Goal: Task Accomplishment & Management: Use online tool/utility

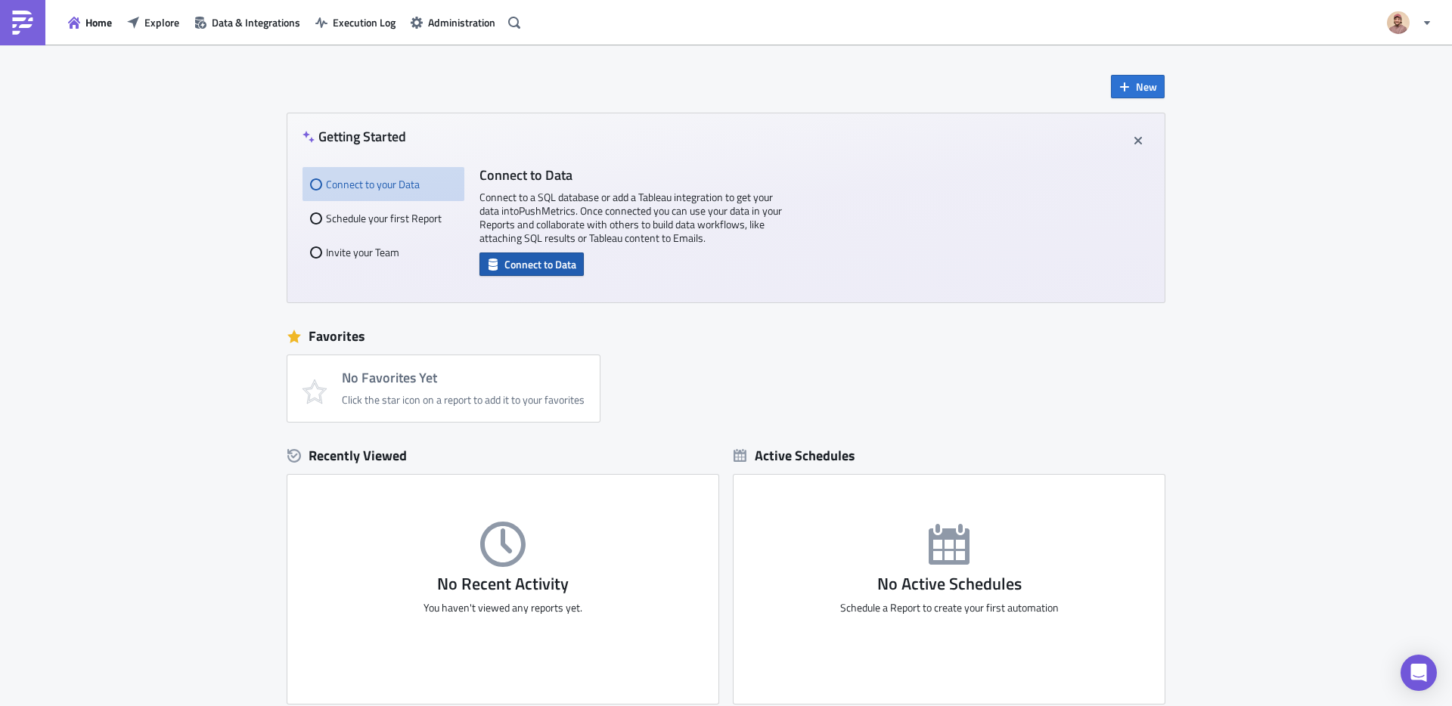
click at [513, 269] on span "Connect to Data" at bounding box center [540, 264] width 72 height 16
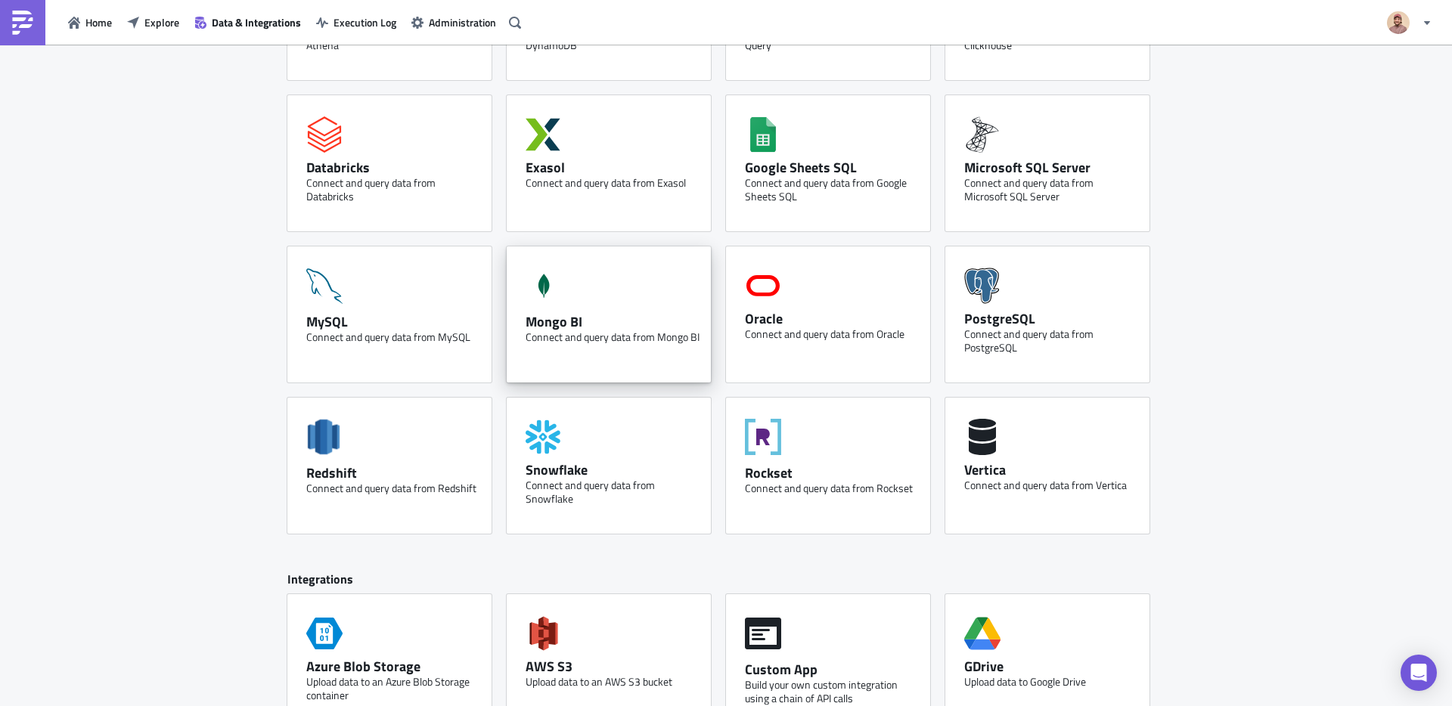
scroll to position [189, 0]
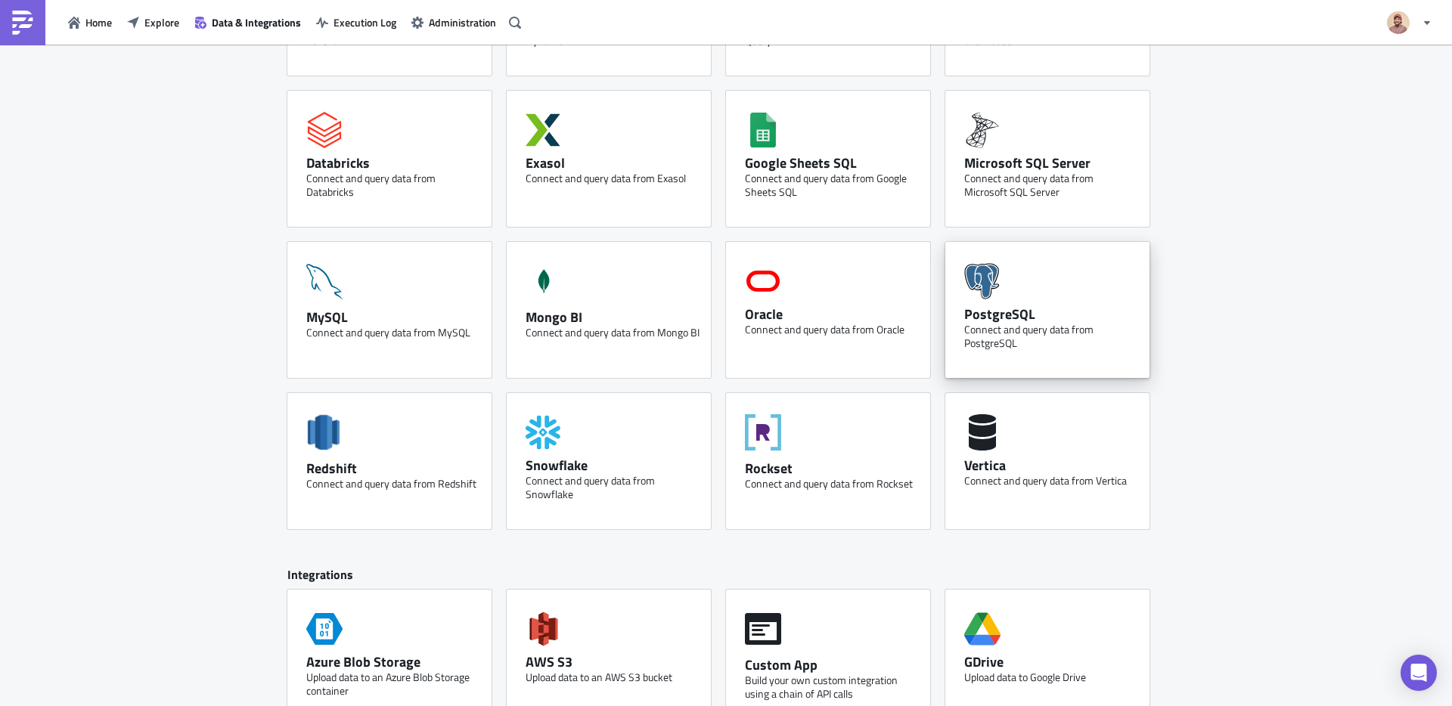
click at [990, 299] on icon at bounding box center [982, 281] width 36 height 36
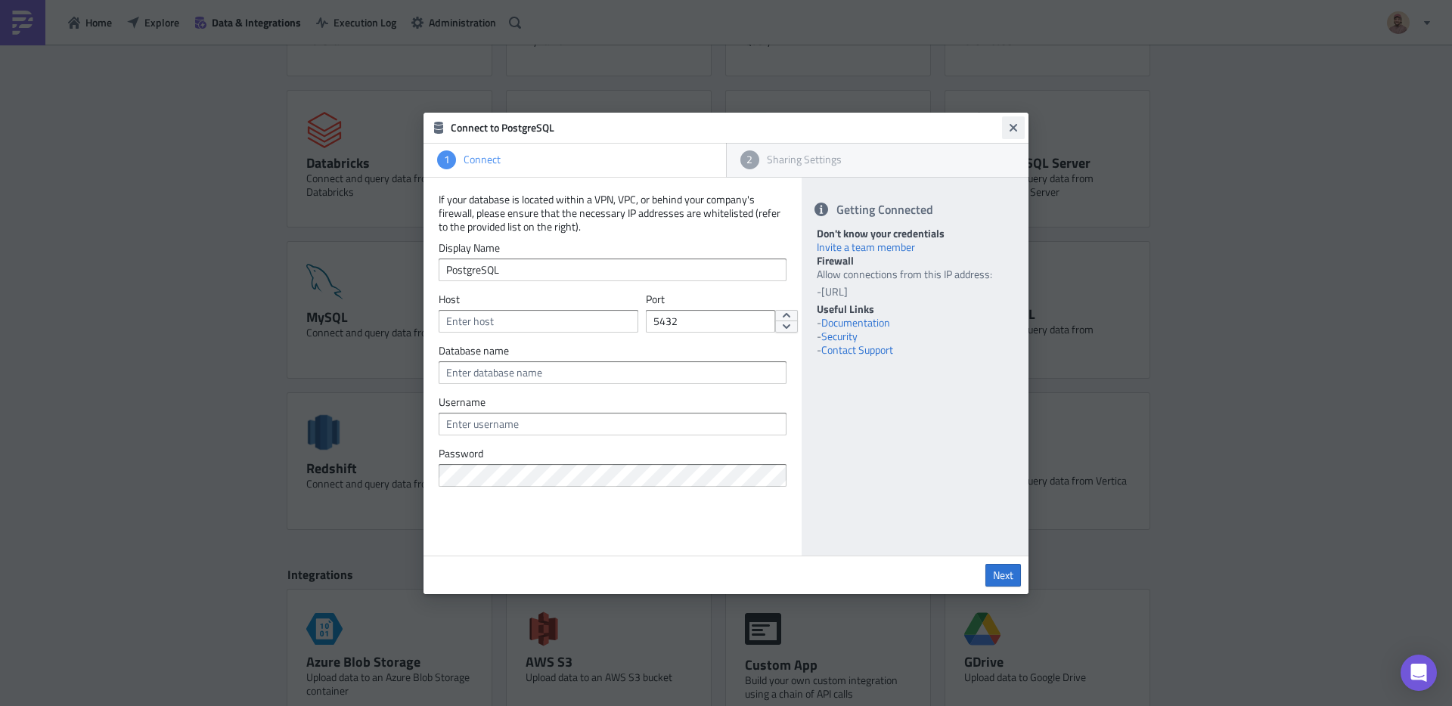
click at [1016, 122] on icon "Close" at bounding box center [1013, 128] width 12 height 12
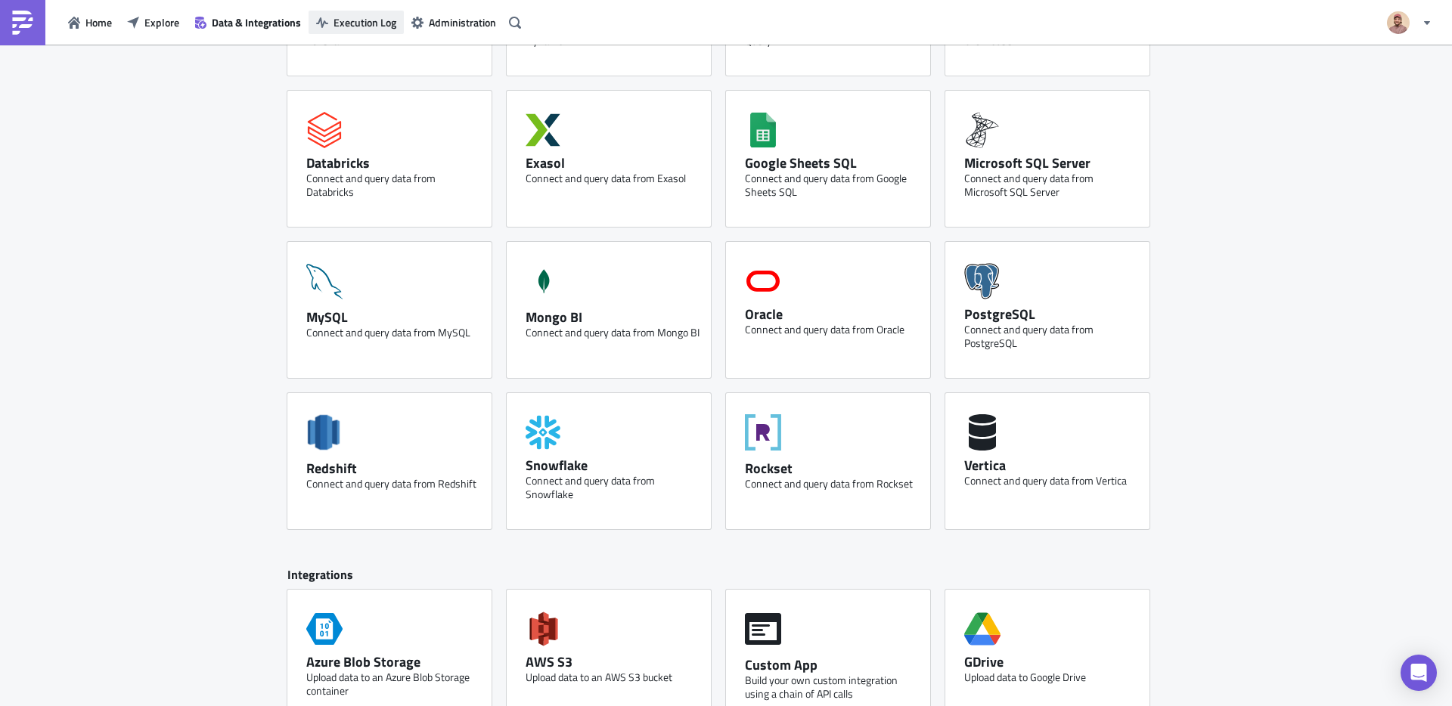
click at [357, 33] on button "Execution Log" at bounding box center [356, 22] width 95 height 23
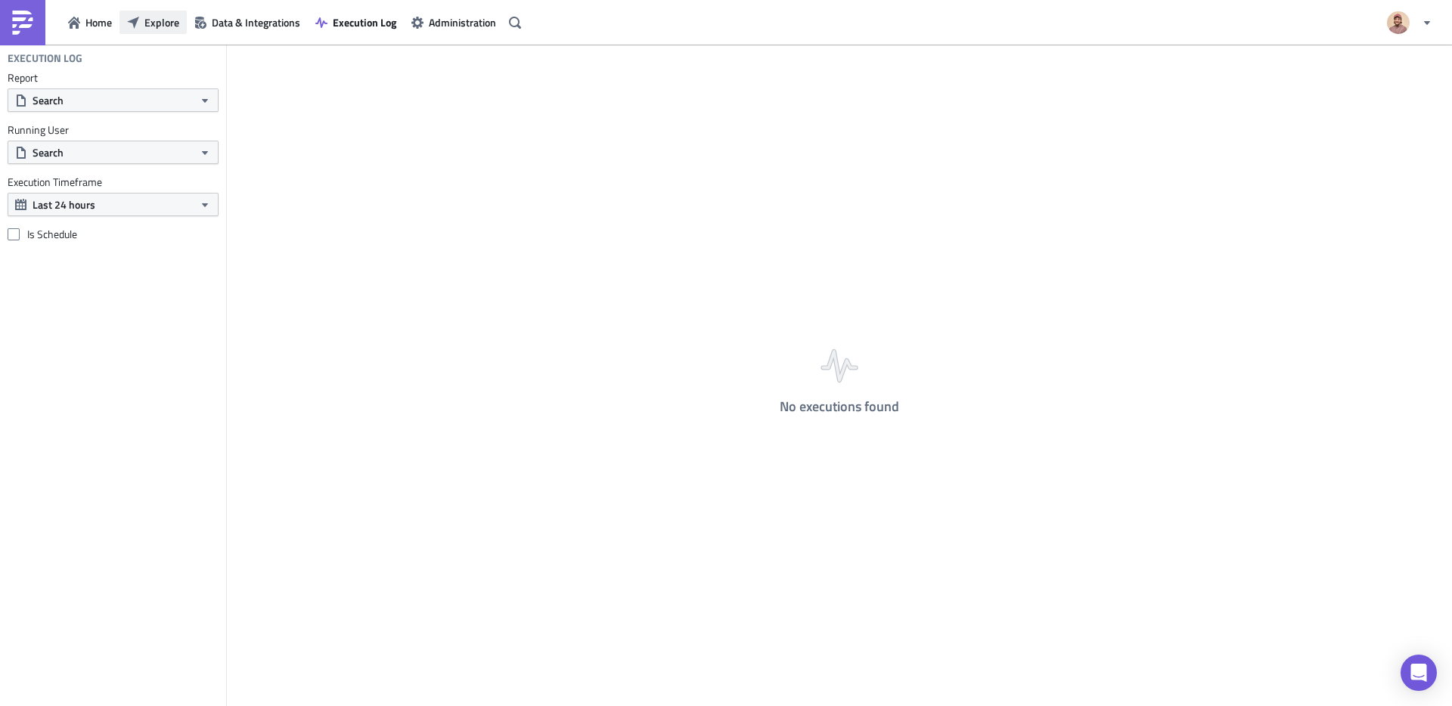
click at [148, 26] on span "Explore" at bounding box center [161, 22] width 35 height 16
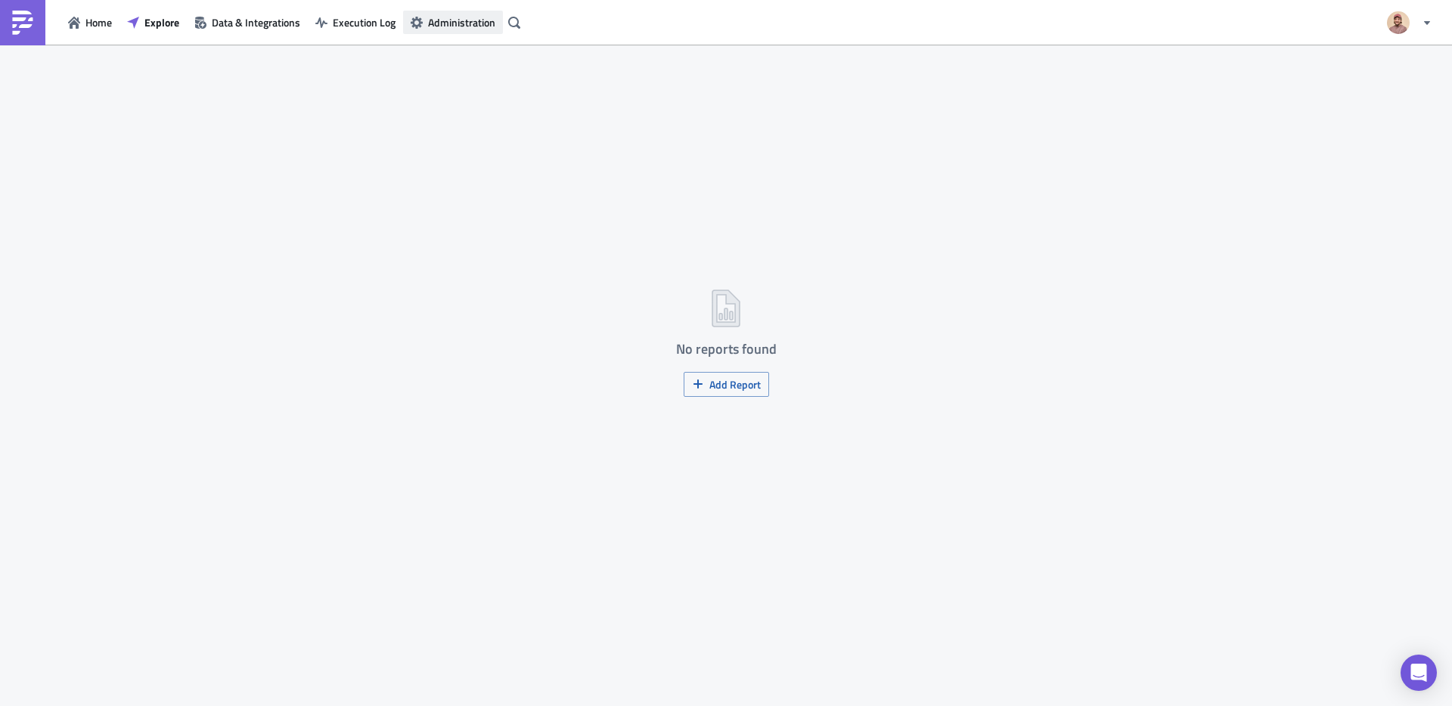
click at [431, 15] on span "Administration" at bounding box center [461, 22] width 67 height 16
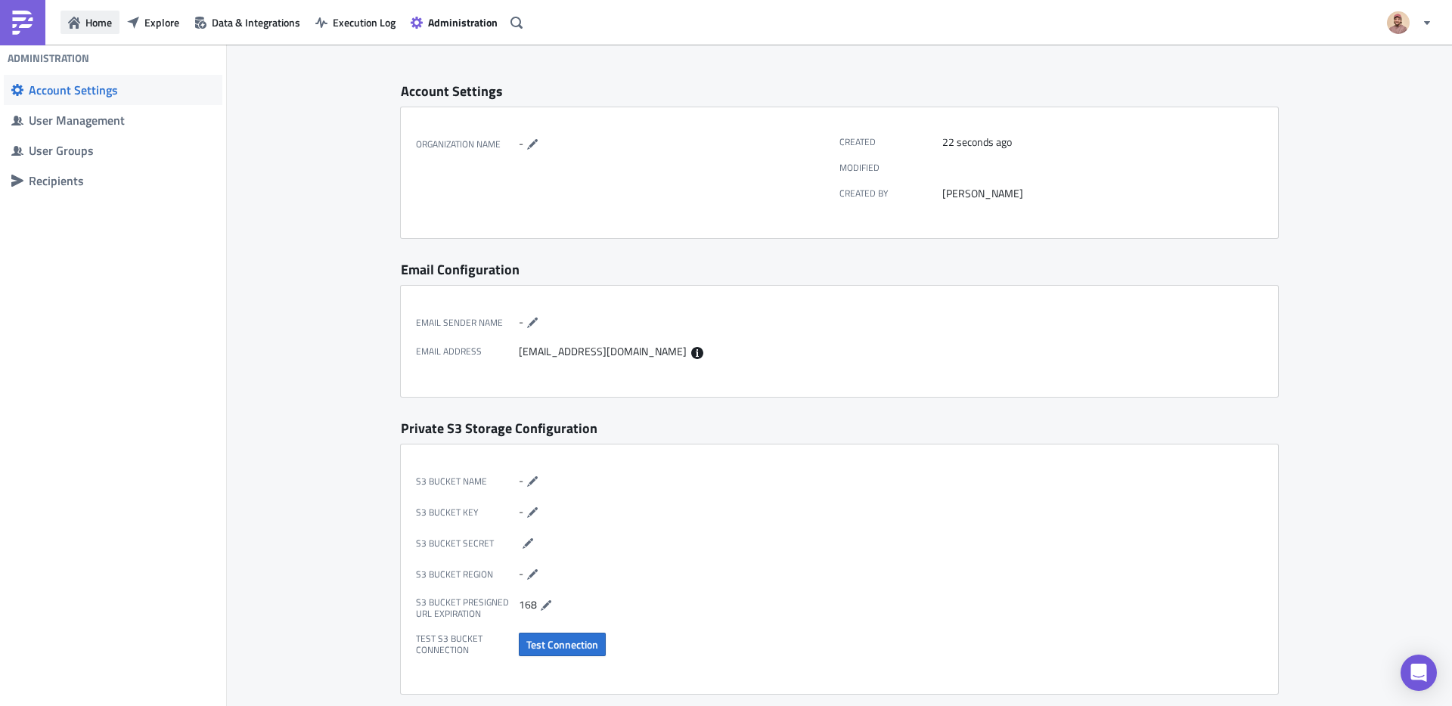
click at [73, 20] on icon "button" at bounding box center [74, 23] width 12 height 12
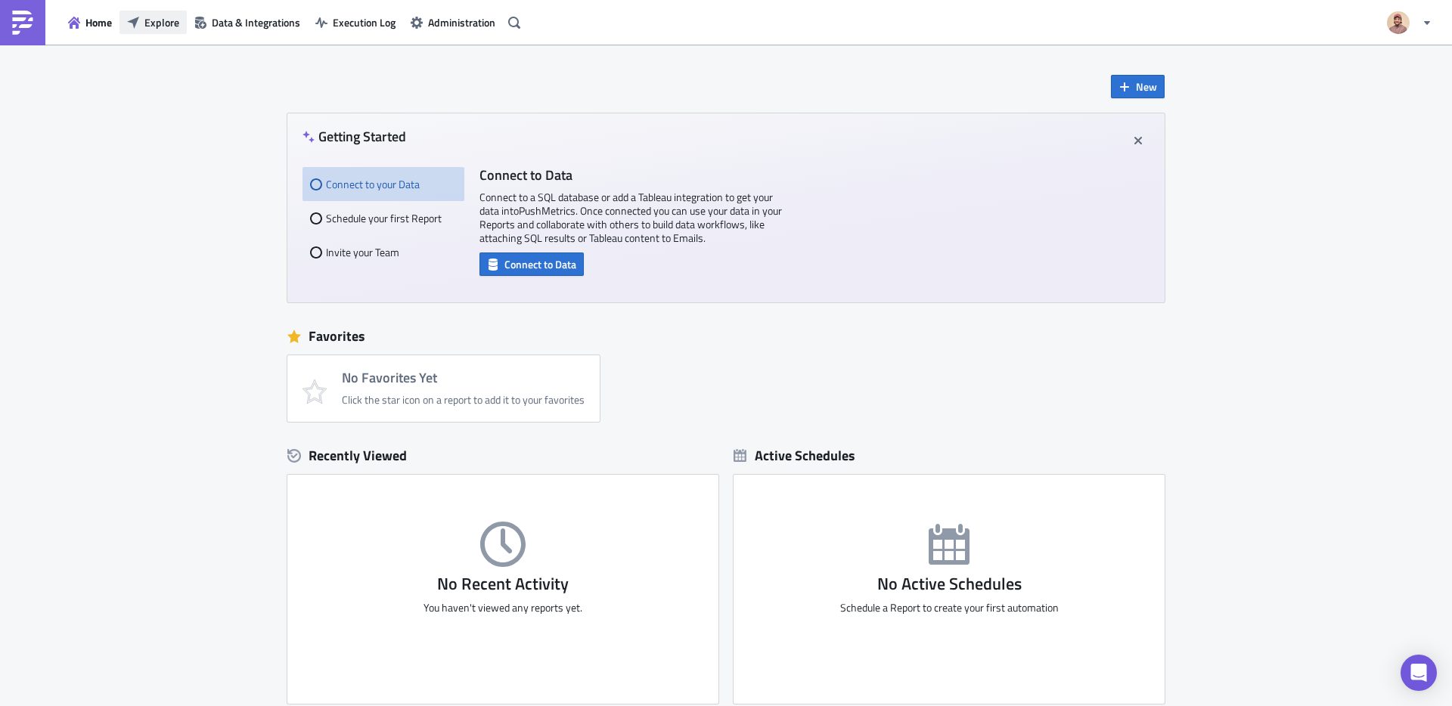
click at [151, 24] on span "Explore" at bounding box center [161, 22] width 35 height 16
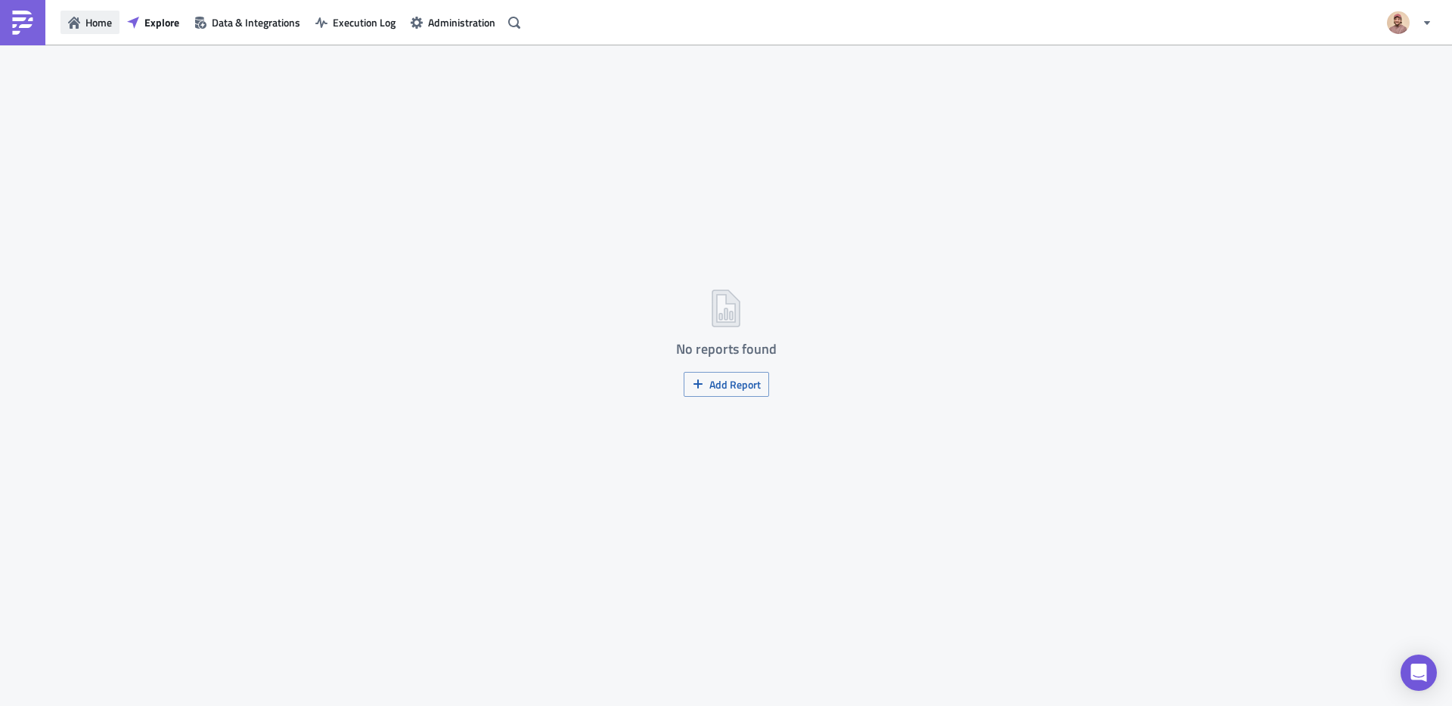
click at [107, 29] on span "Home" at bounding box center [98, 22] width 26 height 16
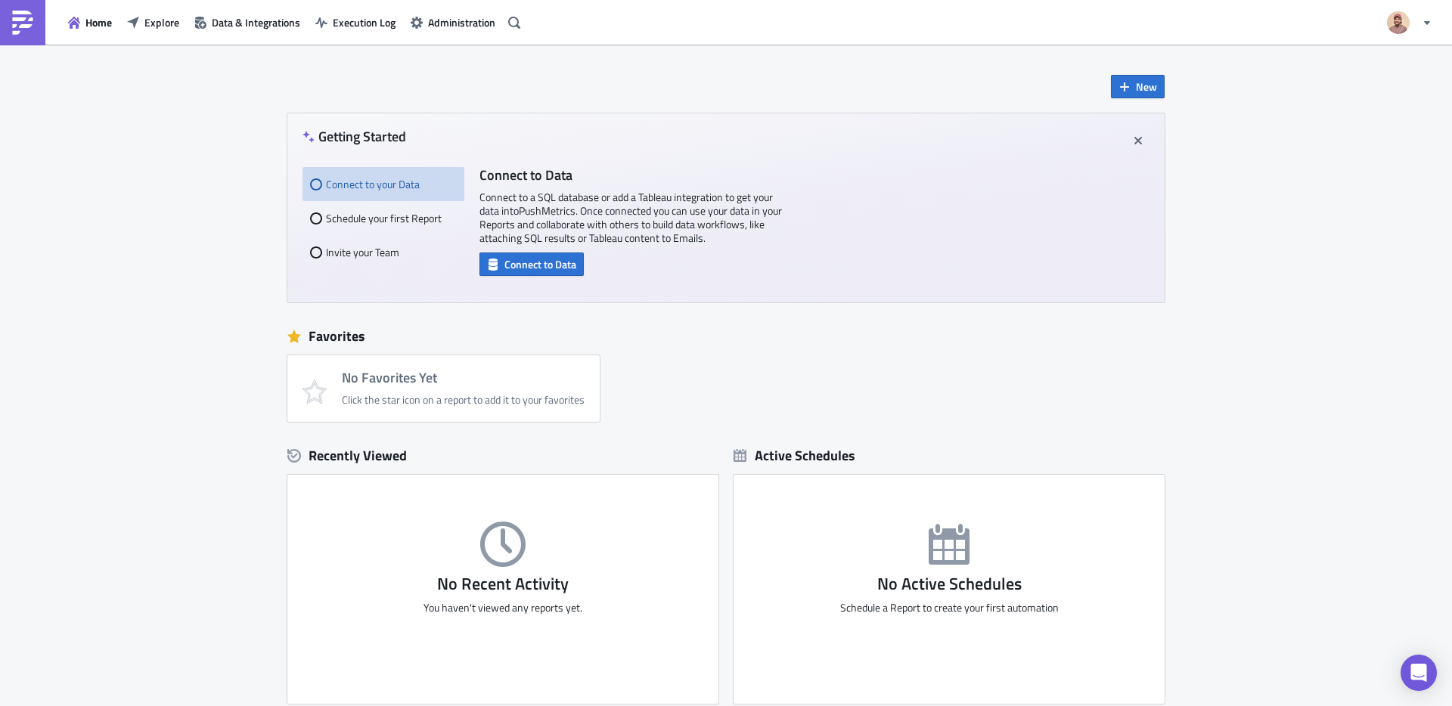
click at [21, 30] on img at bounding box center [23, 23] width 24 height 24
click at [162, 19] on span "Explore" at bounding box center [161, 22] width 35 height 16
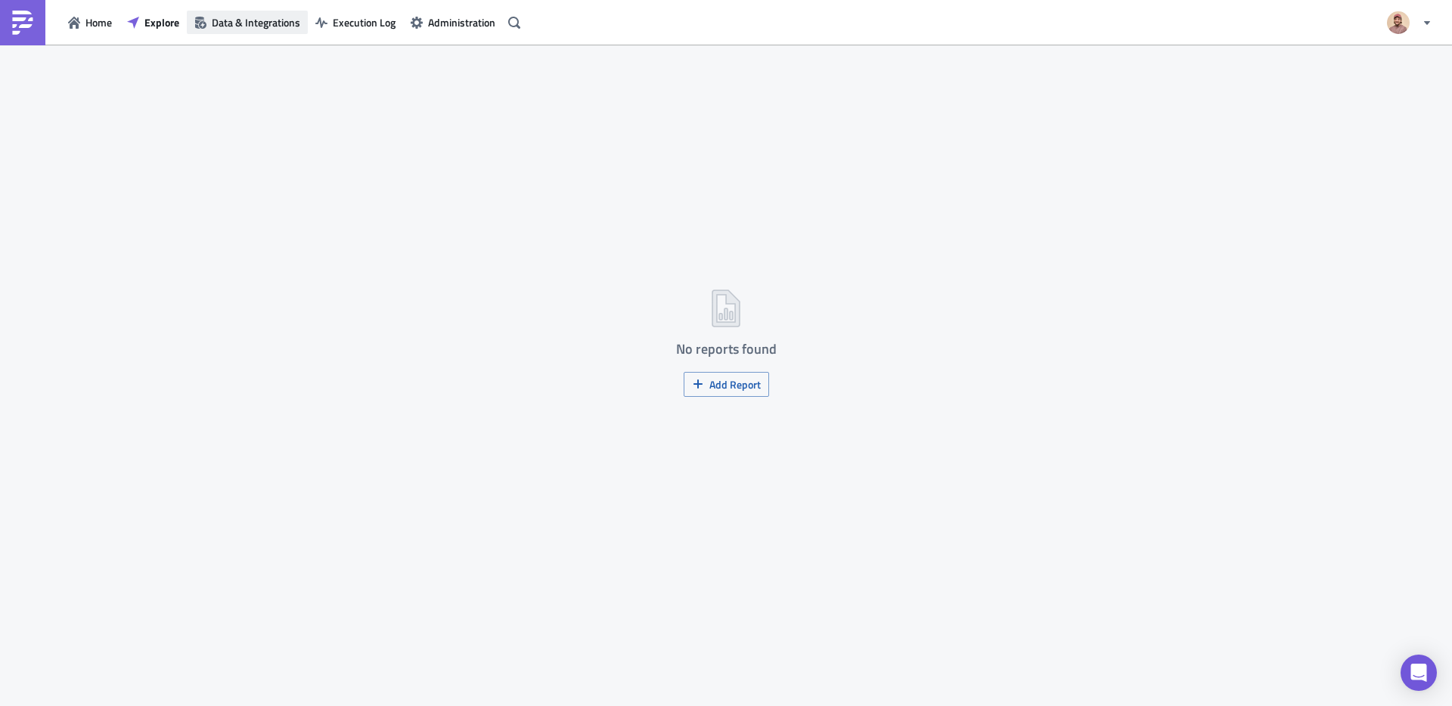
click at [234, 28] on span "Data & Integrations" at bounding box center [256, 22] width 88 height 16
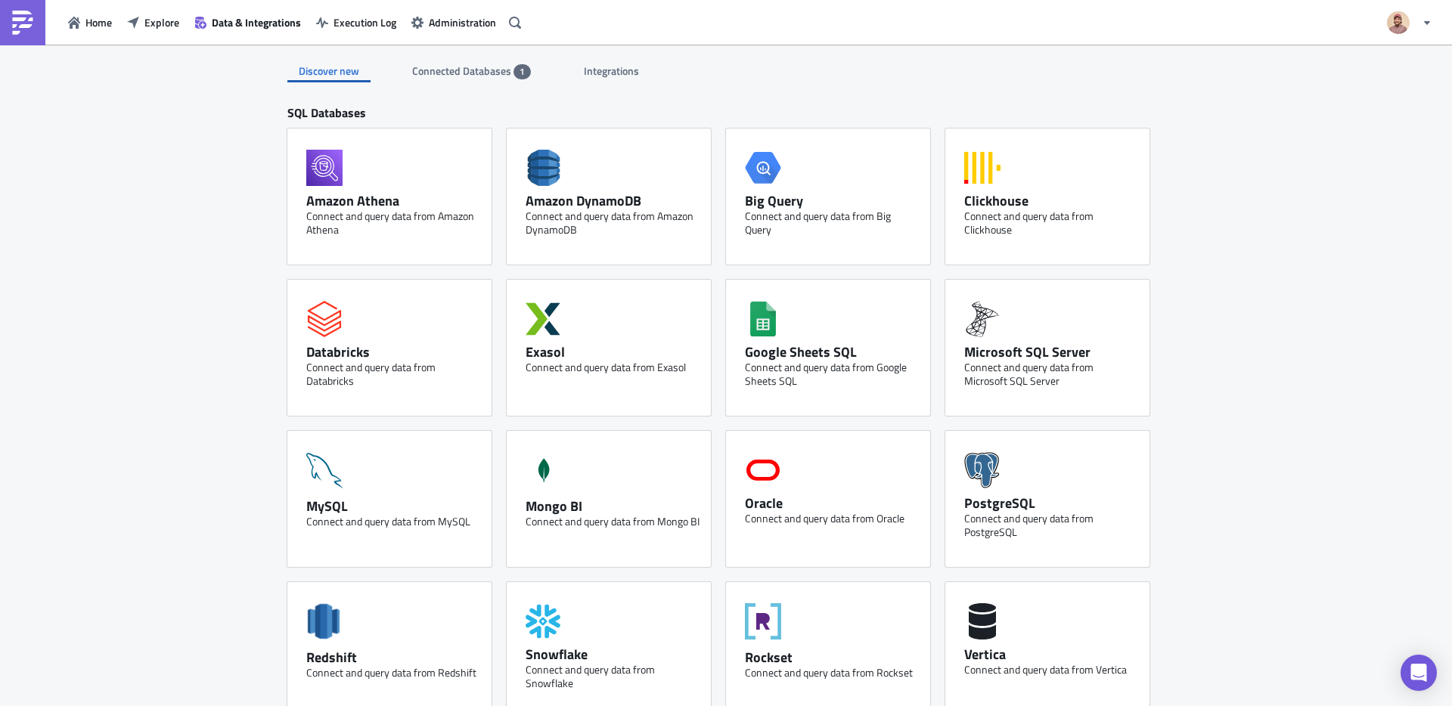
click at [513, 68] on span "1" at bounding box center [521, 71] width 17 height 15
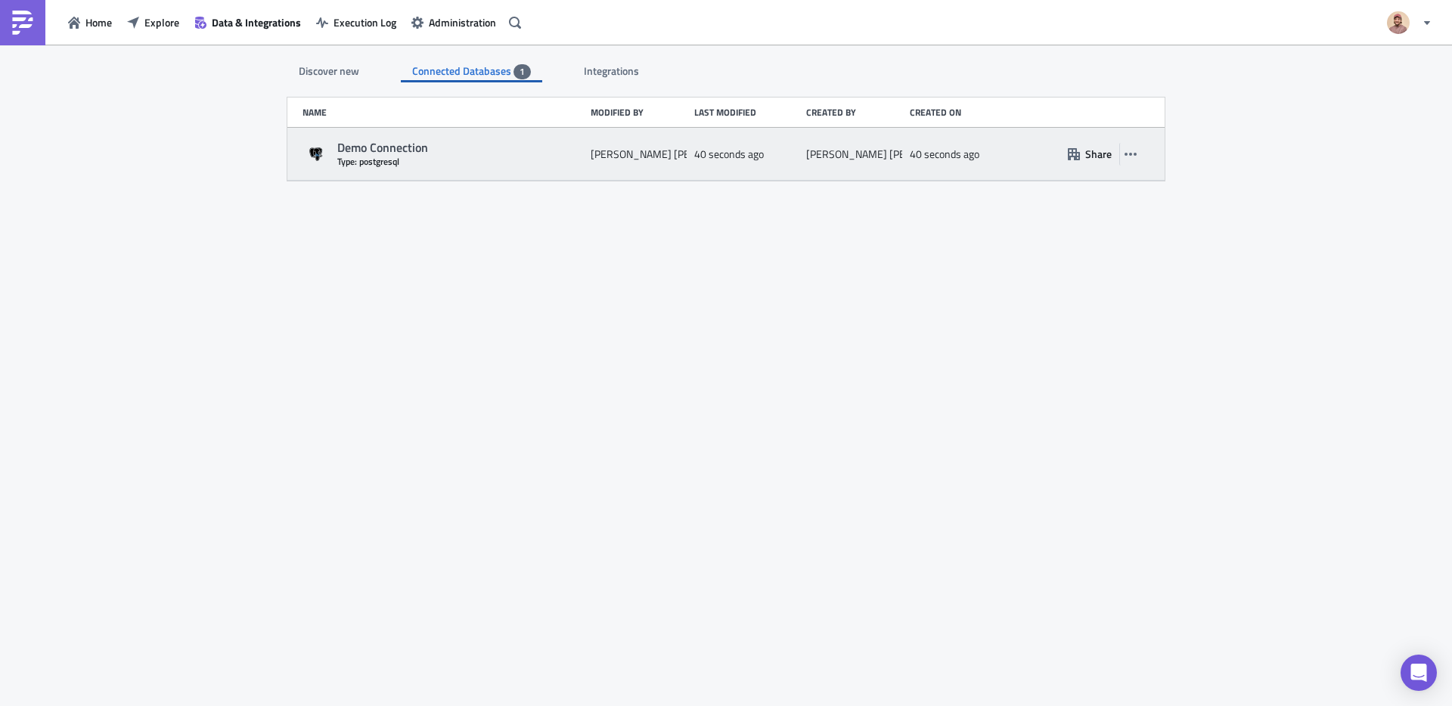
click at [471, 144] on div "Demo Connection" at bounding box center [460, 148] width 246 height 16
click at [454, 144] on div "Demo Connection" at bounding box center [460, 148] width 246 height 16
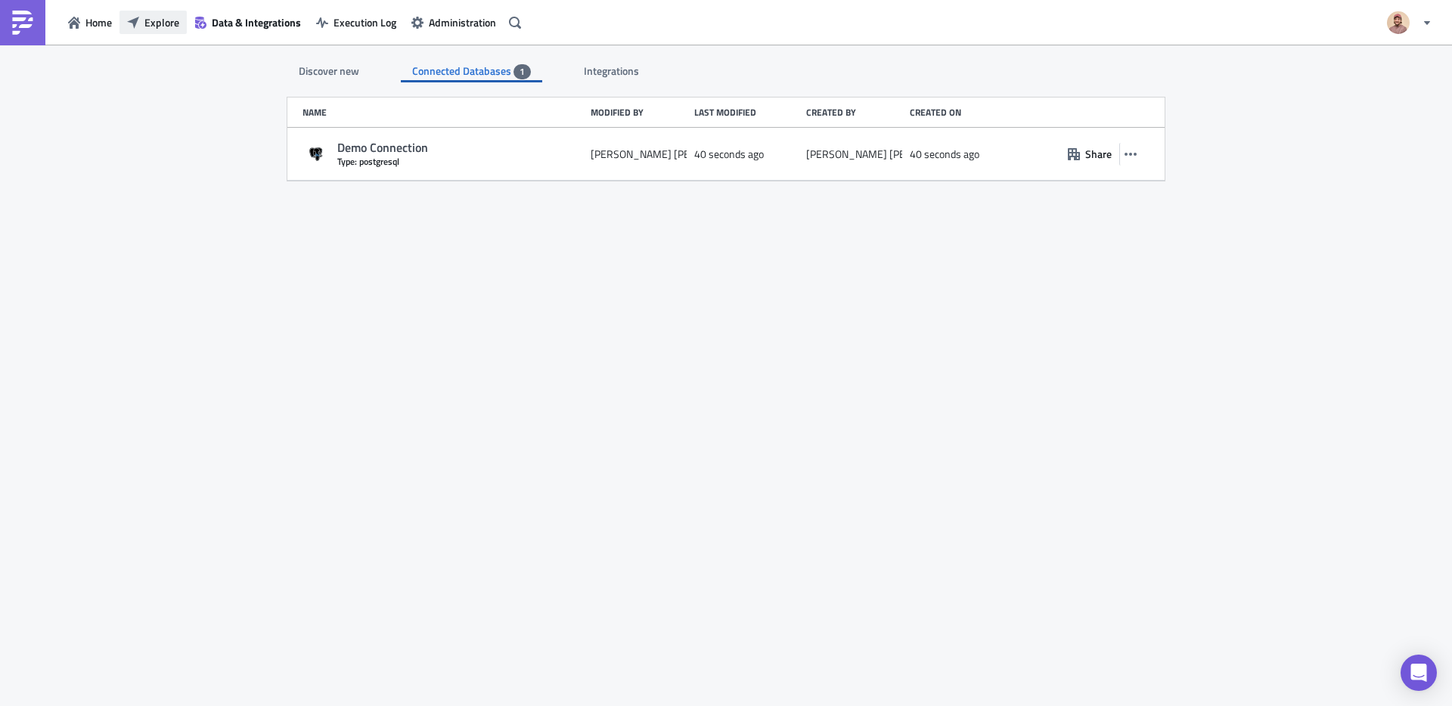
click at [163, 31] on button "Explore" at bounding box center [152, 22] width 67 height 23
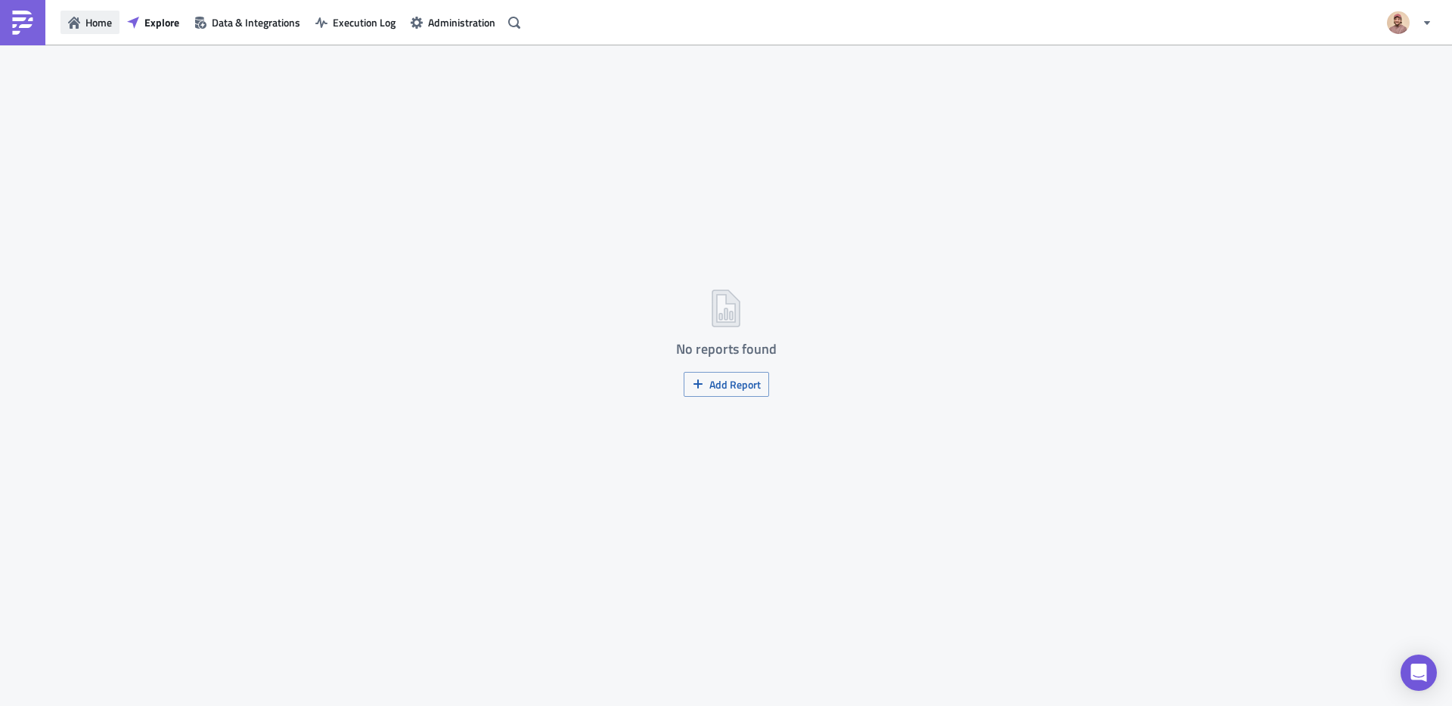
click at [92, 22] on span "Home" at bounding box center [98, 22] width 26 height 16
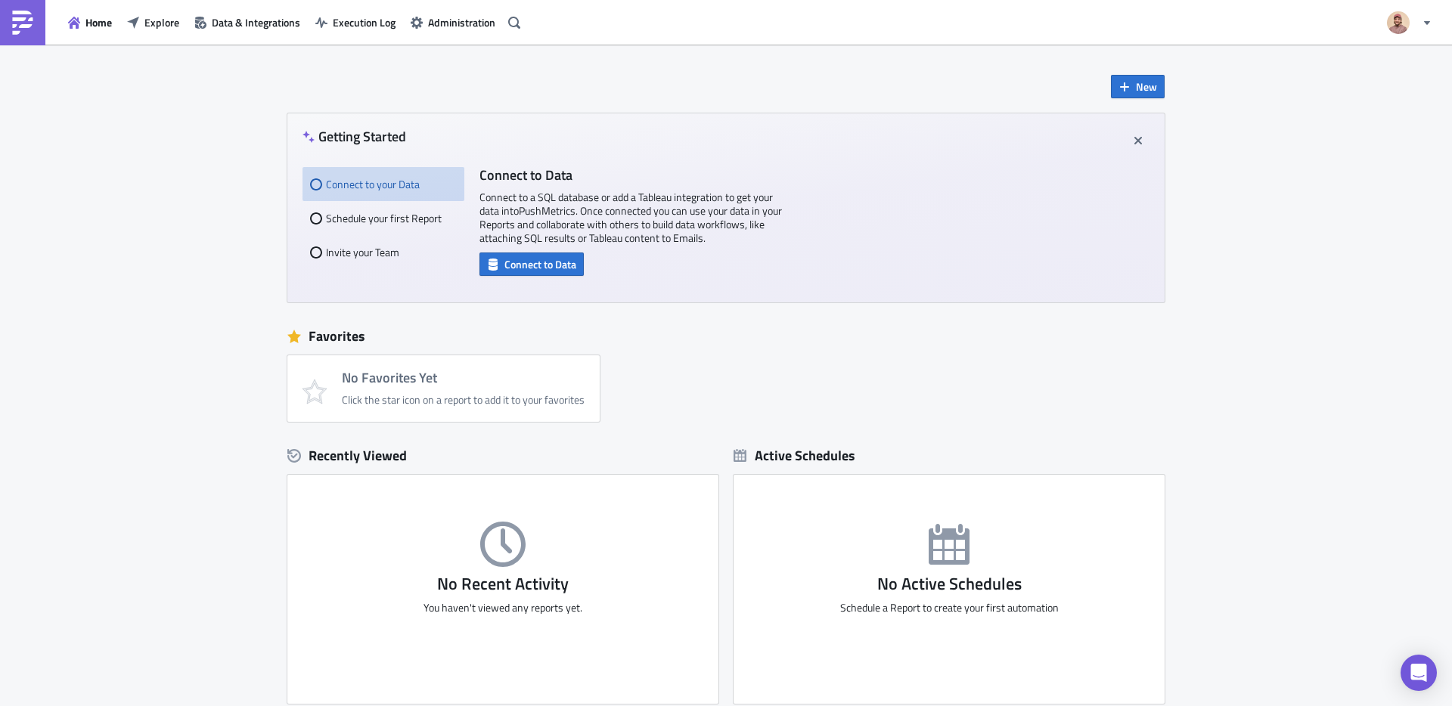
scroll to position [147, 0]
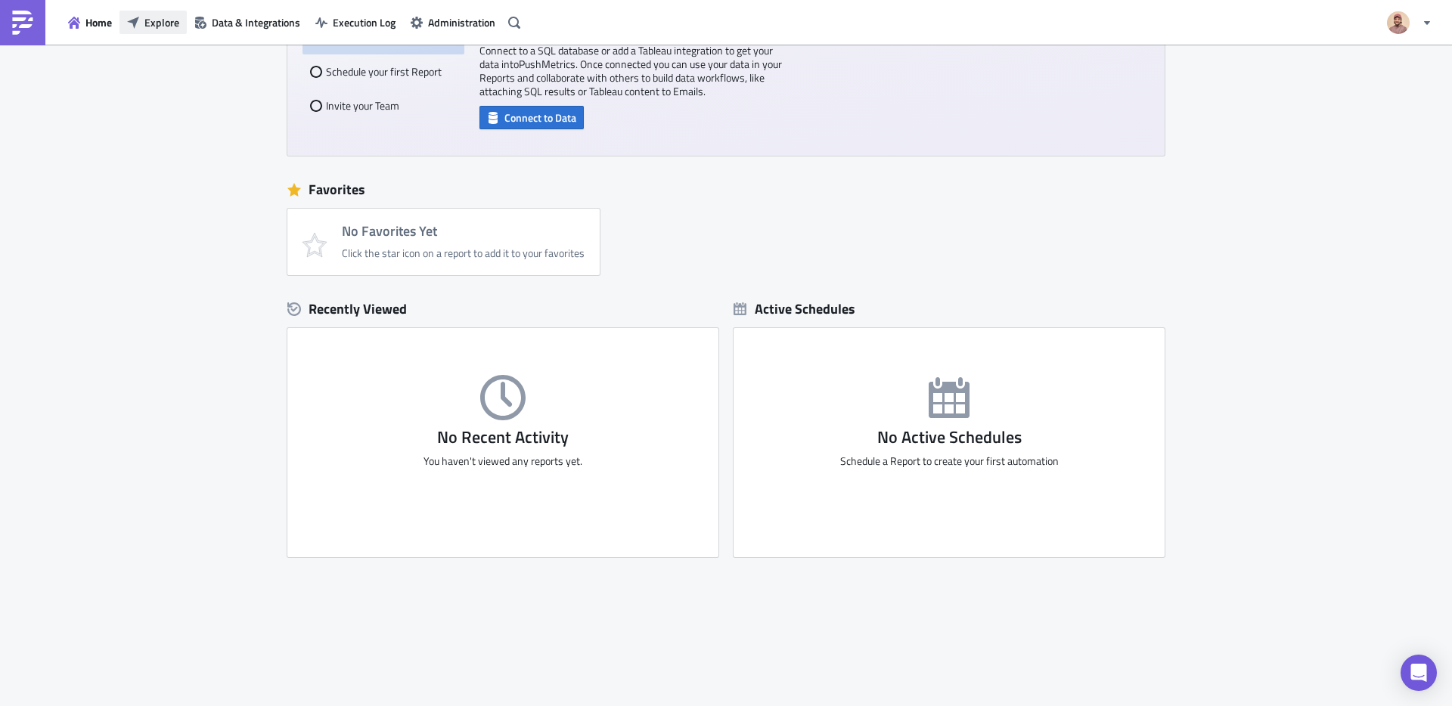
click at [162, 29] on span "Explore" at bounding box center [161, 22] width 35 height 16
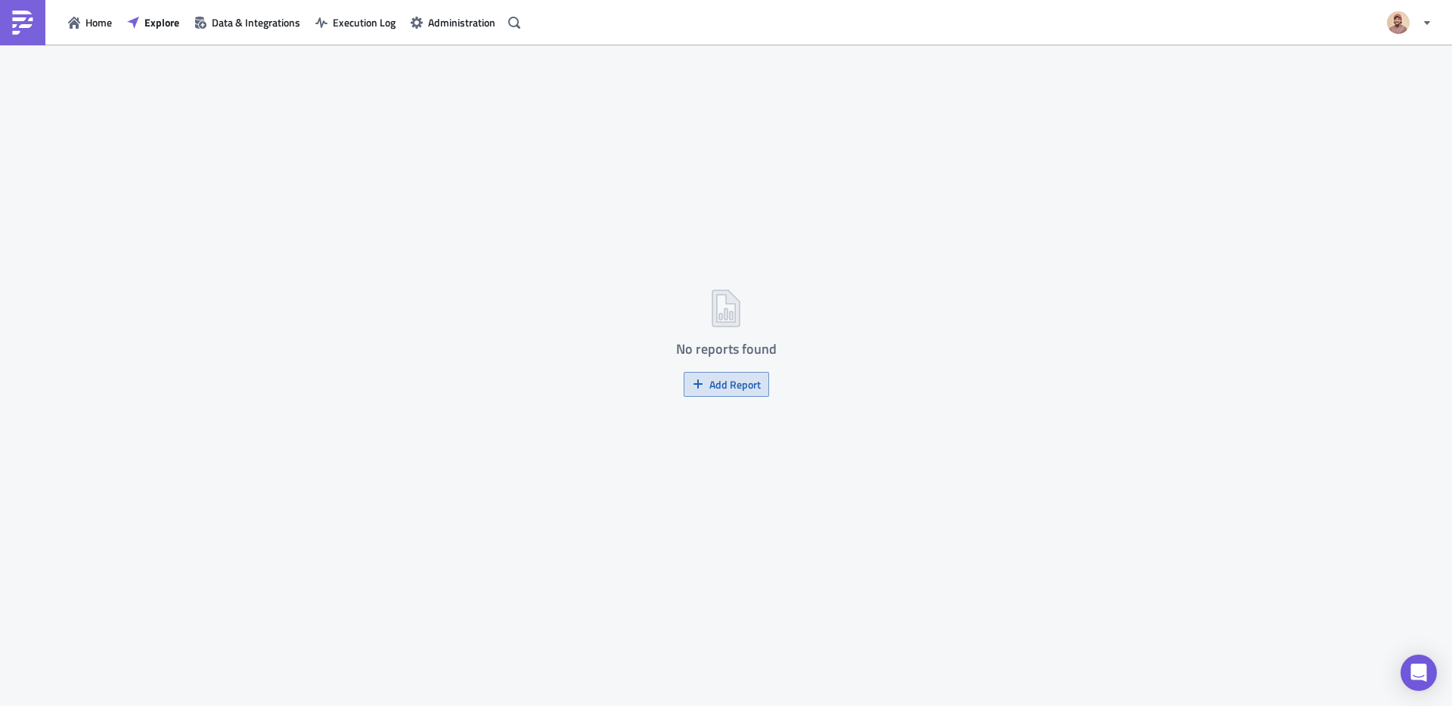
click at [727, 377] on span "Add Report" at bounding box center [734, 385] width 51 height 16
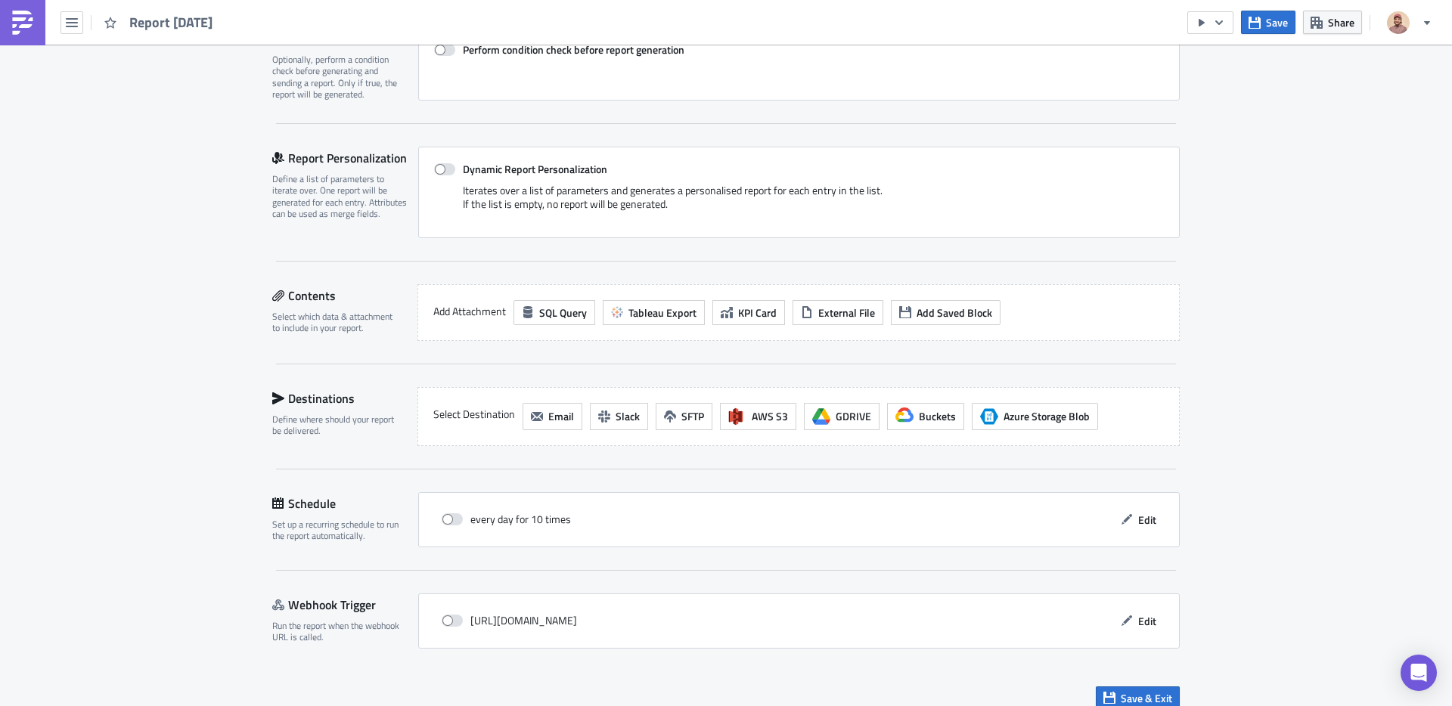
scroll to position [251, 0]
click at [445, 169] on span at bounding box center [444, 169] width 21 height 12
click at [445, 169] on input "Dynamic Report Personalization" at bounding box center [442, 169] width 10 height 10
checkbox input "true"
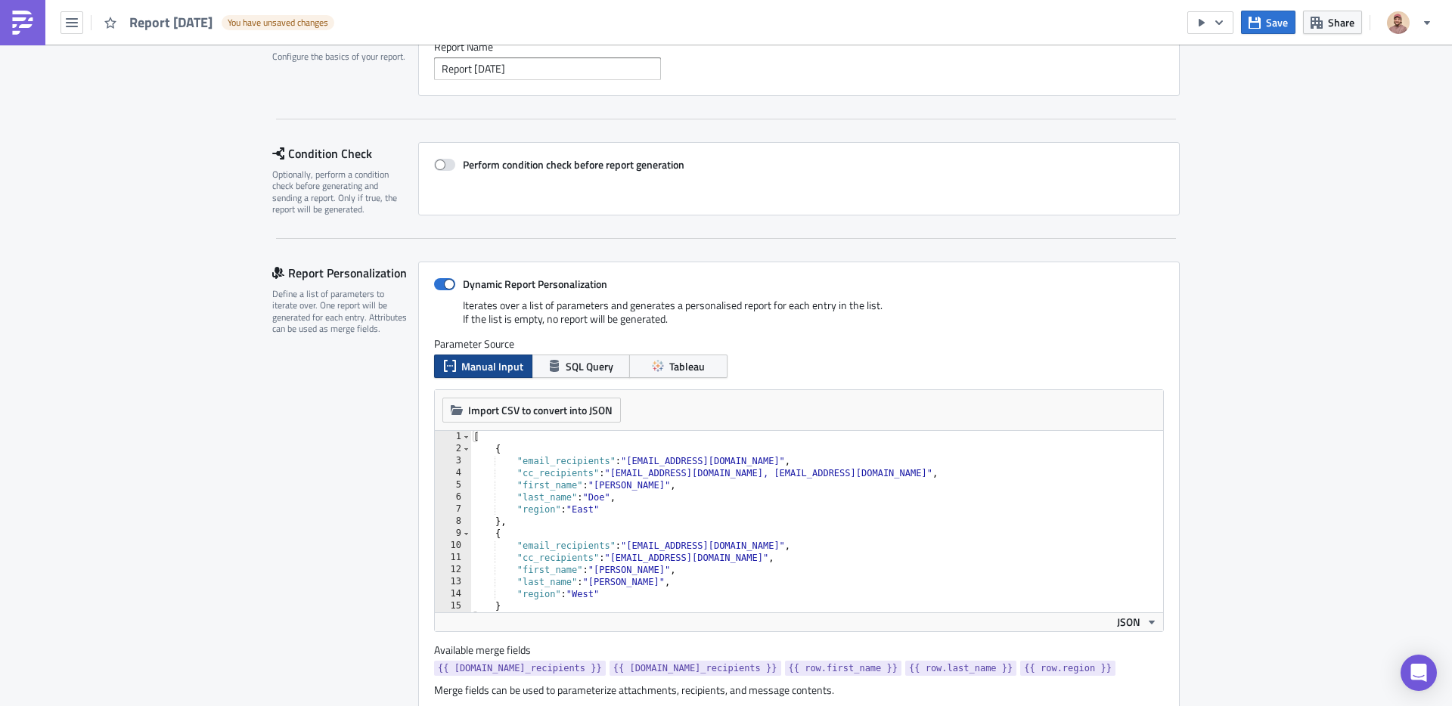
scroll to position [138, 0]
click at [593, 368] on span "SQL Query" at bounding box center [590, 364] width 48 height 16
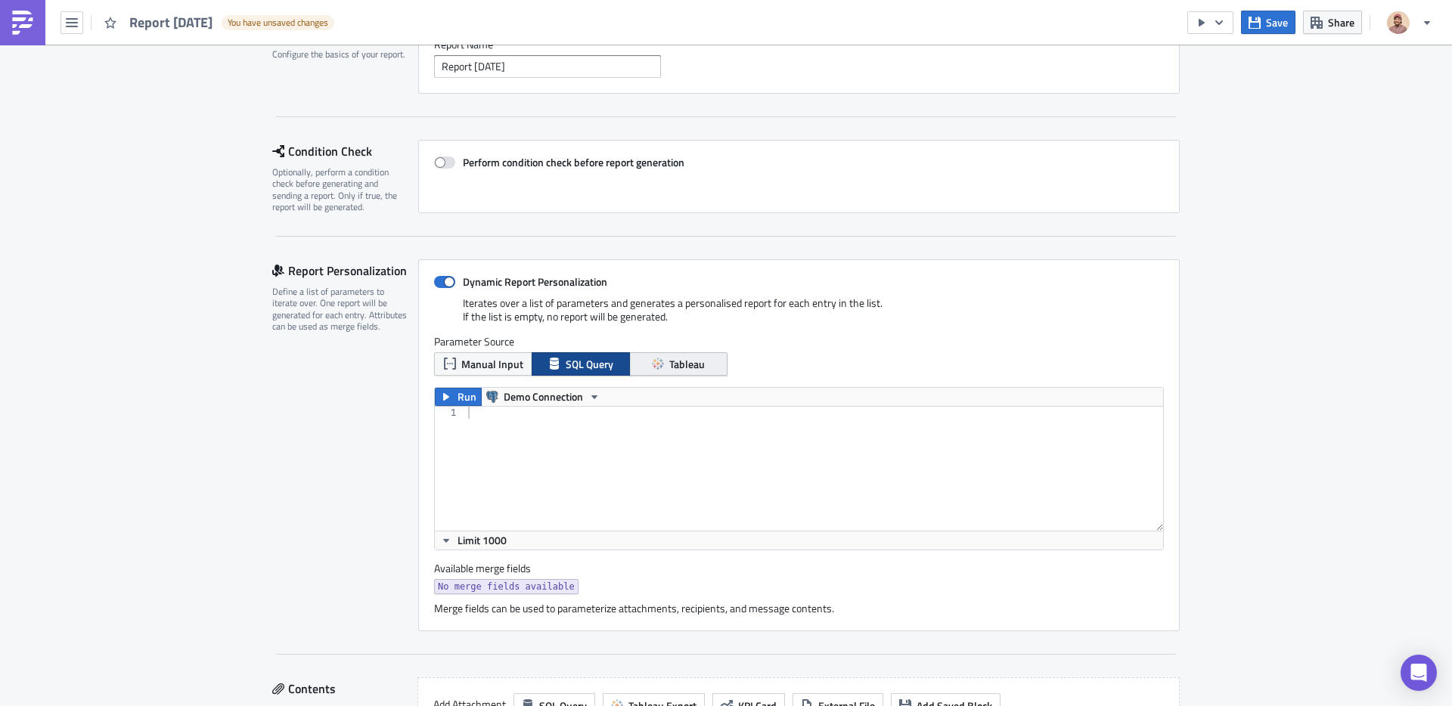
click at [659, 376] on button "Tableau" at bounding box center [678, 363] width 98 height 23
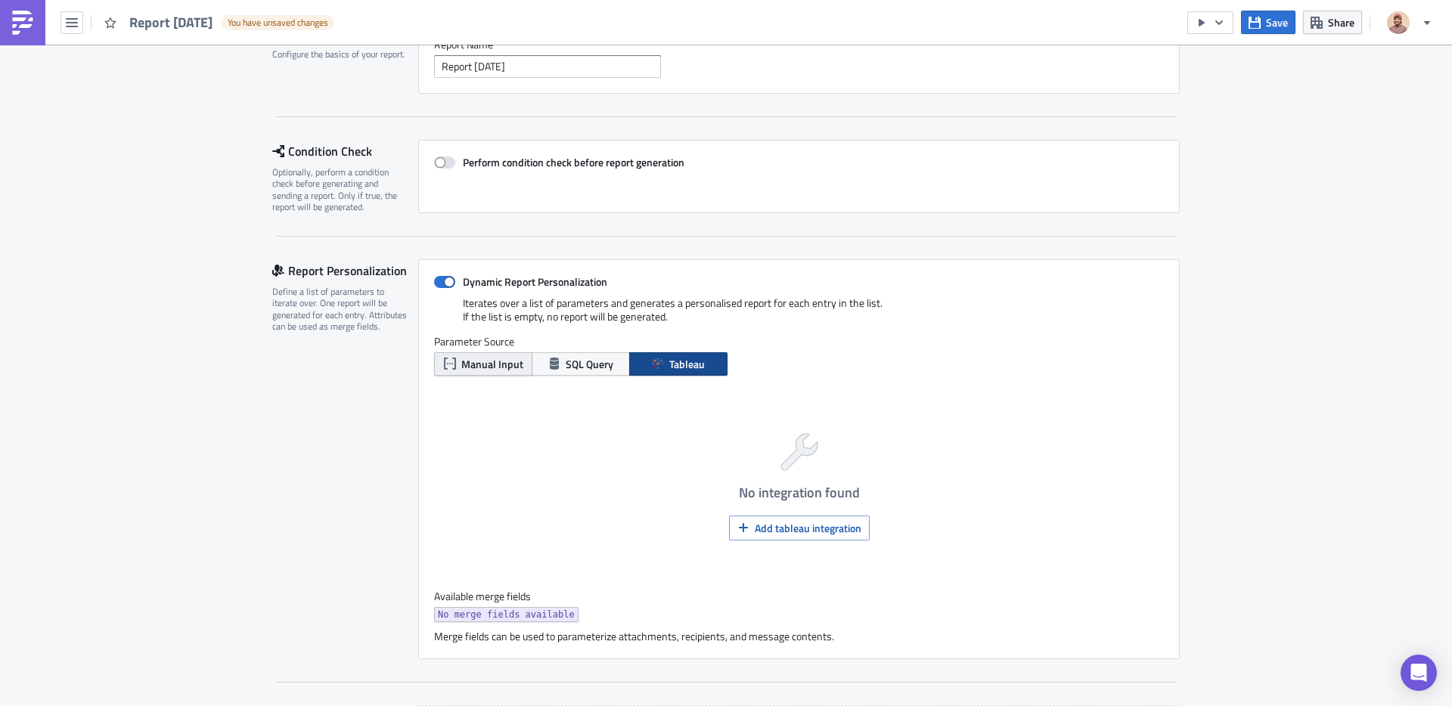
click at [505, 357] on span "Manual Input" at bounding box center [492, 364] width 62 height 16
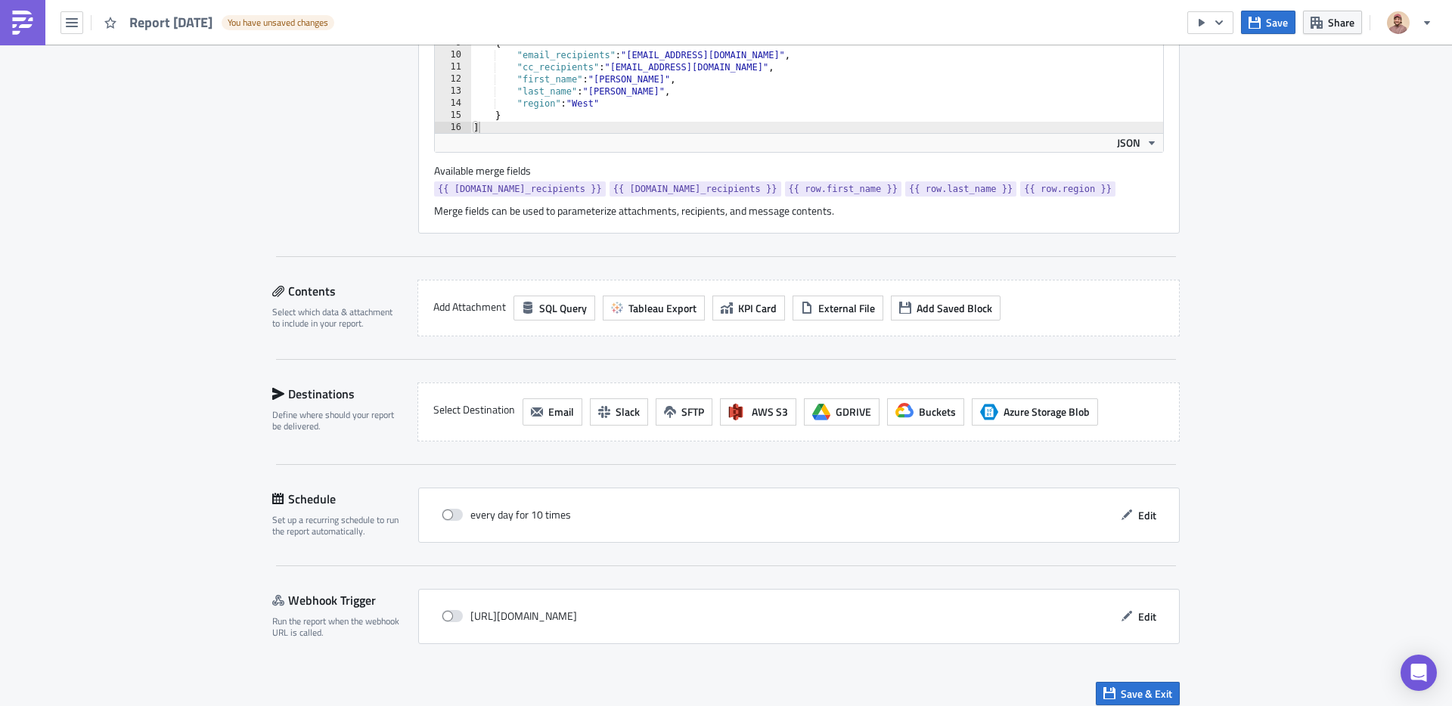
scroll to position [629, 0]
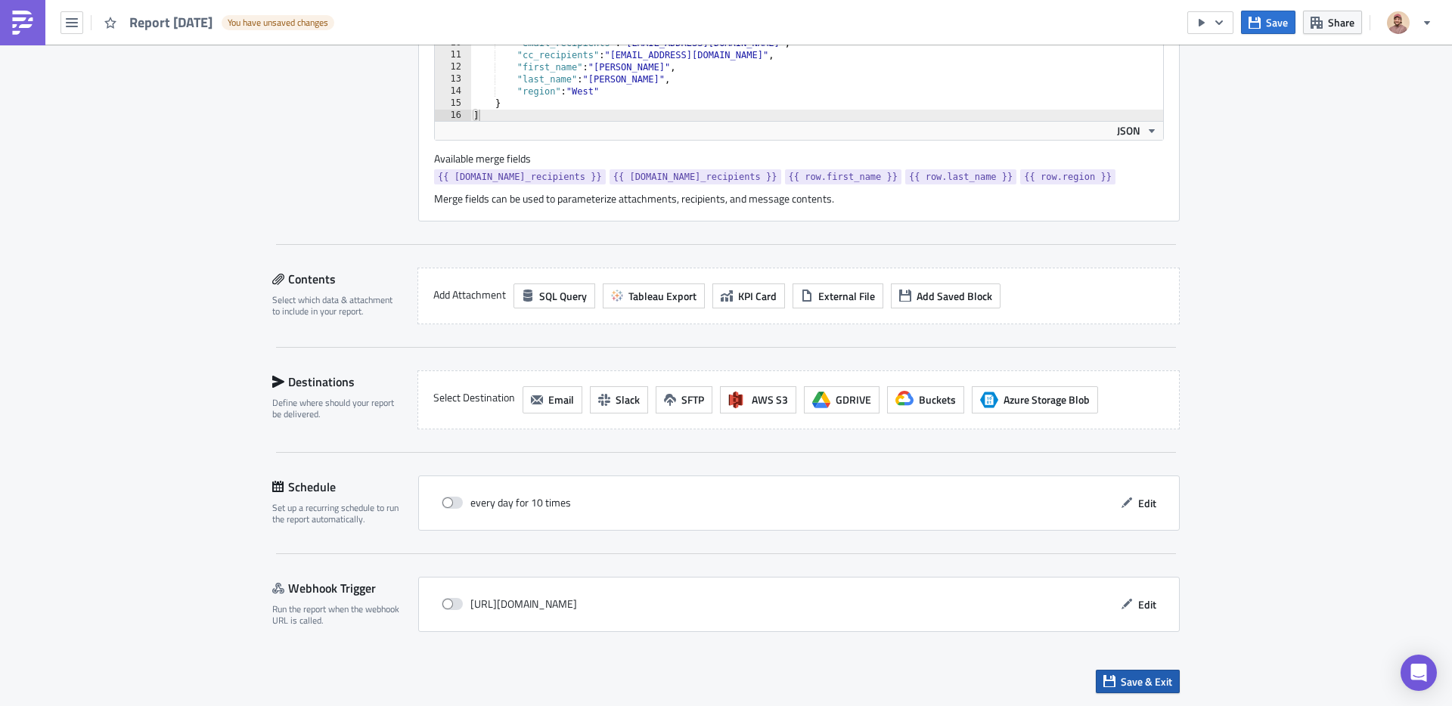
click at [1114, 683] on icon "button" at bounding box center [1109, 681] width 12 height 12
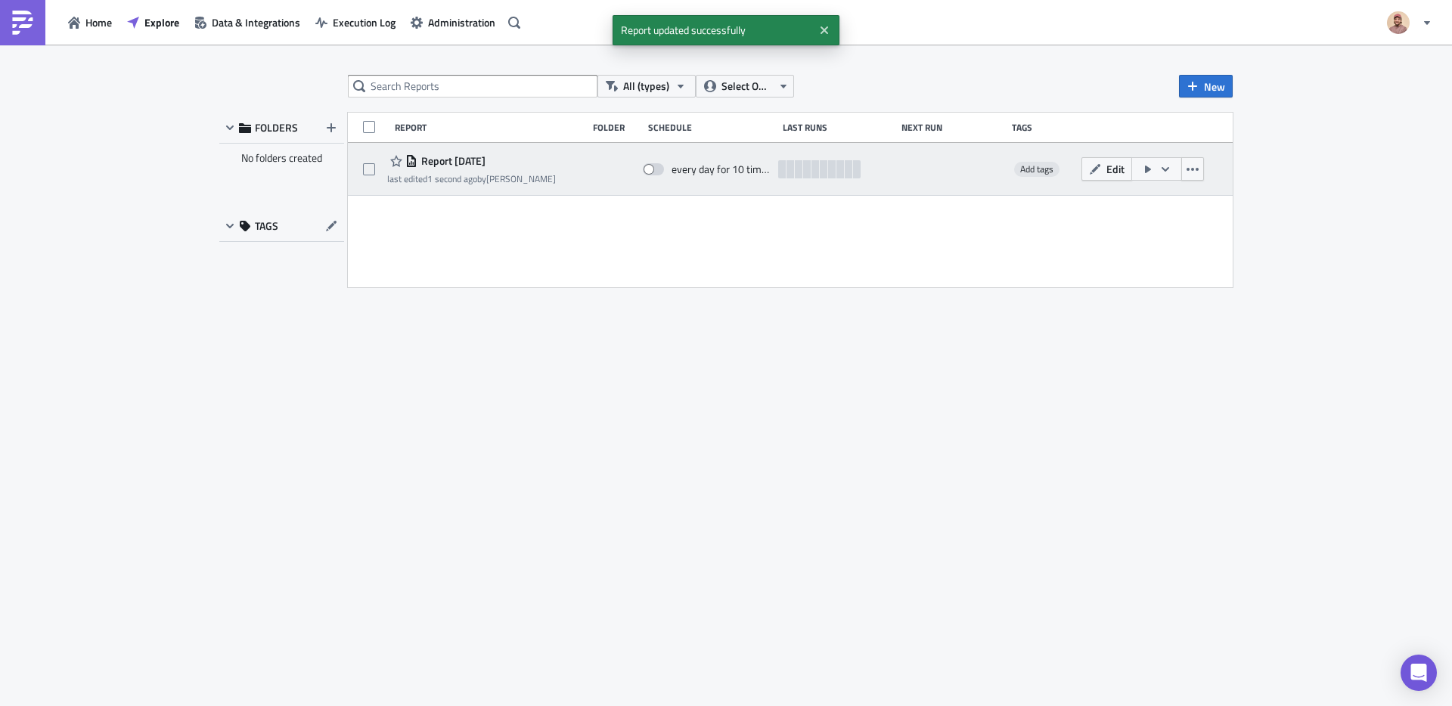
click at [485, 167] on span "Report [DATE]" at bounding box center [451, 161] width 68 height 14
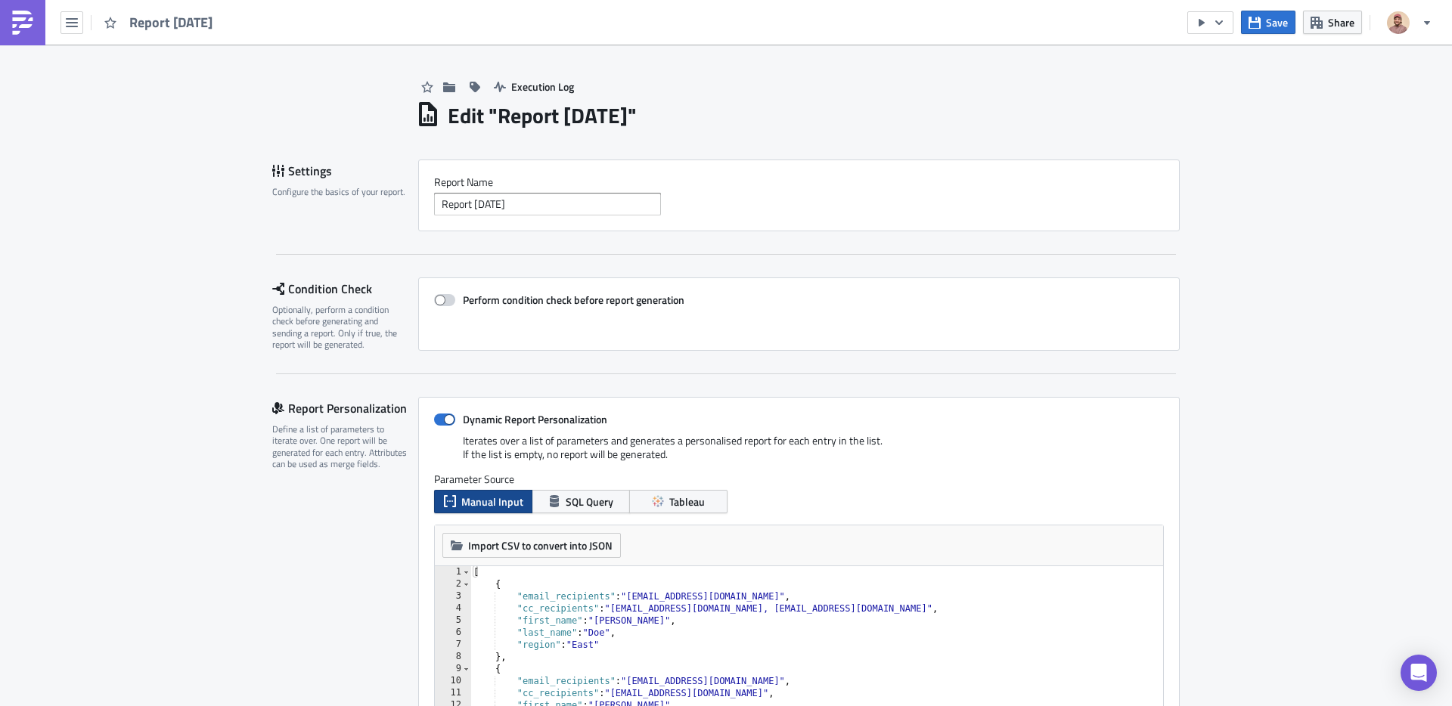
click at [443, 297] on span at bounding box center [444, 300] width 21 height 12
click at [443, 297] on input "Perform condition check before report generation" at bounding box center [442, 301] width 10 height 10
checkbox input "true"
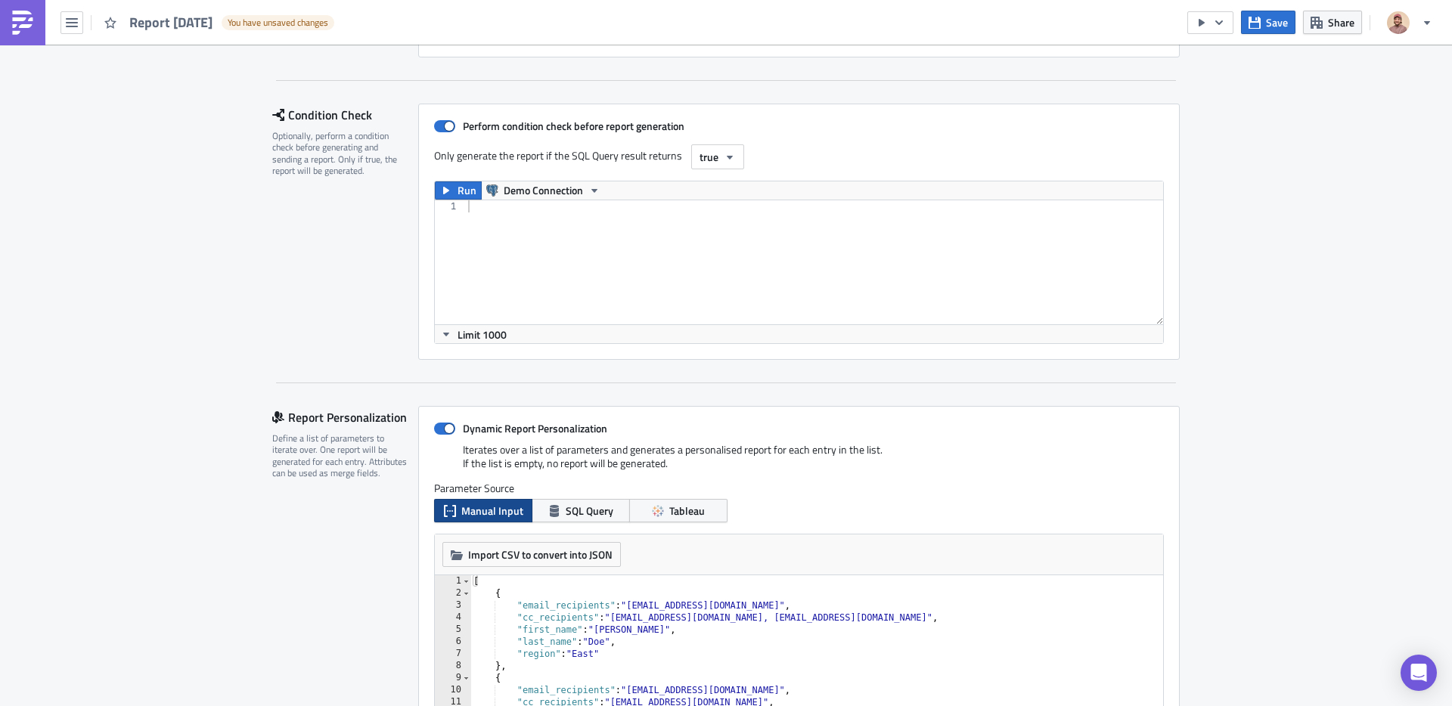
scroll to position [129, 0]
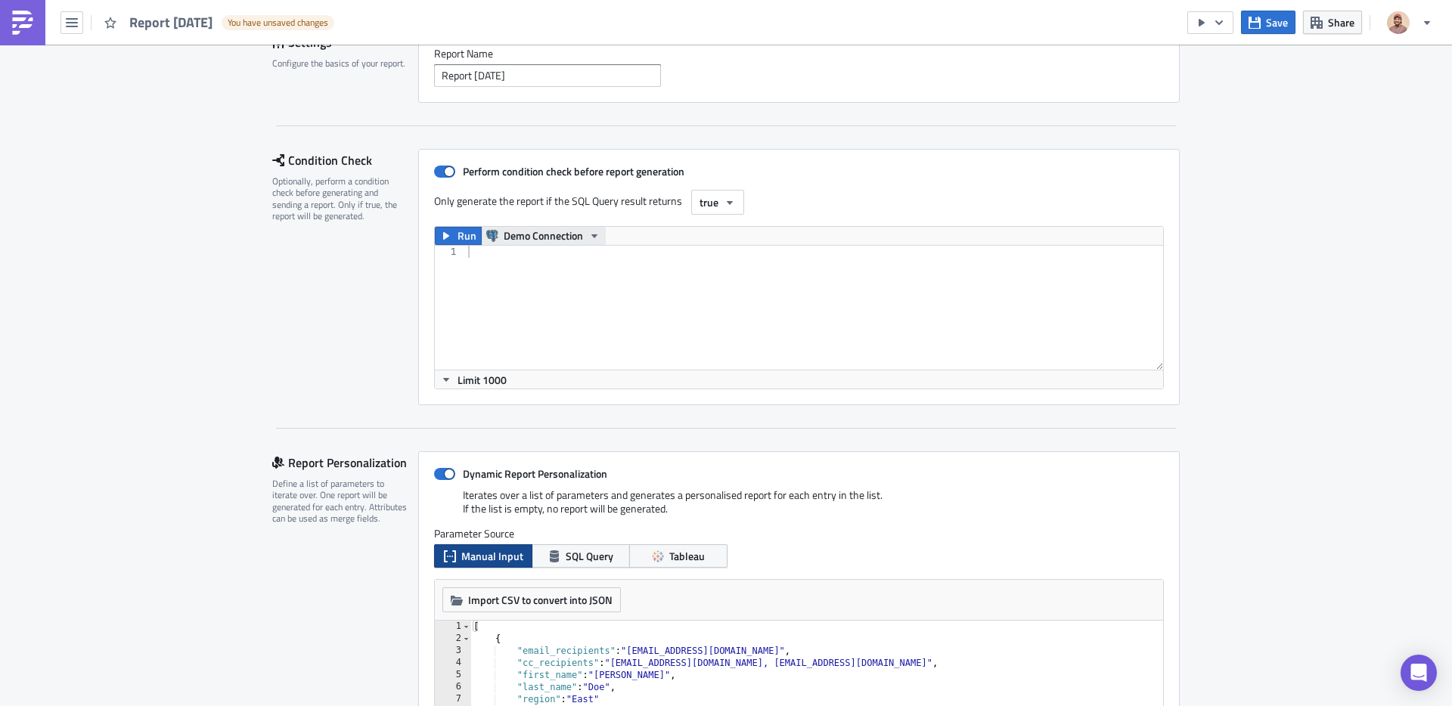
click at [529, 233] on span "Demo Connection" at bounding box center [543, 236] width 79 height 18
click at [404, 300] on div "Condition Check Optionally, perform a condition check before generating and sen…" at bounding box center [345, 277] width 146 height 256
click at [455, 241] on button "Run" at bounding box center [458, 236] width 47 height 18
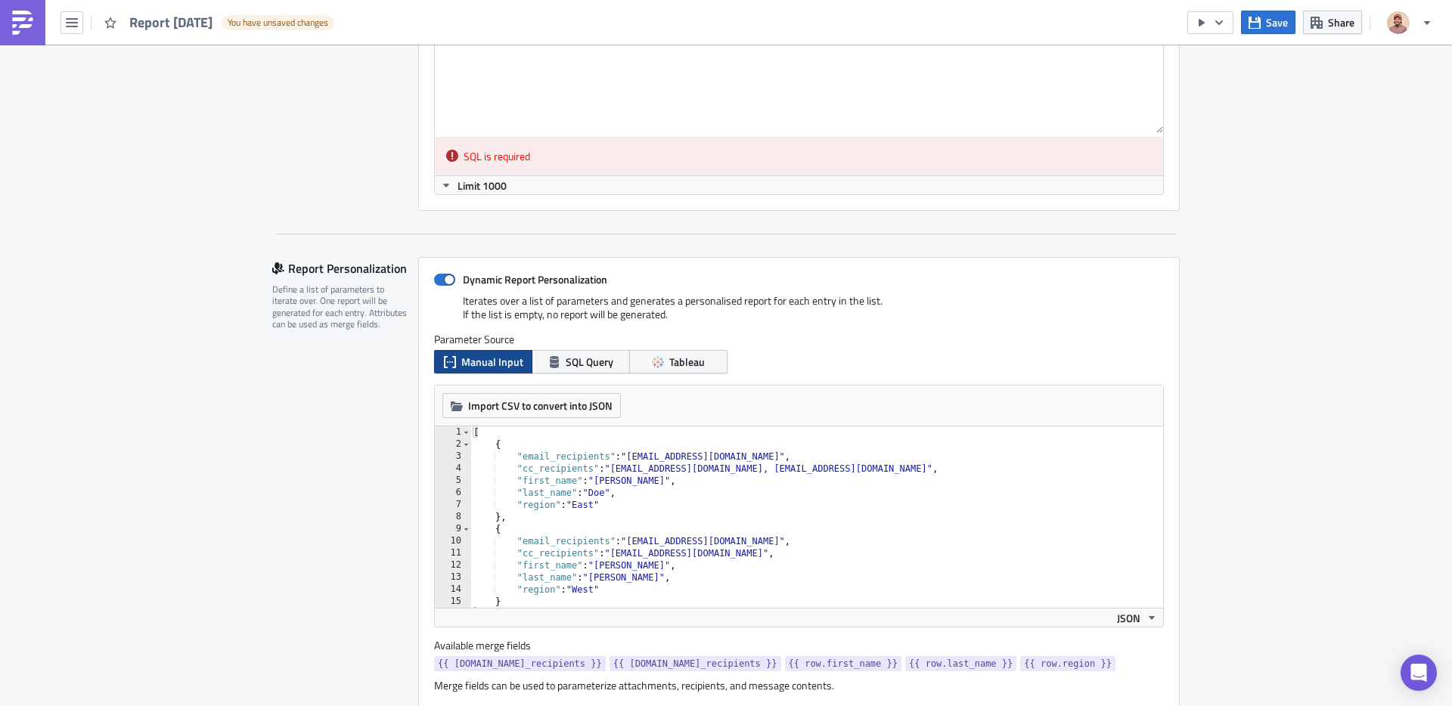
scroll to position [138, 0]
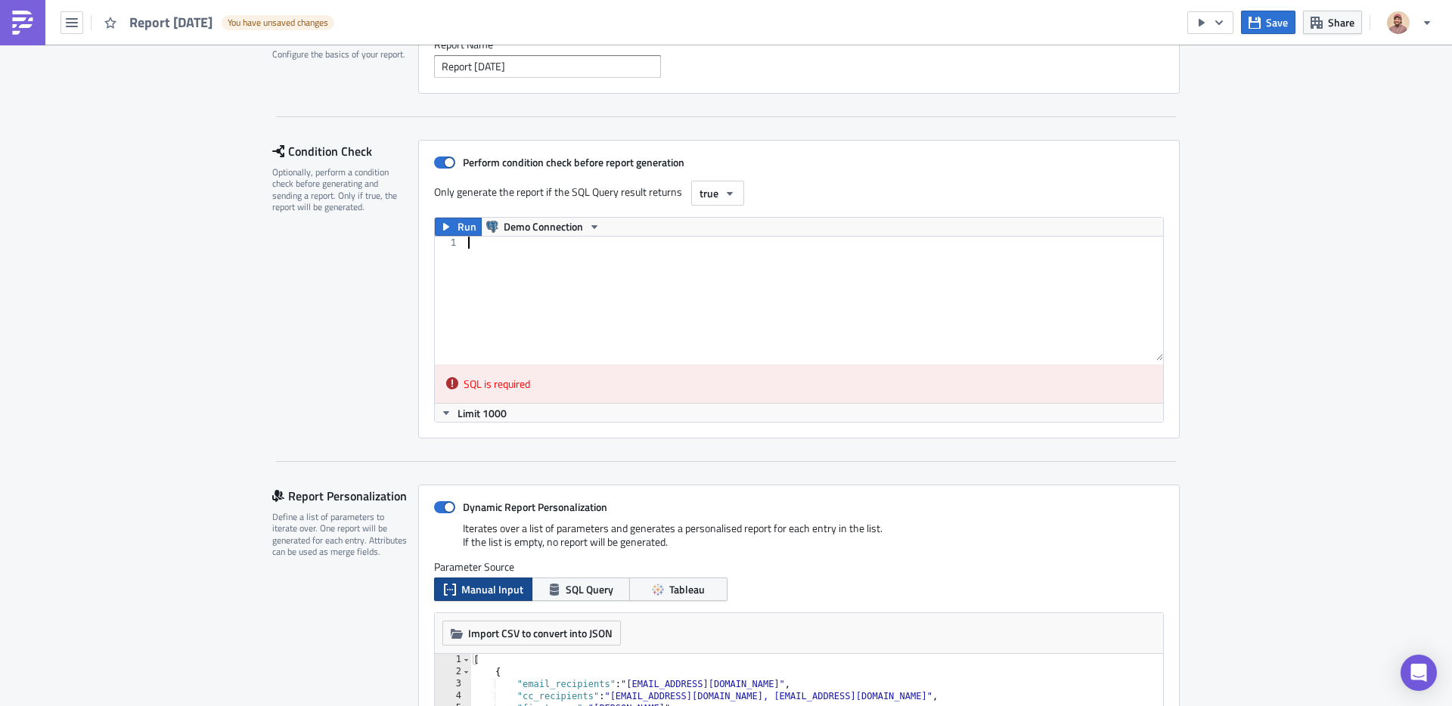
click at [481, 263] on div at bounding box center [814, 311] width 698 height 148
drag, startPoint x: 456, startPoint y: 192, endPoint x: 600, endPoint y: 191, distance: 143.7
click at [600, 191] on label "Only generate the report if the SQL Query result returns" at bounding box center [559, 192] width 250 height 23
click at [620, 194] on label "Only generate the report if the SQL Query result returns" at bounding box center [559, 192] width 250 height 23
click at [652, 198] on label "Only generate the report if the SQL Query result returns" at bounding box center [559, 192] width 250 height 23
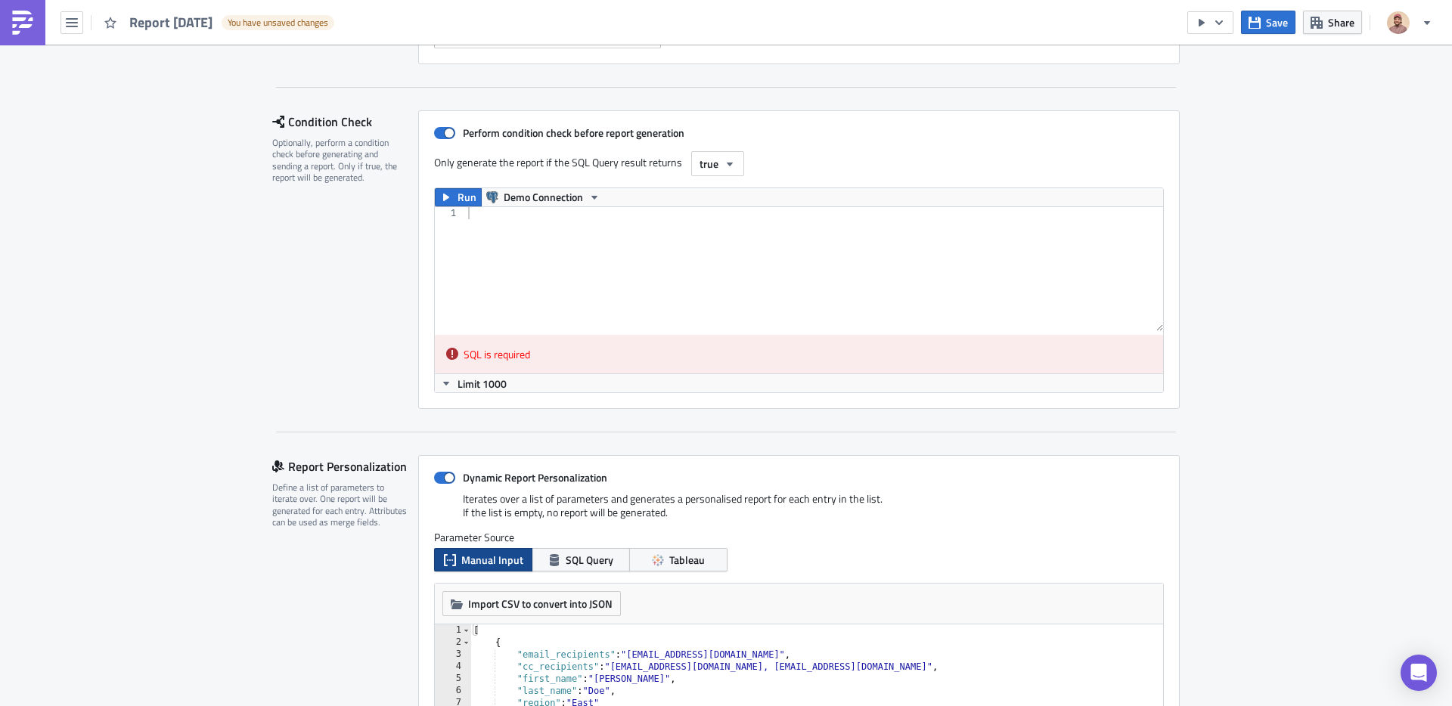
scroll to position [209, 0]
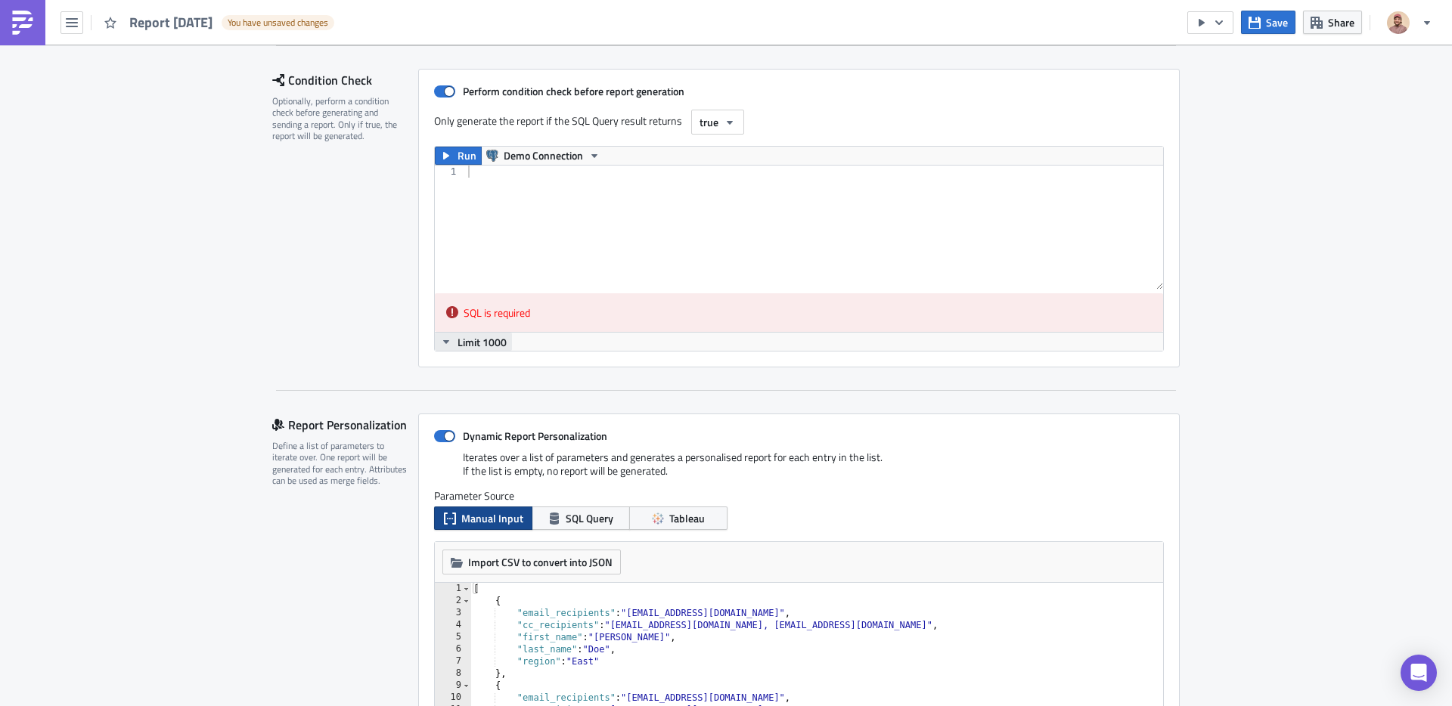
click at [458, 346] on span "Limit 1000" at bounding box center [482, 342] width 49 height 16
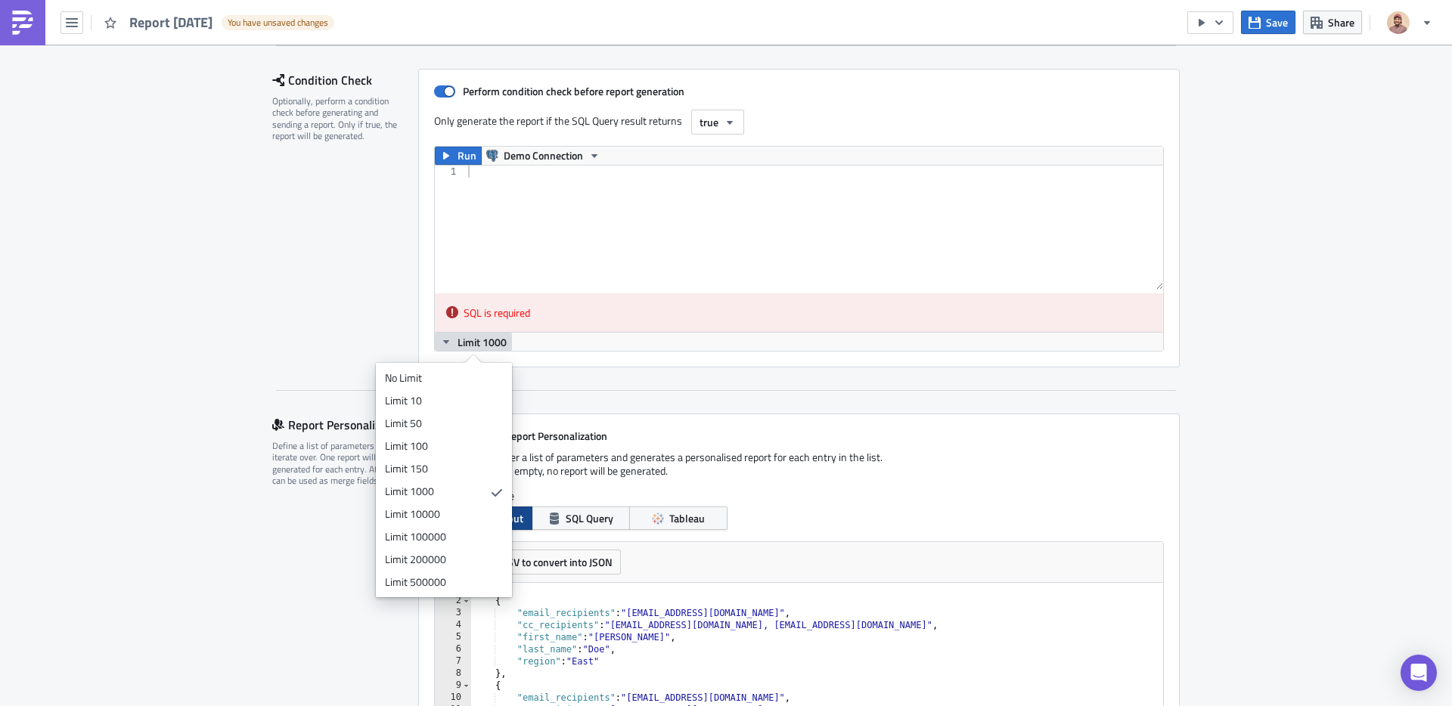
click at [458, 346] on span "Limit 1000" at bounding box center [482, 342] width 49 height 16
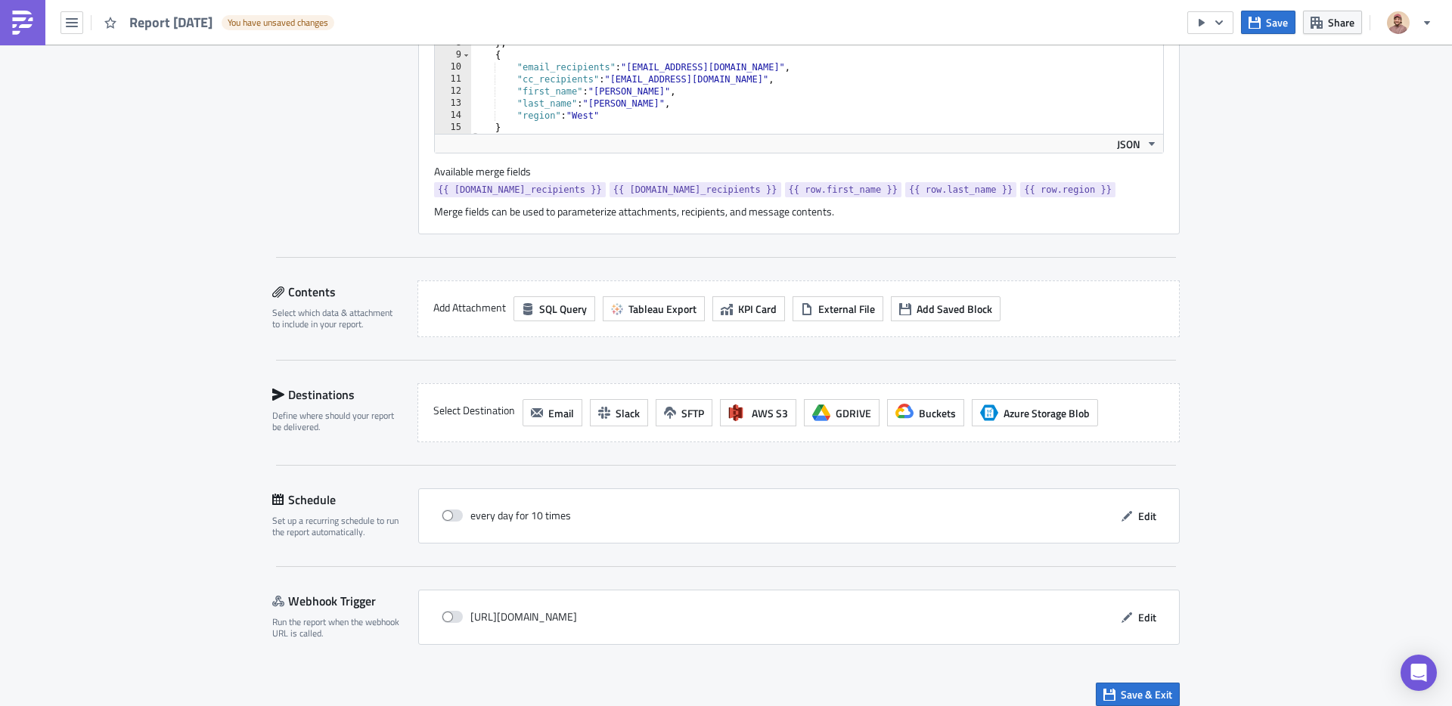
scroll to position [855, 0]
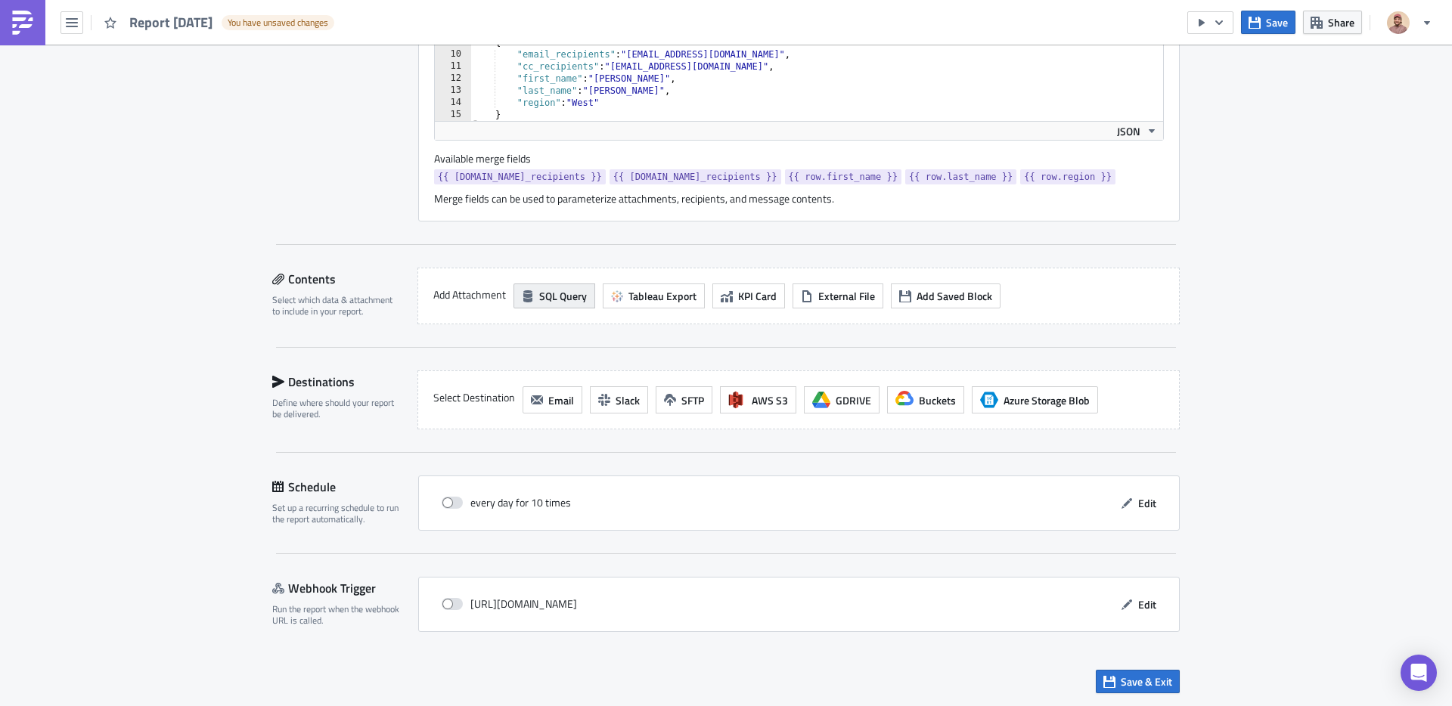
click at [559, 296] on span "SQL Query" at bounding box center [563, 296] width 48 height 16
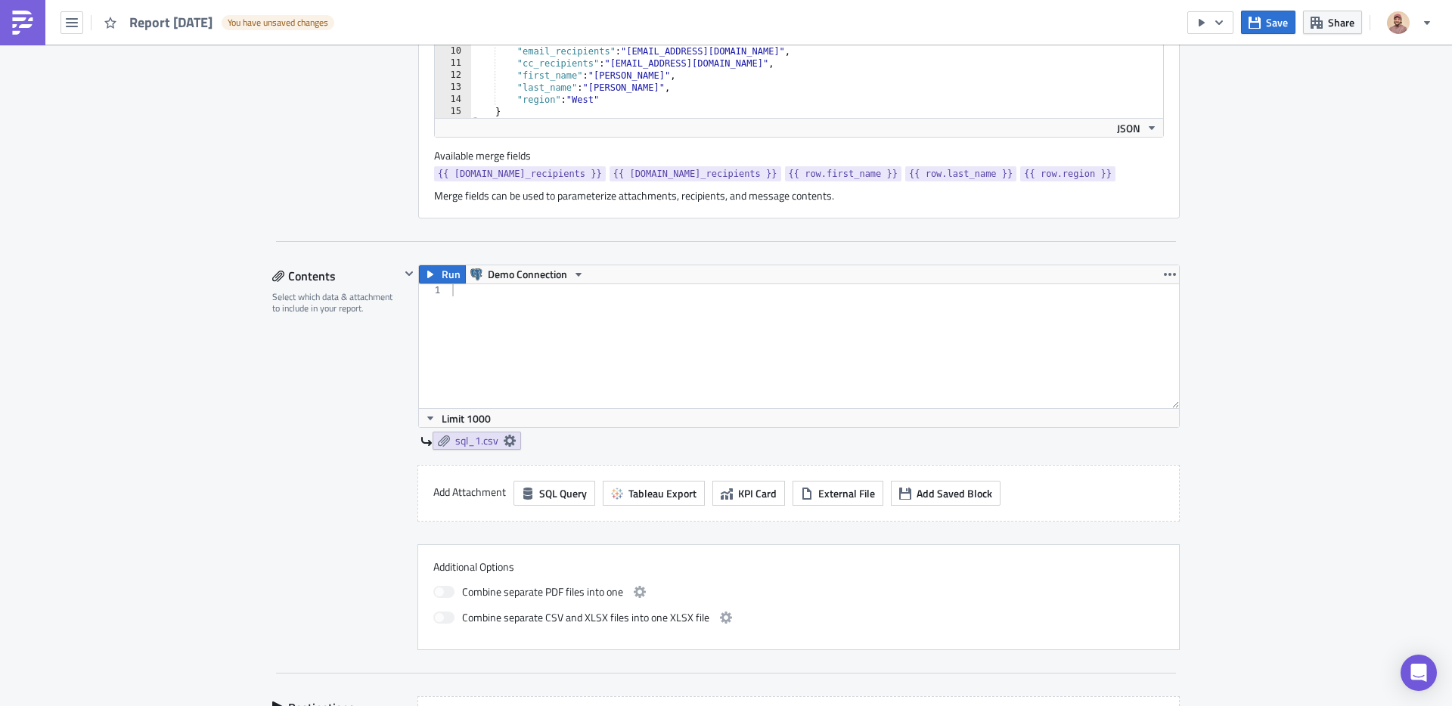
click at [576, 369] on div at bounding box center [814, 358] width 730 height 148
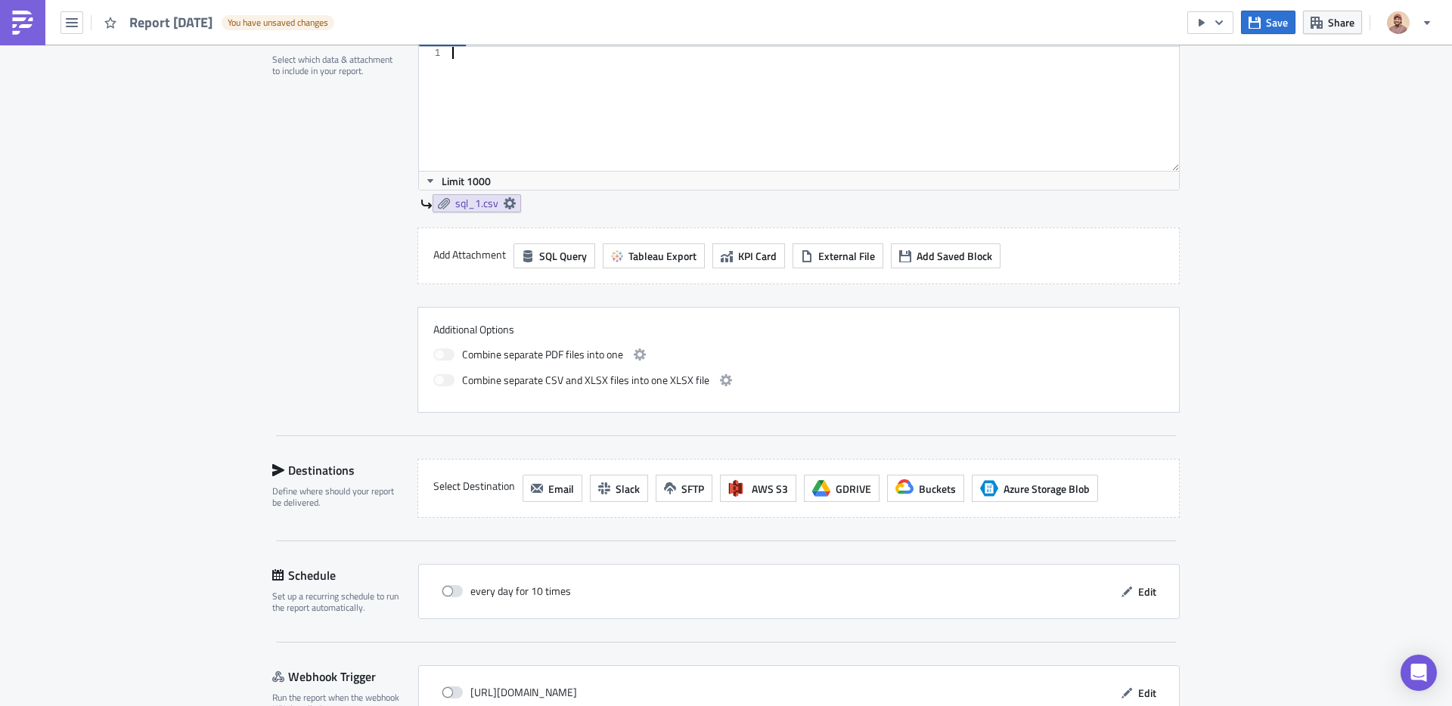
scroll to position [1184, 0]
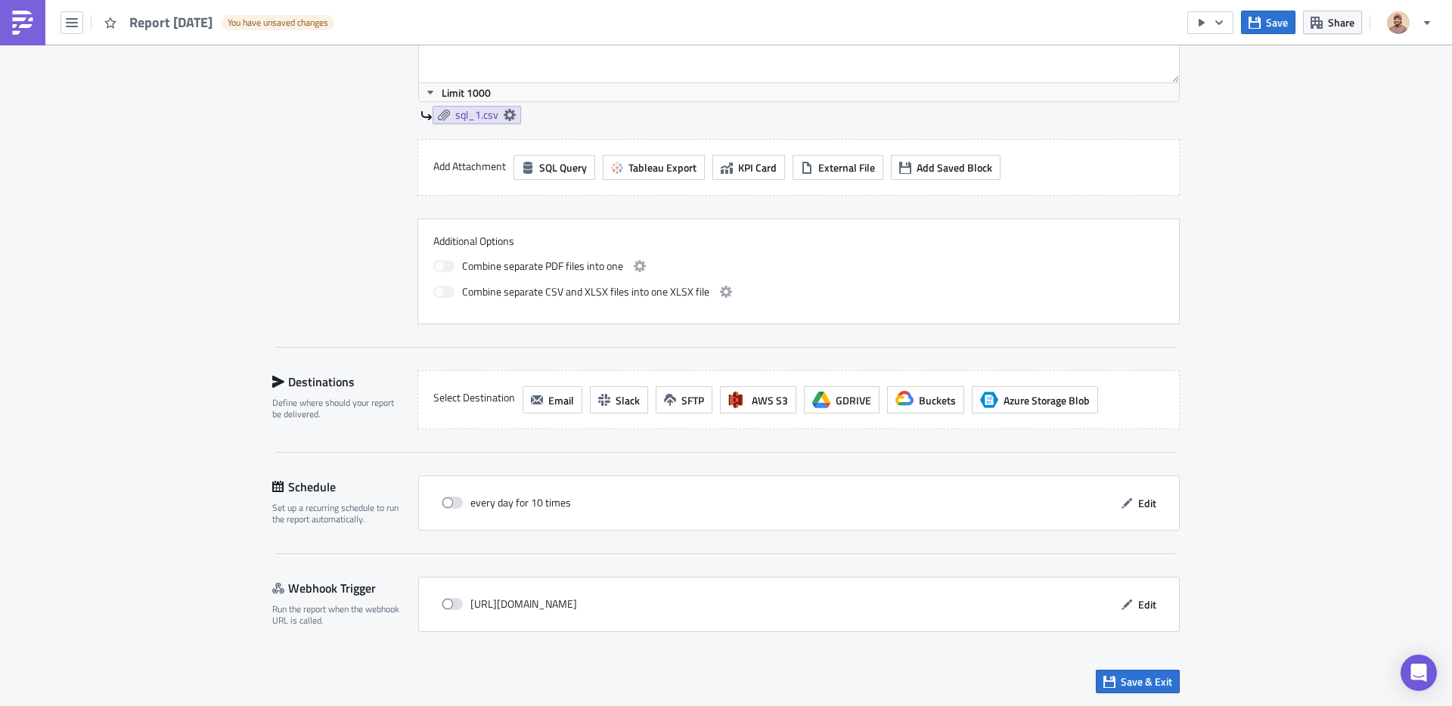
click at [457, 397] on label "Select Destination" at bounding box center [474, 397] width 82 height 23
click at [455, 503] on span at bounding box center [452, 503] width 21 height 12
click at [455, 503] on input "checkbox" at bounding box center [450, 503] width 10 height 10
click at [461, 497] on span at bounding box center [452, 503] width 21 height 12
click at [455, 498] on input "checkbox" at bounding box center [450, 503] width 10 height 10
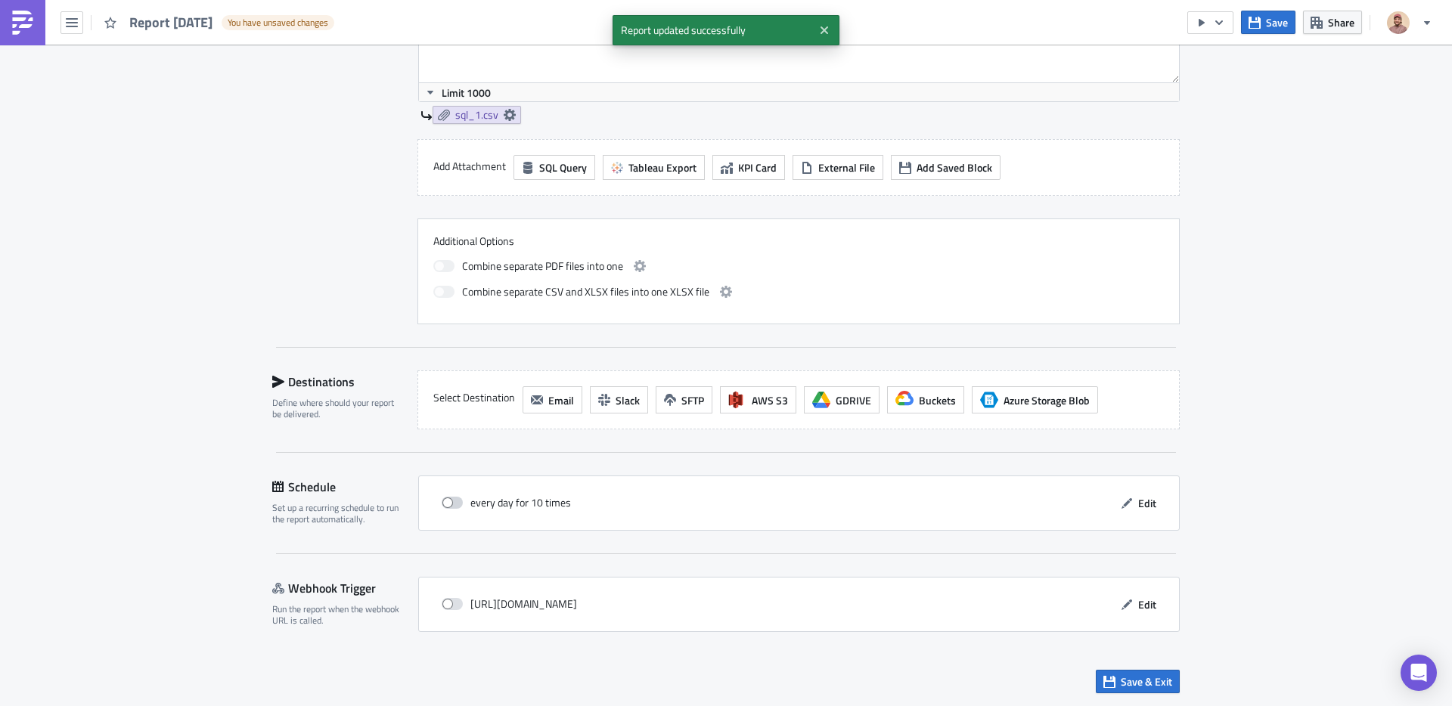
checkbox input "false"
click at [1135, 492] on button "Edit" at bounding box center [1138, 503] width 51 height 23
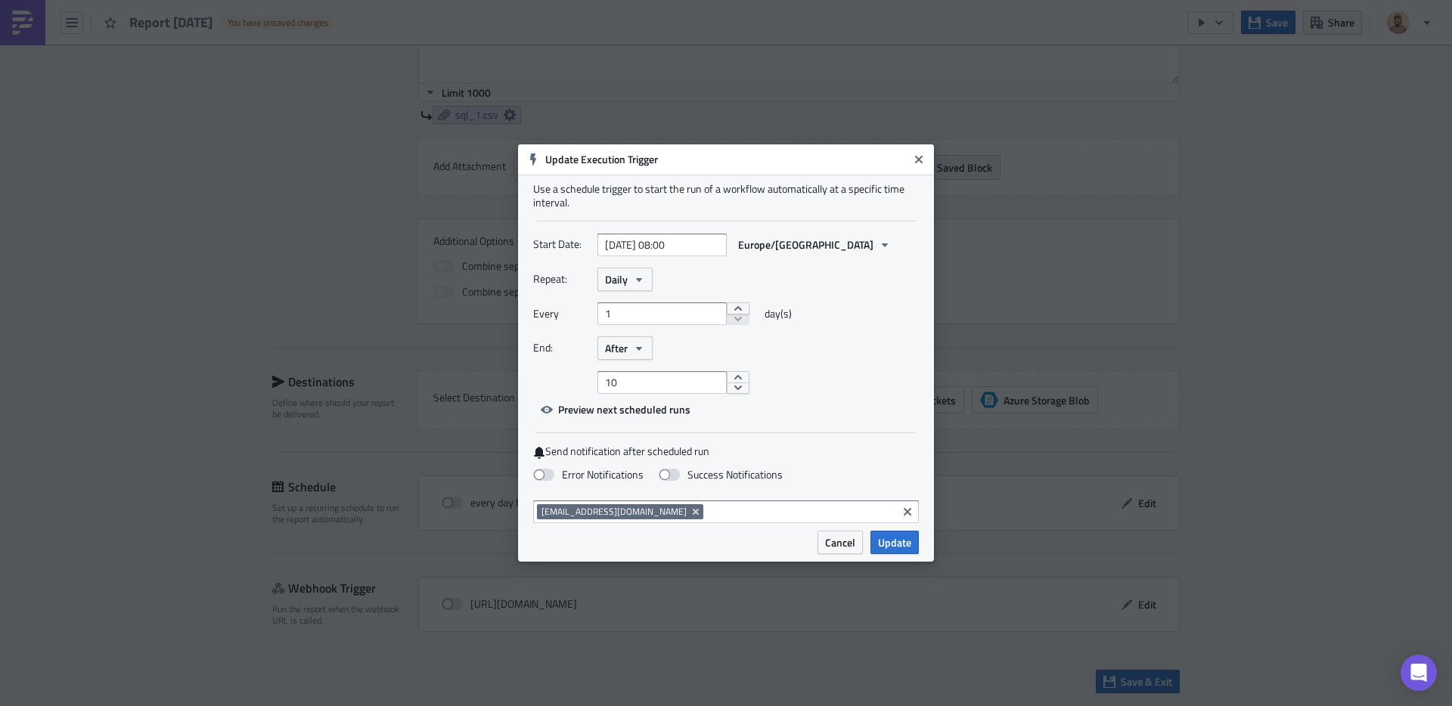
click at [917, 158] on icon "Close" at bounding box center [919, 160] width 8 height 8
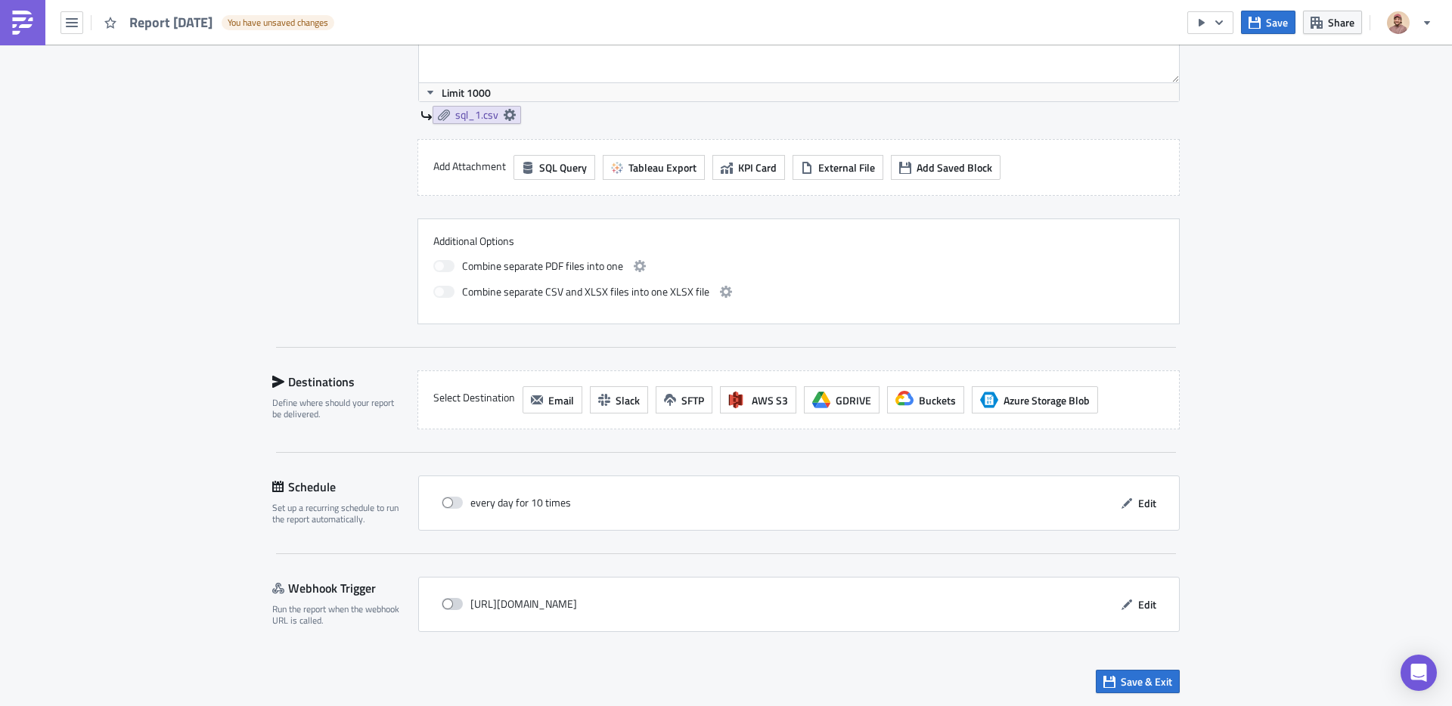
click at [450, 605] on span at bounding box center [452, 604] width 21 height 12
click at [450, 605] on input "checkbox" at bounding box center [450, 605] width 10 height 10
checkbox input "true"
click at [458, 511] on div "every day for 10 times" at bounding box center [506, 503] width 129 height 23
click at [458, 501] on span at bounding box center [452, 503] width 21 height 12
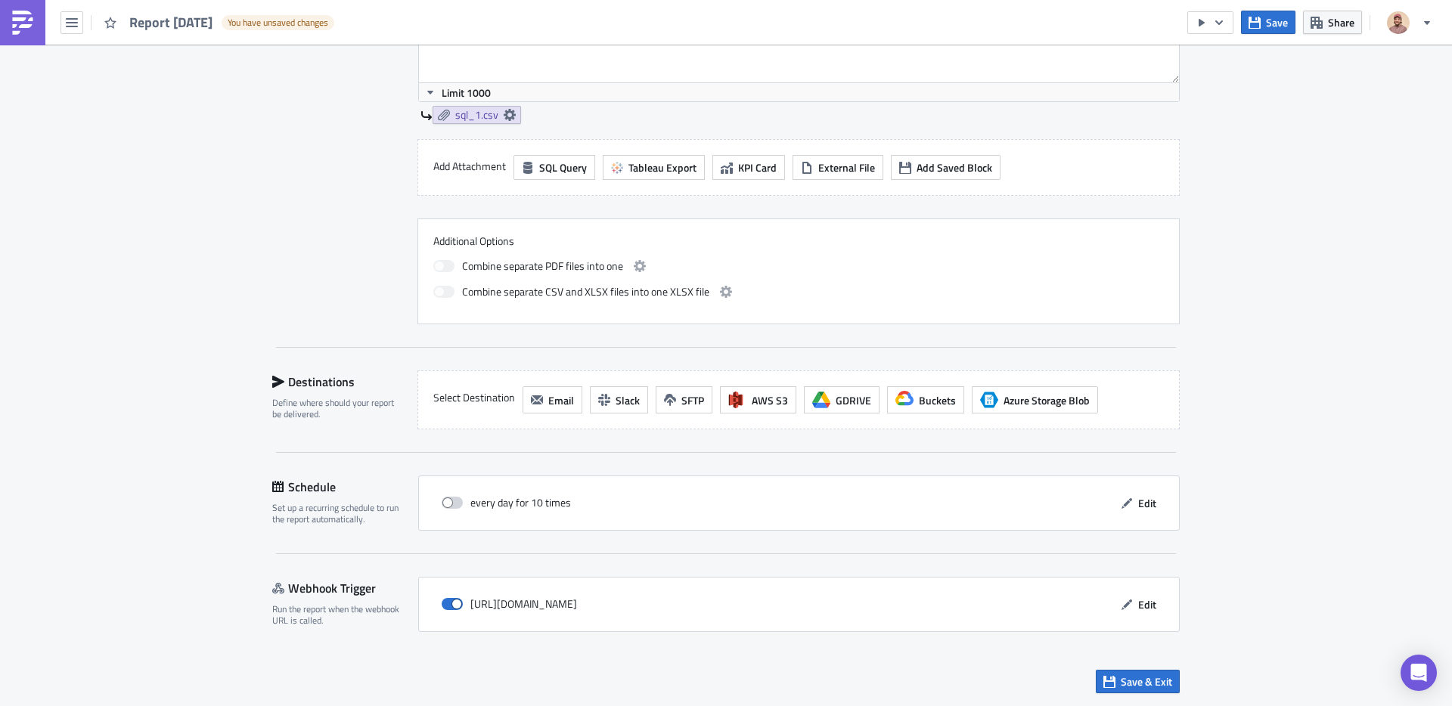
click at [455, 501] on input "checkbox" at bounding box center [450, 503] width 10 height 10
click at [445, 496] on label at bounding box center [456, 503] width 29 height 14
click at [445, 498] on input "checkbox" at bounding box center [450, 503] width 10 height 10
checkbox input "false"
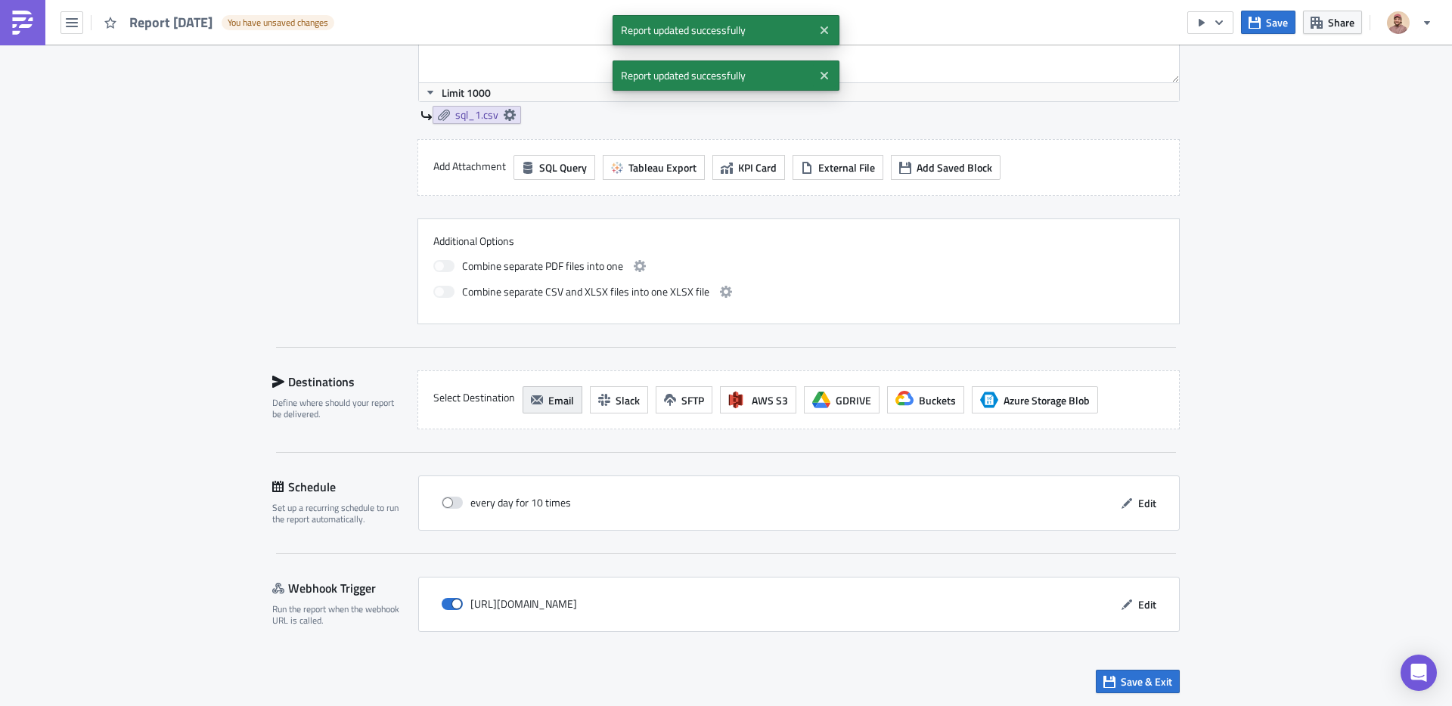
click at [549, 401] on span "Email" at bounding box center [561, 400] width 26 height 16
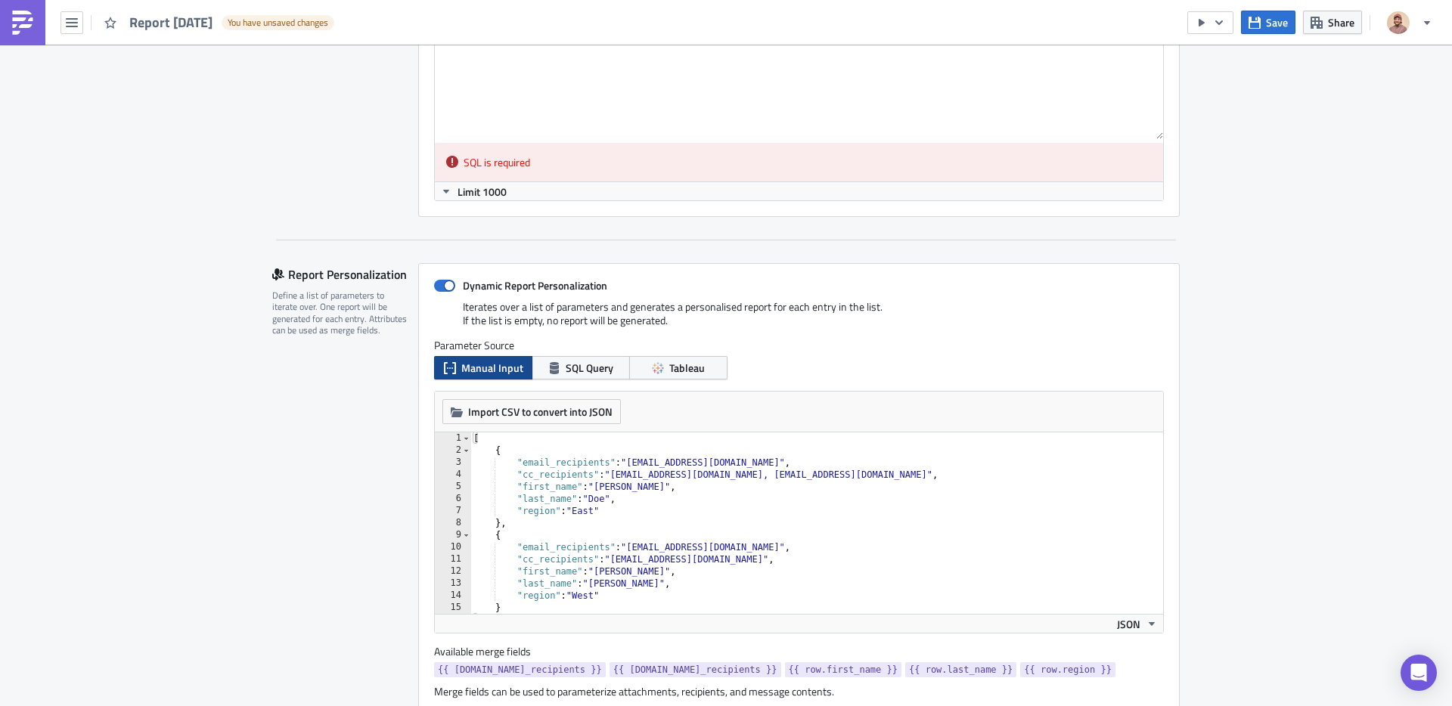
scroll to position [0, 0]
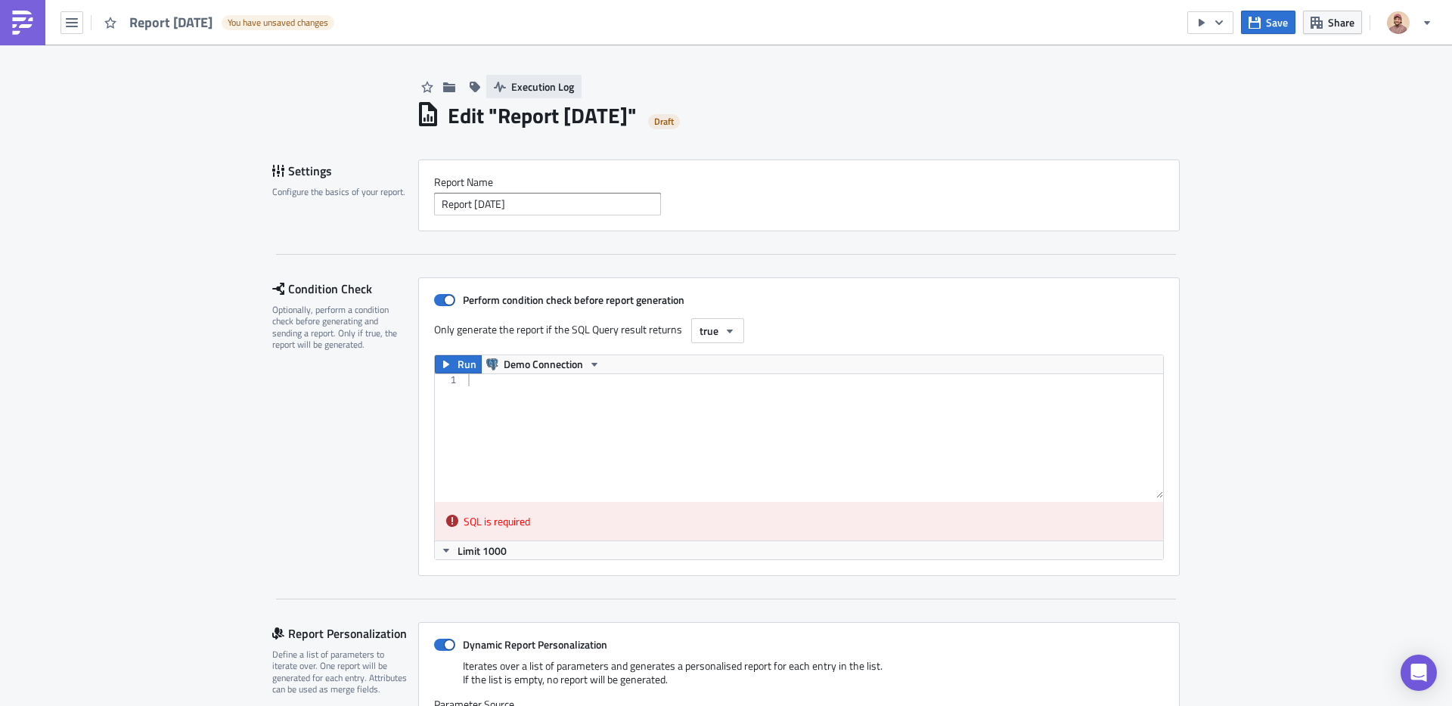
click at [538, 85] on span "Execution Log" at bounding box center [542, 87] width 63 height 16
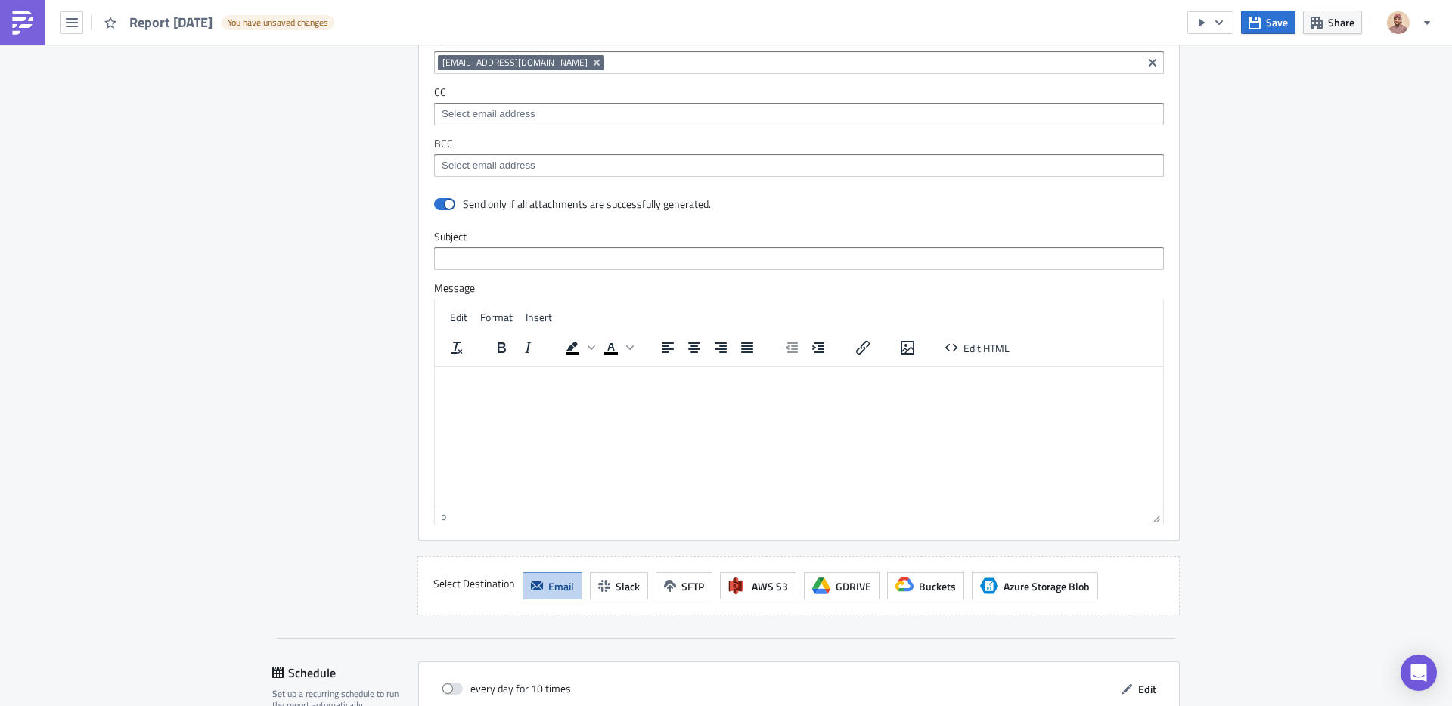
scroll to position [1792, 0]
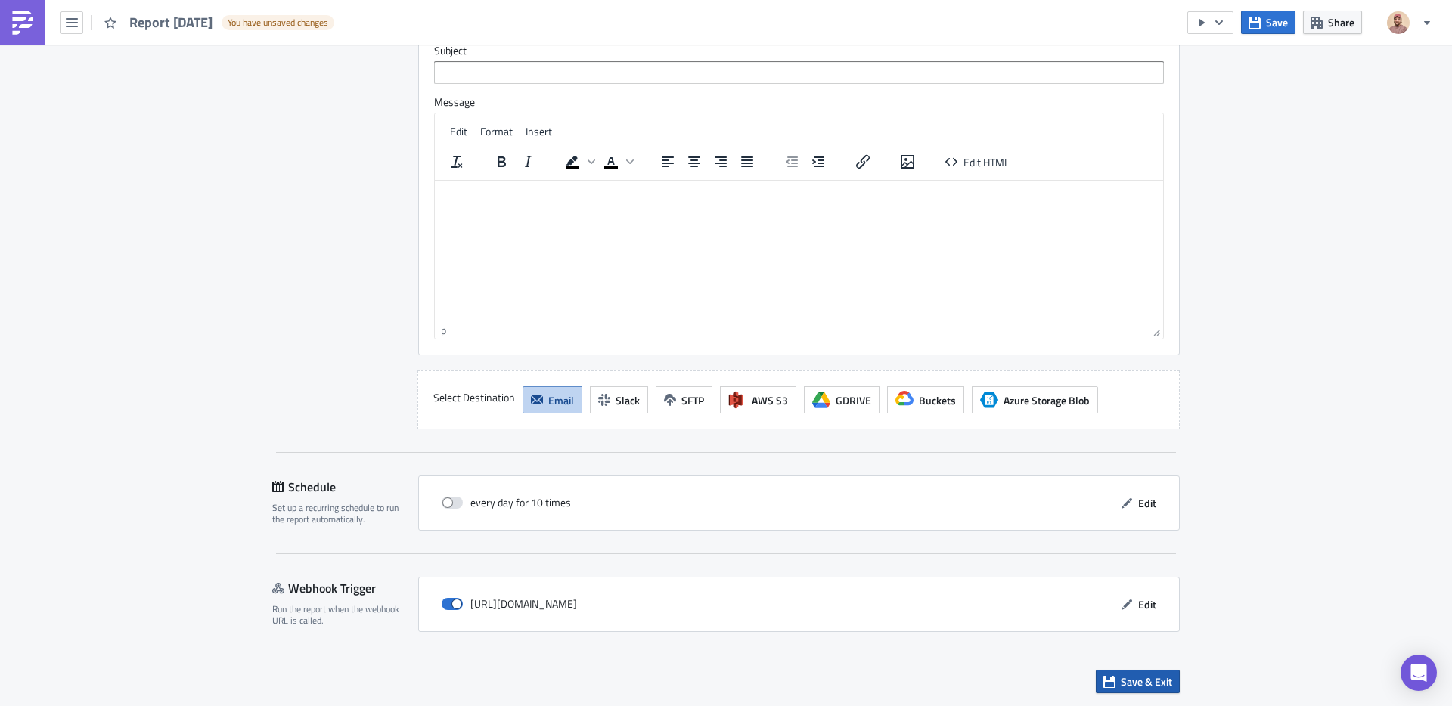
click at [1113, 684] on icon "button" at bounding box center [1109, 682] width 12 height 12
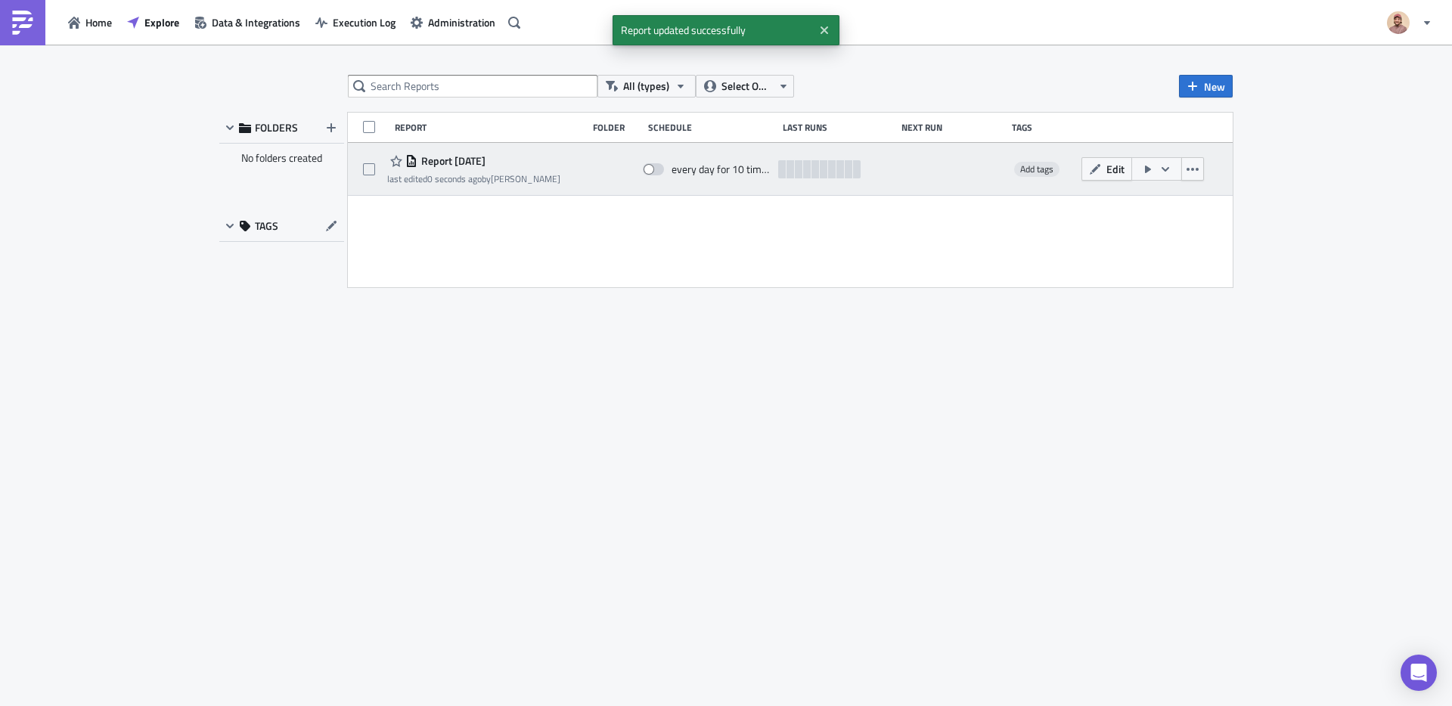
click at [439, 178] on time "0 seconds ago" at bounding box center [454, 179] width 54 height 14
click at [441, 157] on span "Report [DATE]" at bounding box center [451, 161] width 68 height 14
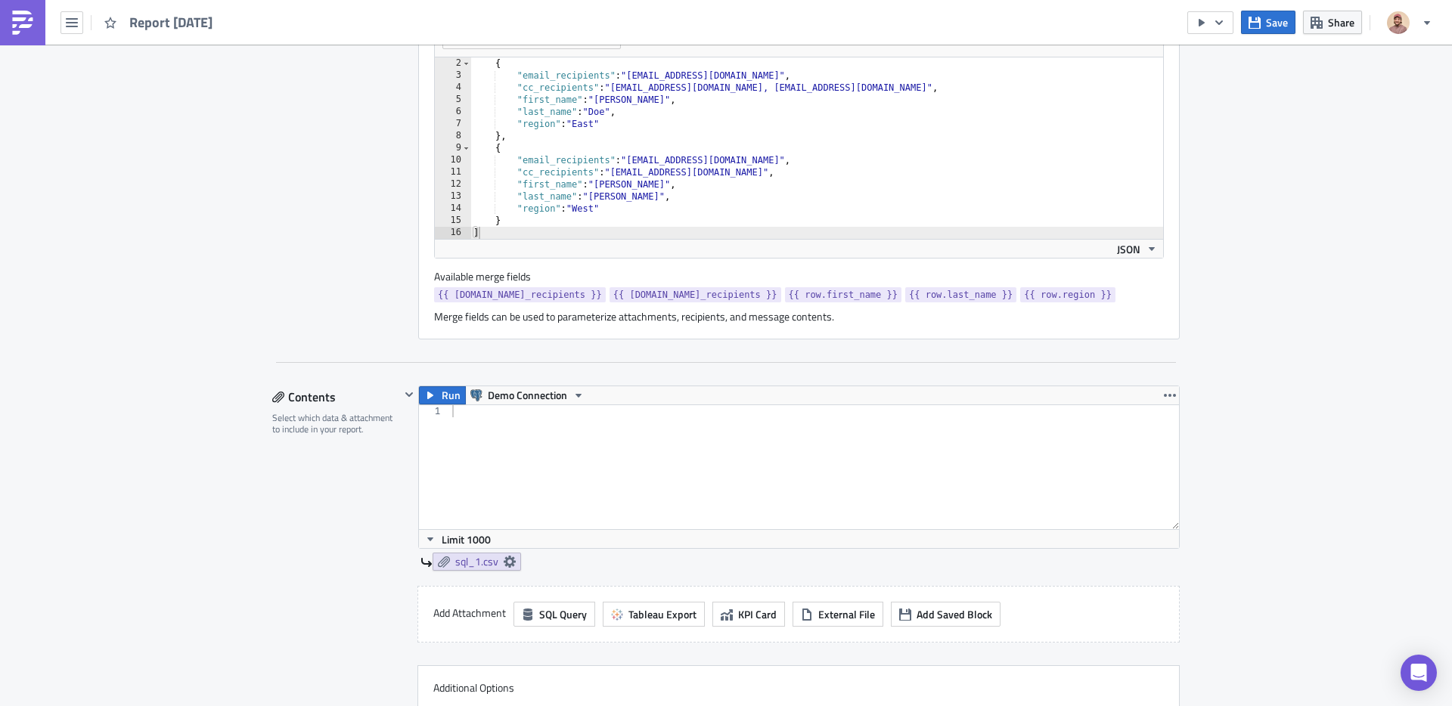
scroll to position [708, 0]
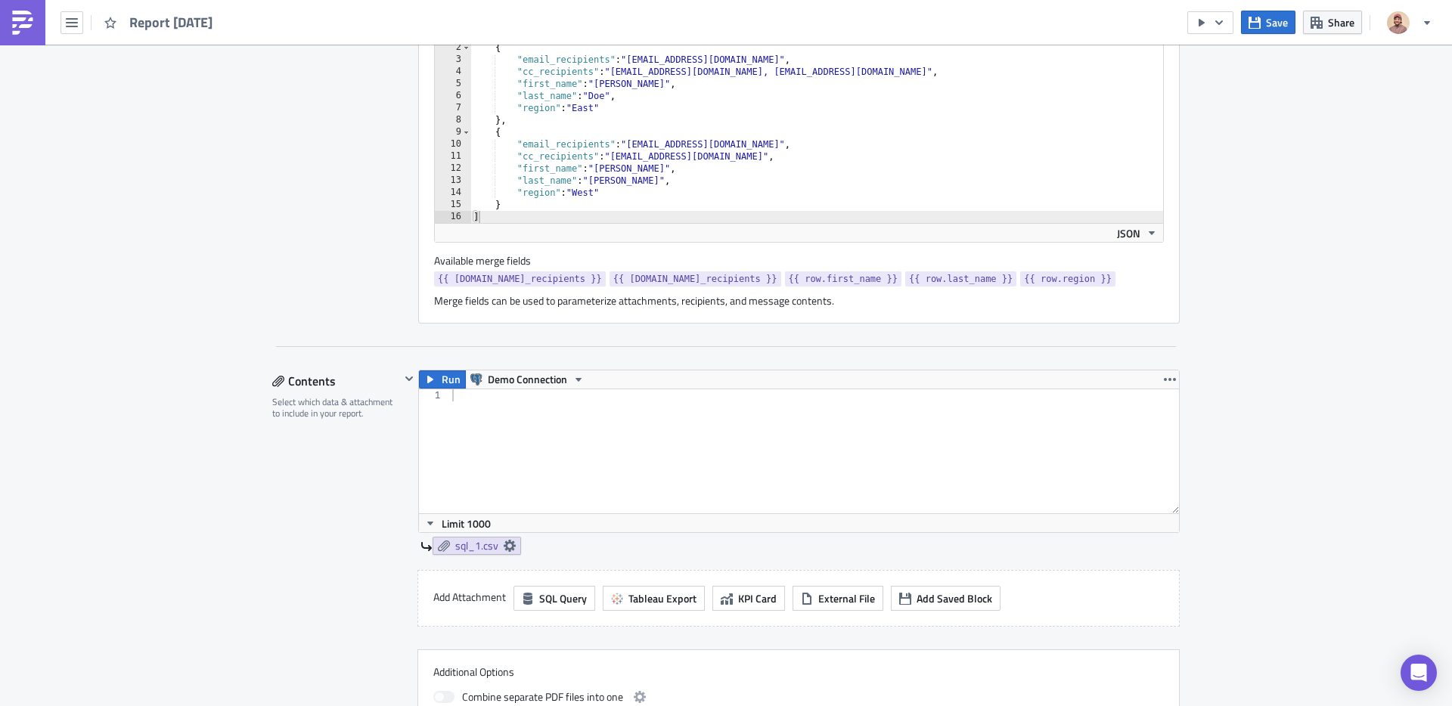
click at [656, 451] on div at bounding box center [814, 463] width 730 height 148
type textarea "l"
type textarea "@"
type textarea "{"
click at [529, 389] on span "Demo Connection" at bounding box center [527, 380] width 79 height 18
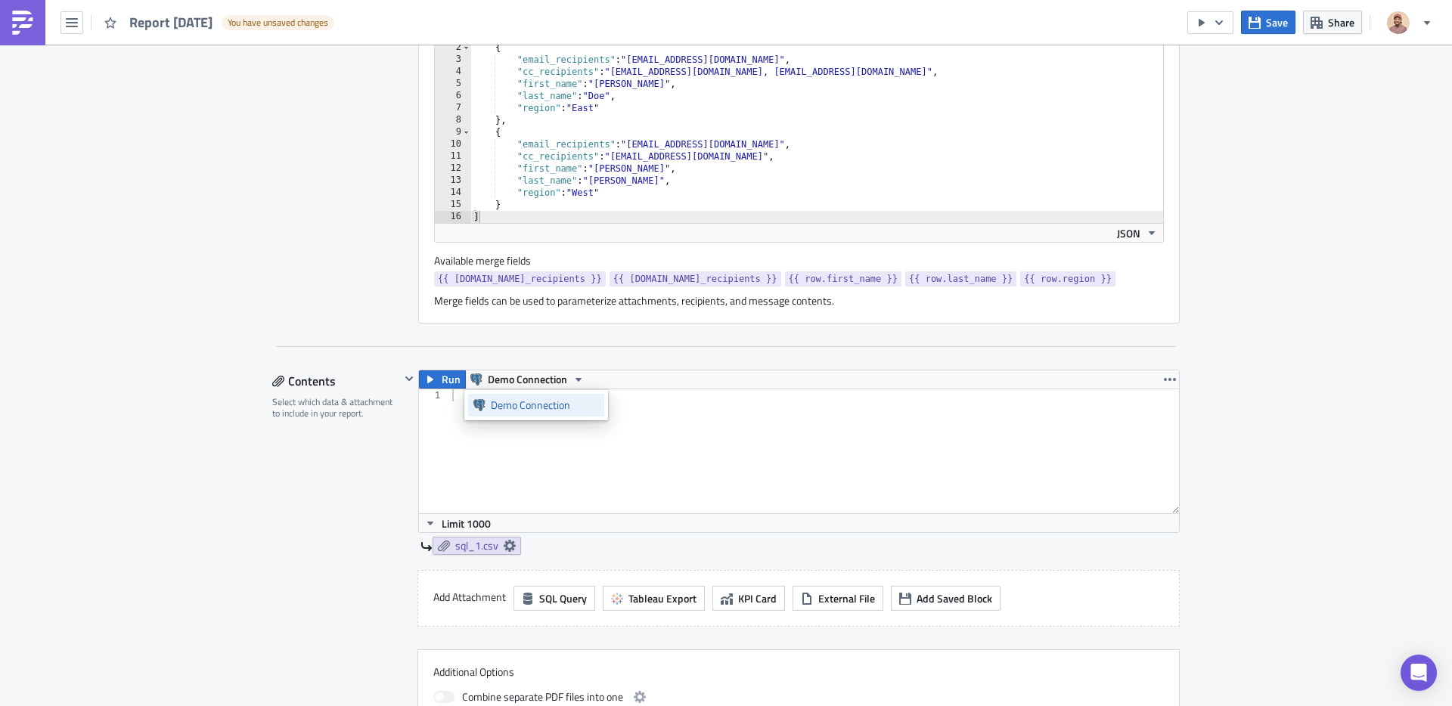
click at [536, 403] on div "Demo Connection" at bounding box center [545, 405] width 108 height 15
click at [462, 380] on button "Run" at bounding box center [442, 380] width 47 height 18
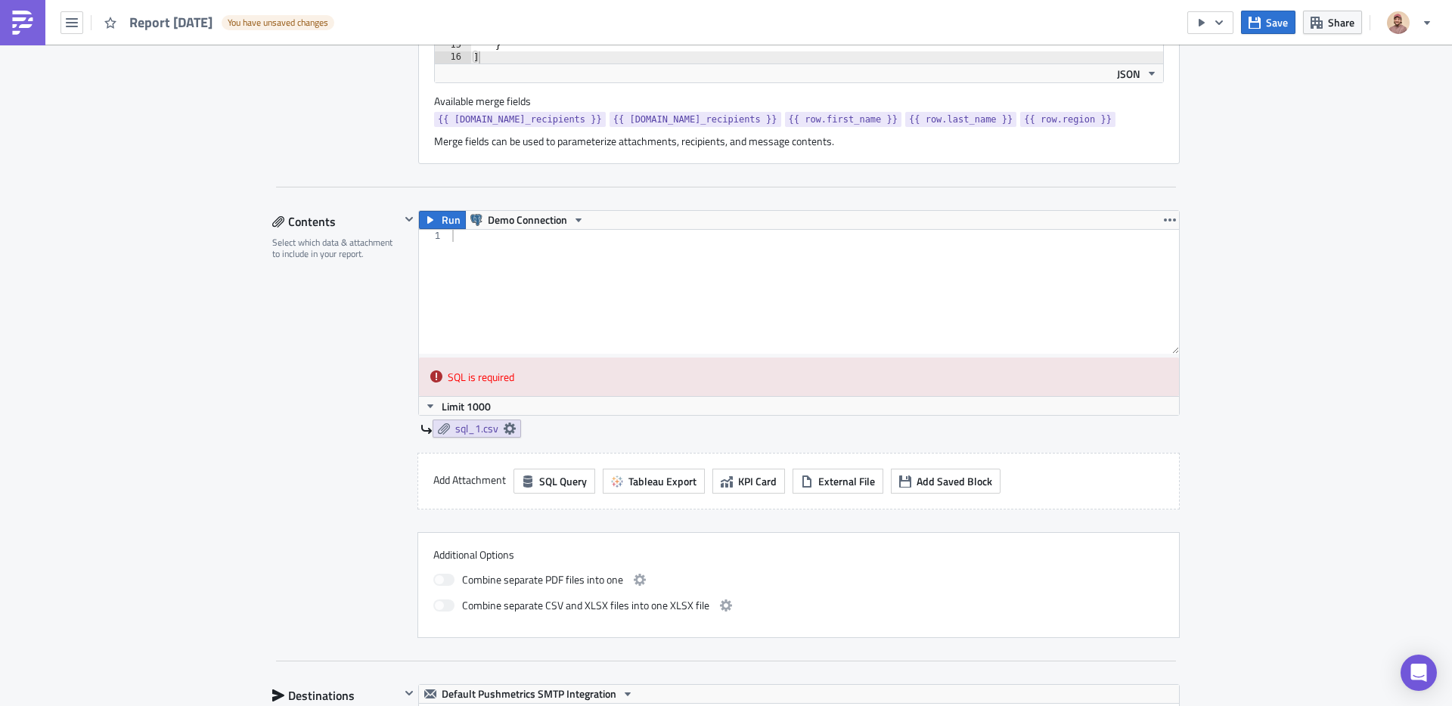
scroll to position [921, 0]
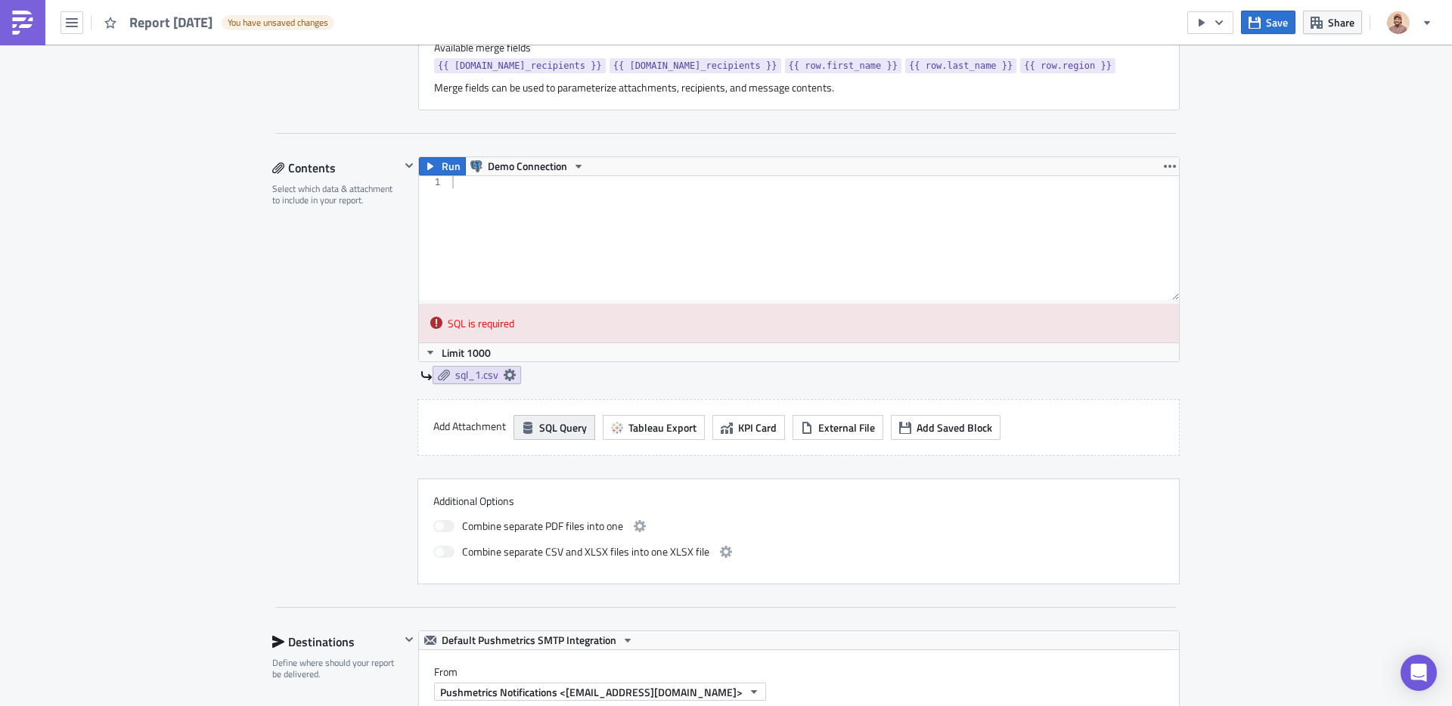
click at [549, 424] on span "SQL Query" at bounding box center [563, 428] width 48 height 16
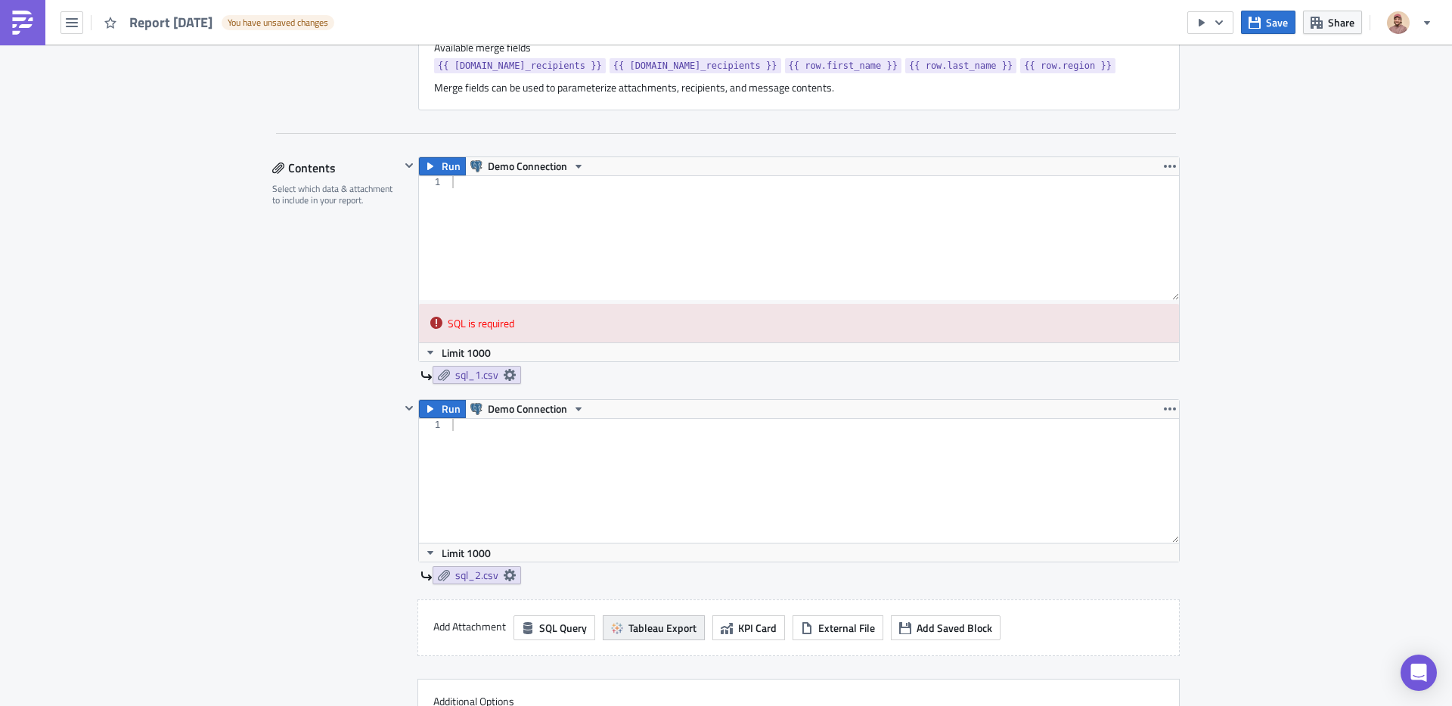
click at [669, 622] on span "Tableau Export" at bounding box center [662, 628] width 68 height 16
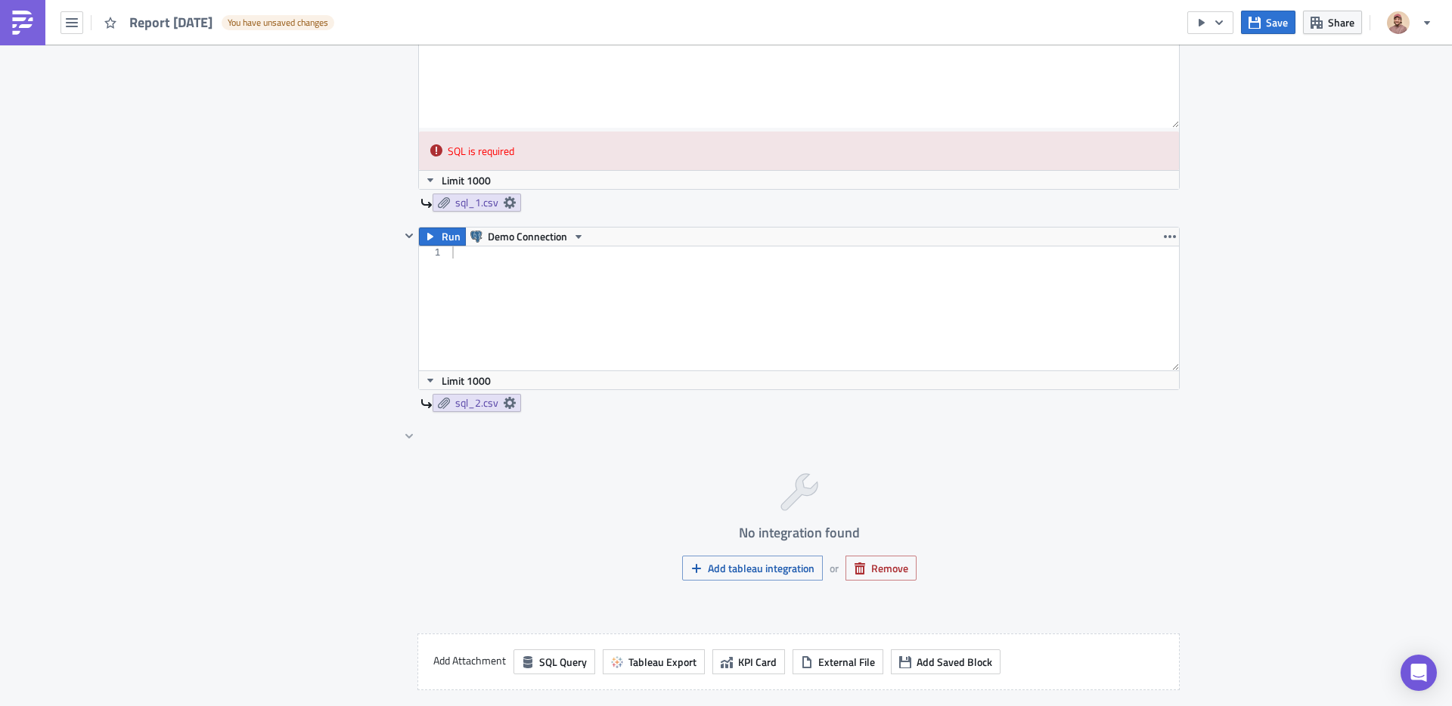
scroll to position [1153, 0]
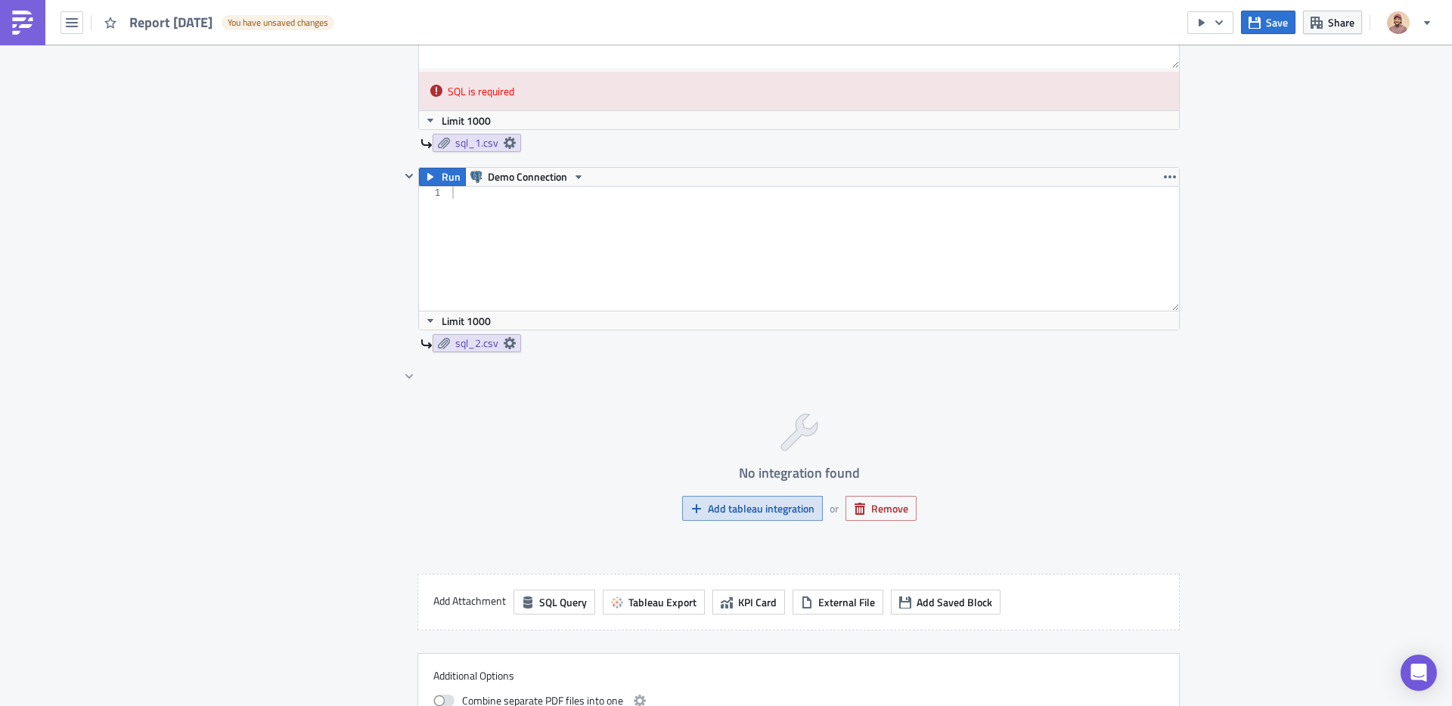
click at [754, 510] on span "Add tableau integration" at bounding box center [761, 509] width 107 height 16
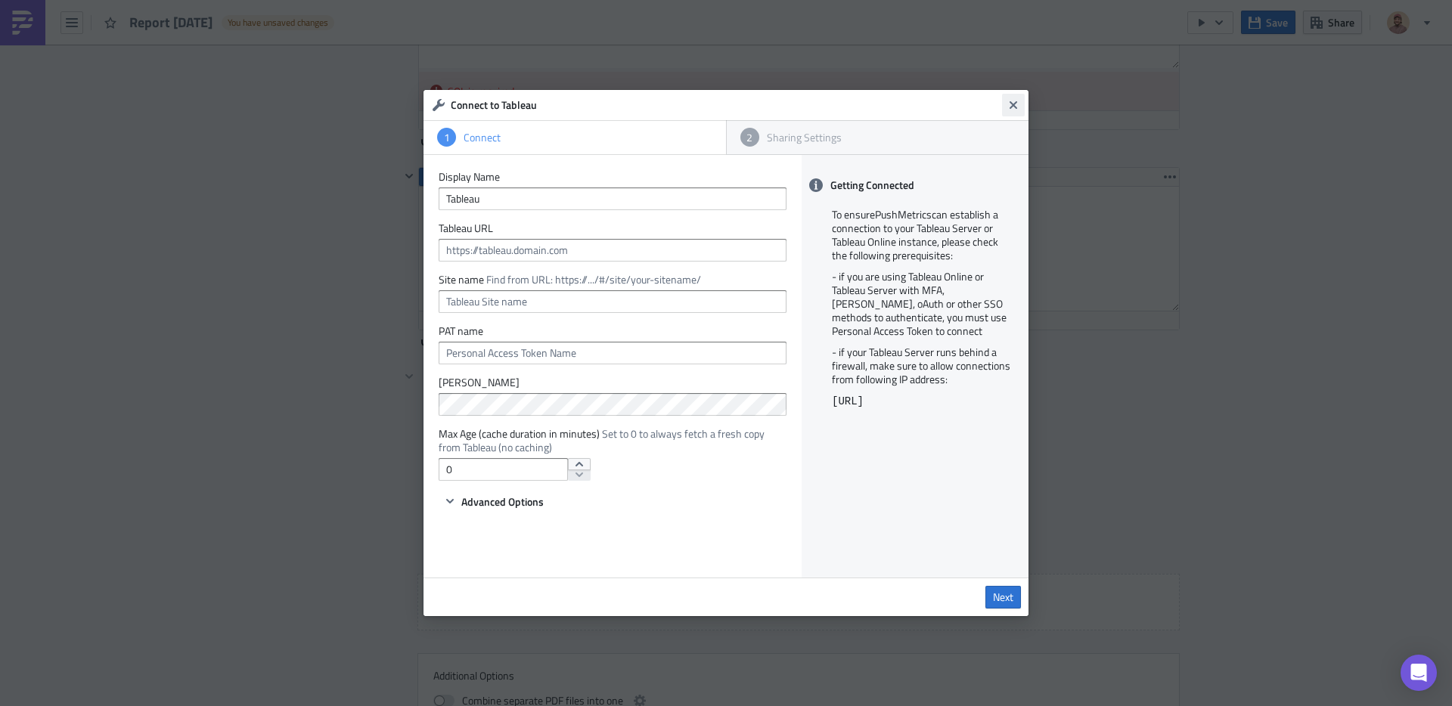
click at [1013, 107] on icon "Close" at bounding box center [1014, 105] width 8 height 8
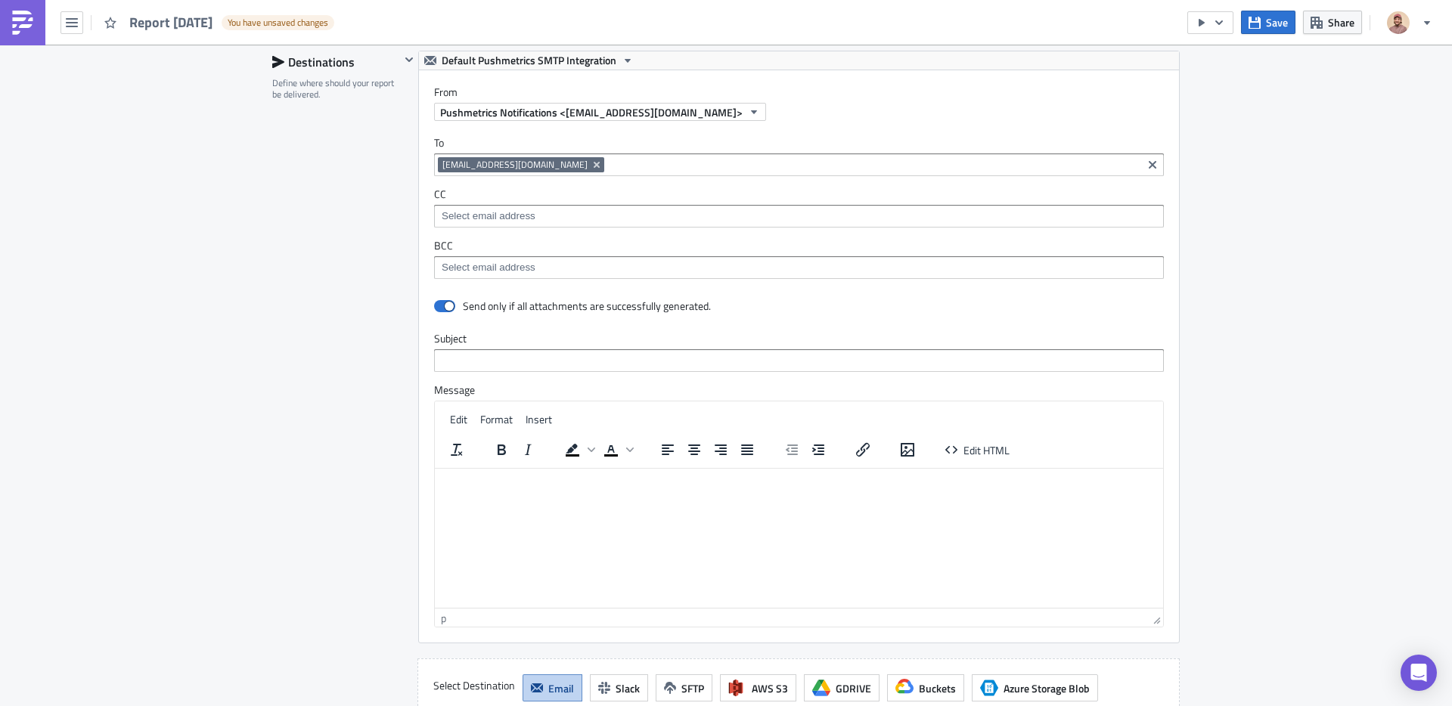
scroll to position [1908, 0]
click at [505, 493] on html at bounding box center [799, 481] width 728 height 24
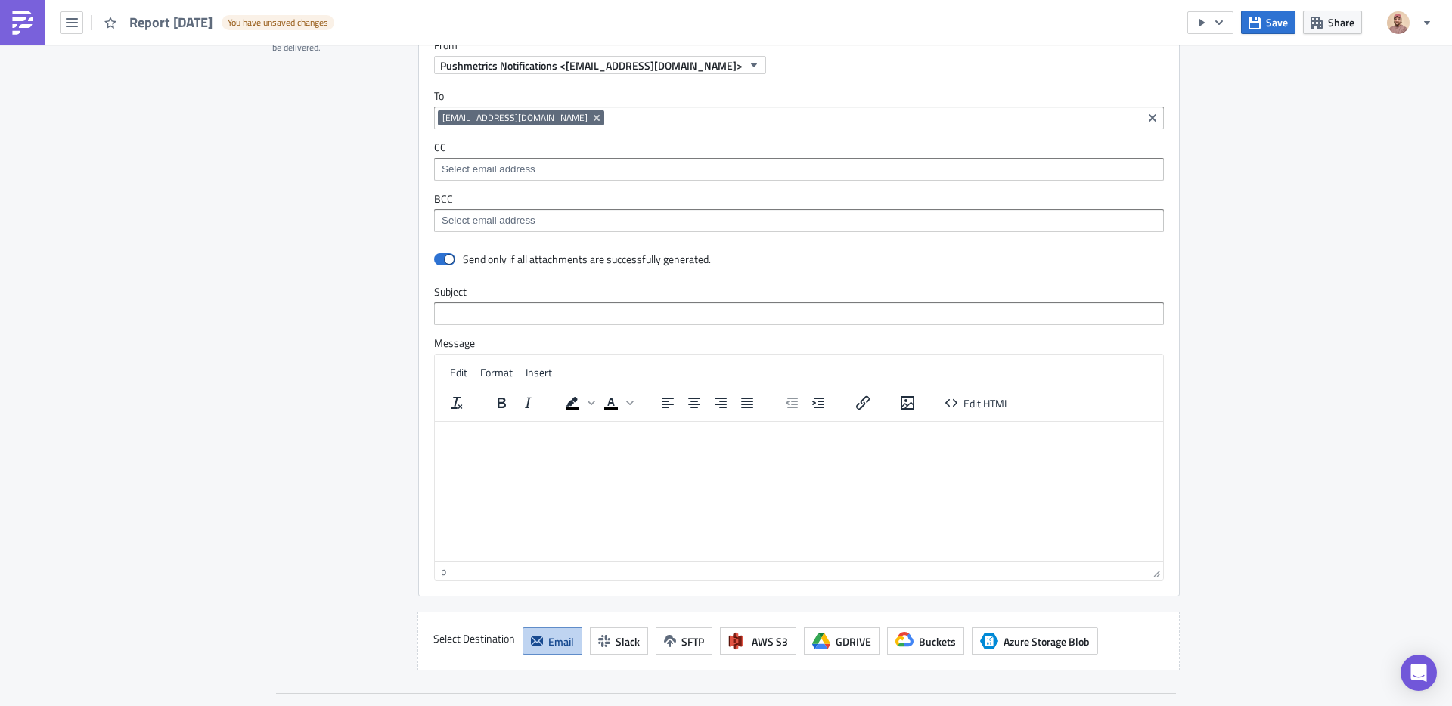
scroll to position [1954, 0]
click at [527, 320] on input "text" at bounding box center [799, 314] width 730 height 23
click at [447, 318] on input "text" at bounding box center [799, 314] width 730 height 23
drag, startPoint x: 458, startPoint y: 219, endPoint x: 458, endPoint y: 231, distance: 12.1
click at [458, 219] on input at bounding box center [798, 221] width 721 height 15
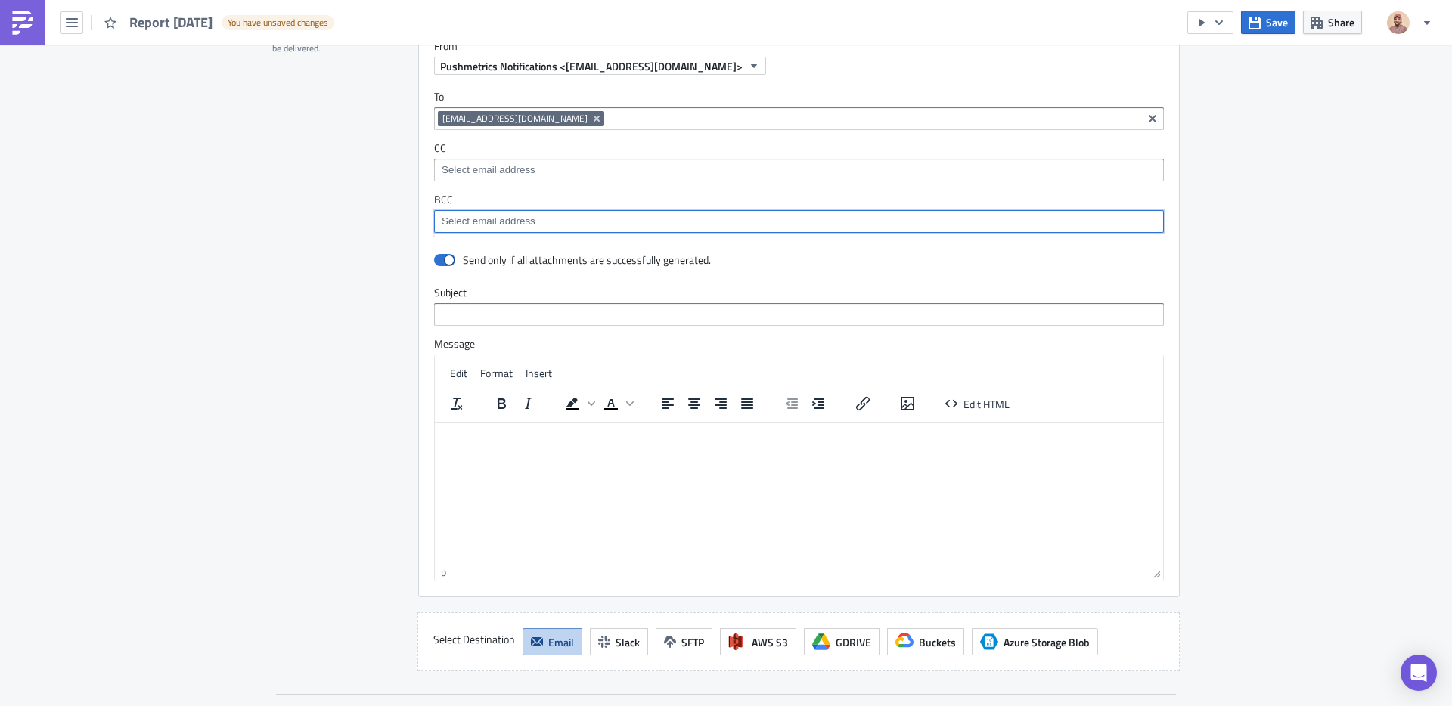
click at [464, 172] on input at bounding box center [798, 170] width 721 height 15
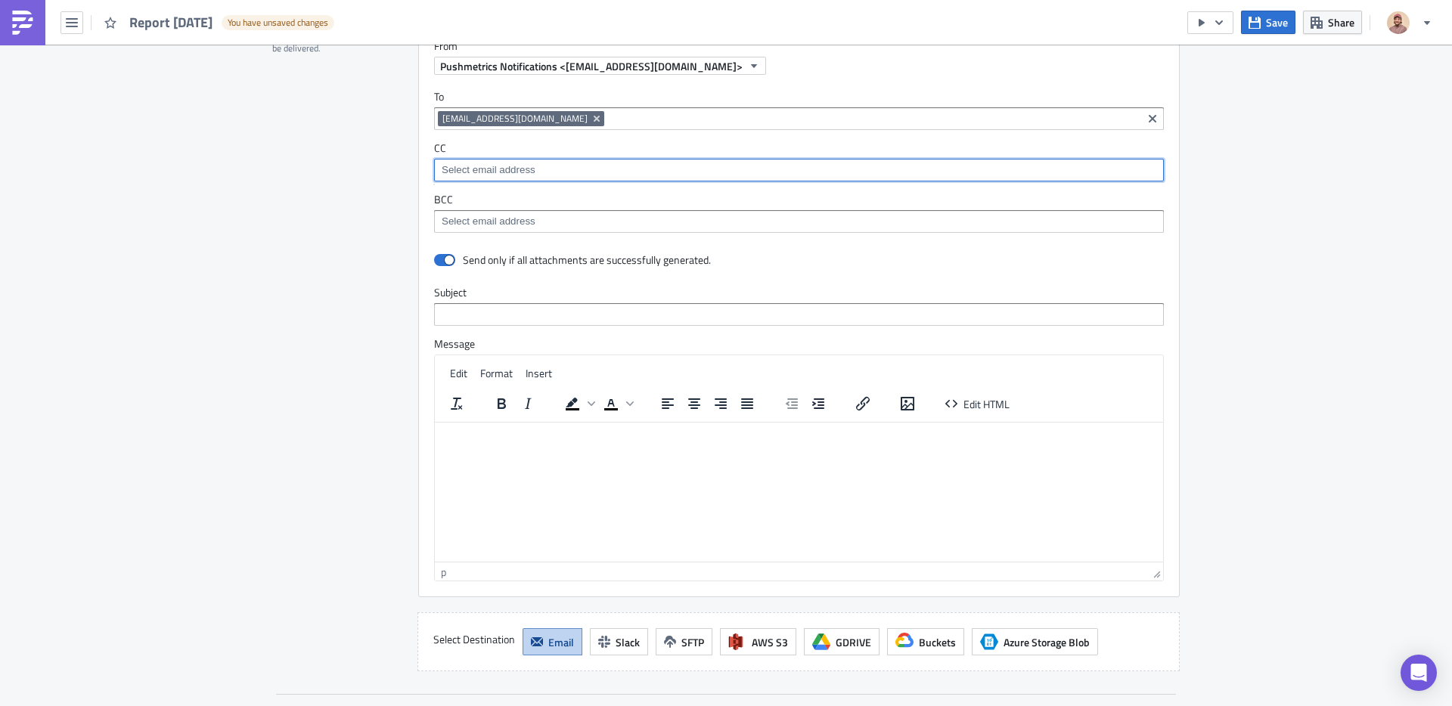
click at [572, 133] on div "To [EMAIL_ADDRESS][DOMAIN_NAME] [EMAIL_ADDRESS][DOMAIN_NAME] CC BCC" at bounding box center [799, 161] width 760 height 173
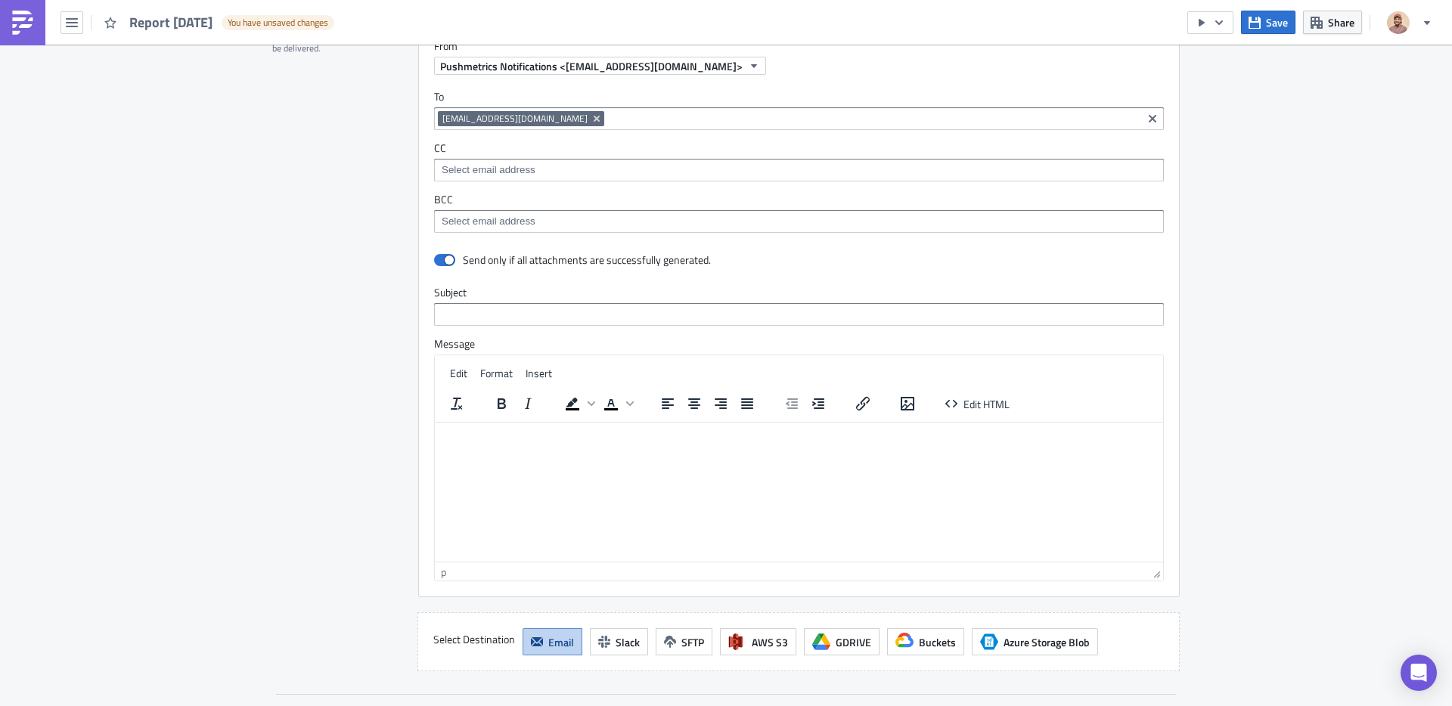
click at [314, 229] on div "Destinations Define where should your report be delivered." at bounding box center [336, 338] width 128 height 667
click at [742, 447] on html at bounding box center [799, 435] width 728 height 24
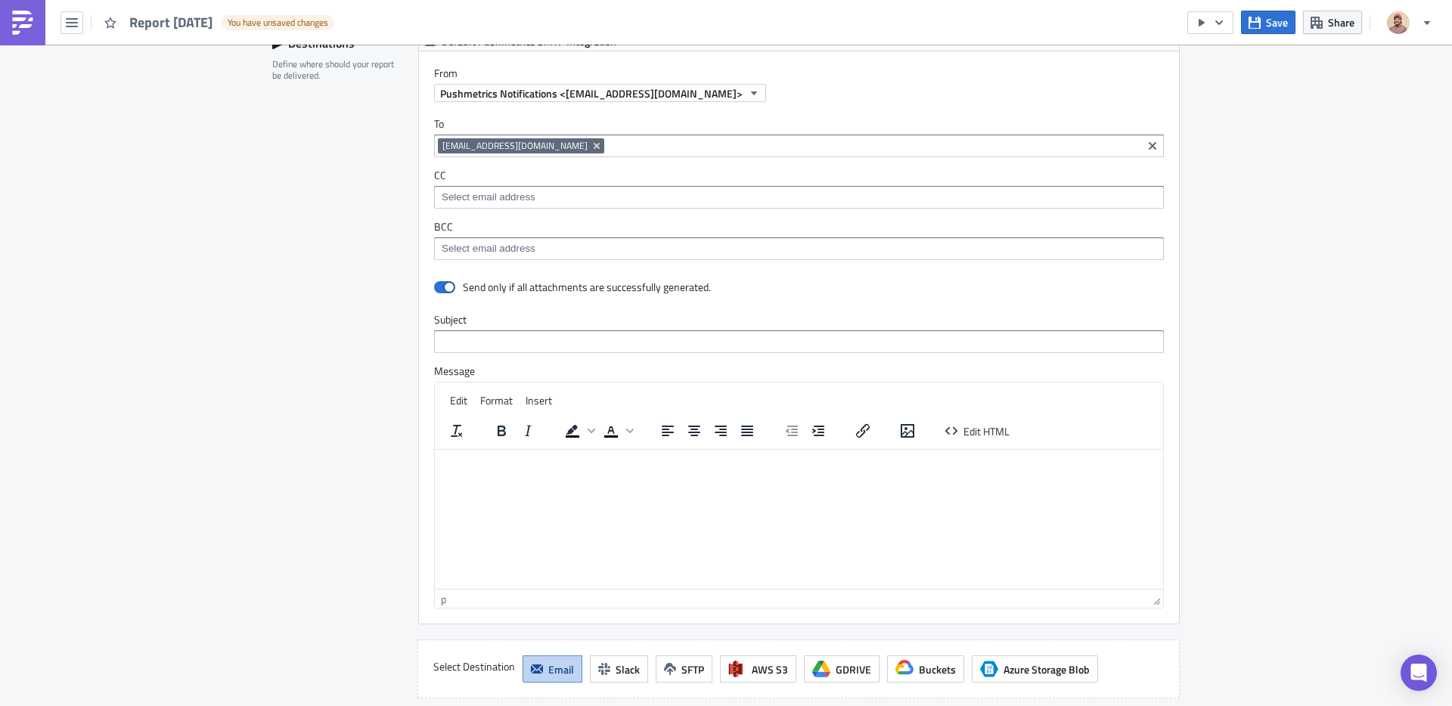
scroll to position [1889, 0]
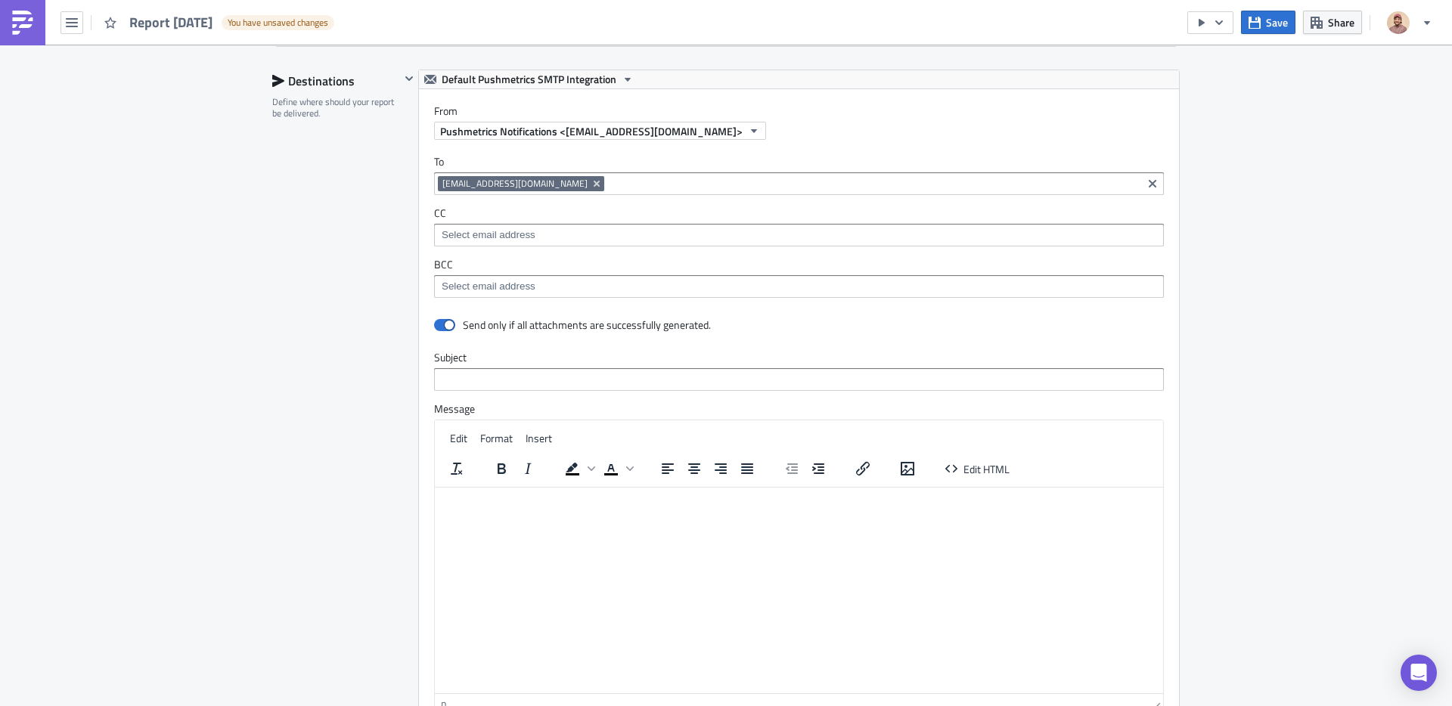
drag, startPoint x: 1591, startPoint y: 1126, endPoint x: 1134, endPoint y: 592, distance: 702.6
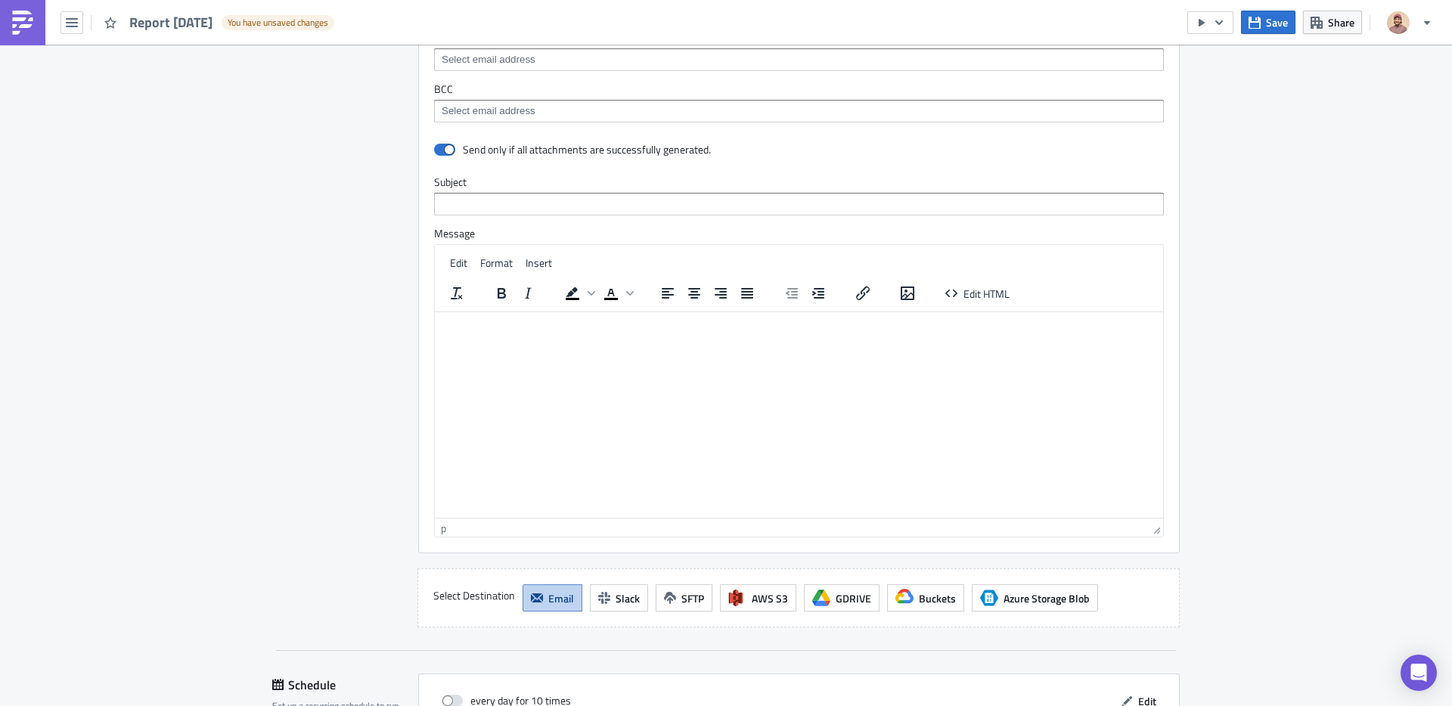
scroll to position [2076, 0]
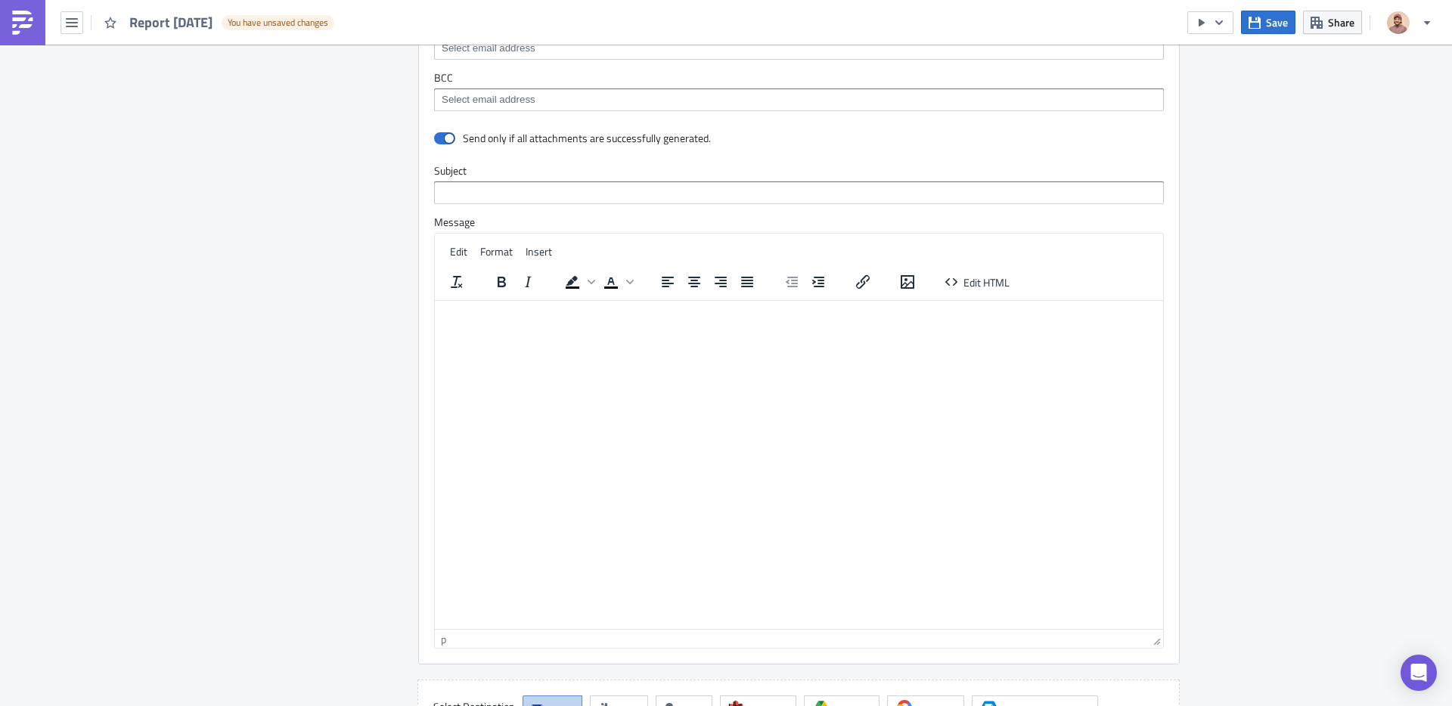
drag, startPoint x: 1589, startPoint y: 819, endPoint x: 1146, endPoint y: 427, distance: 592.0
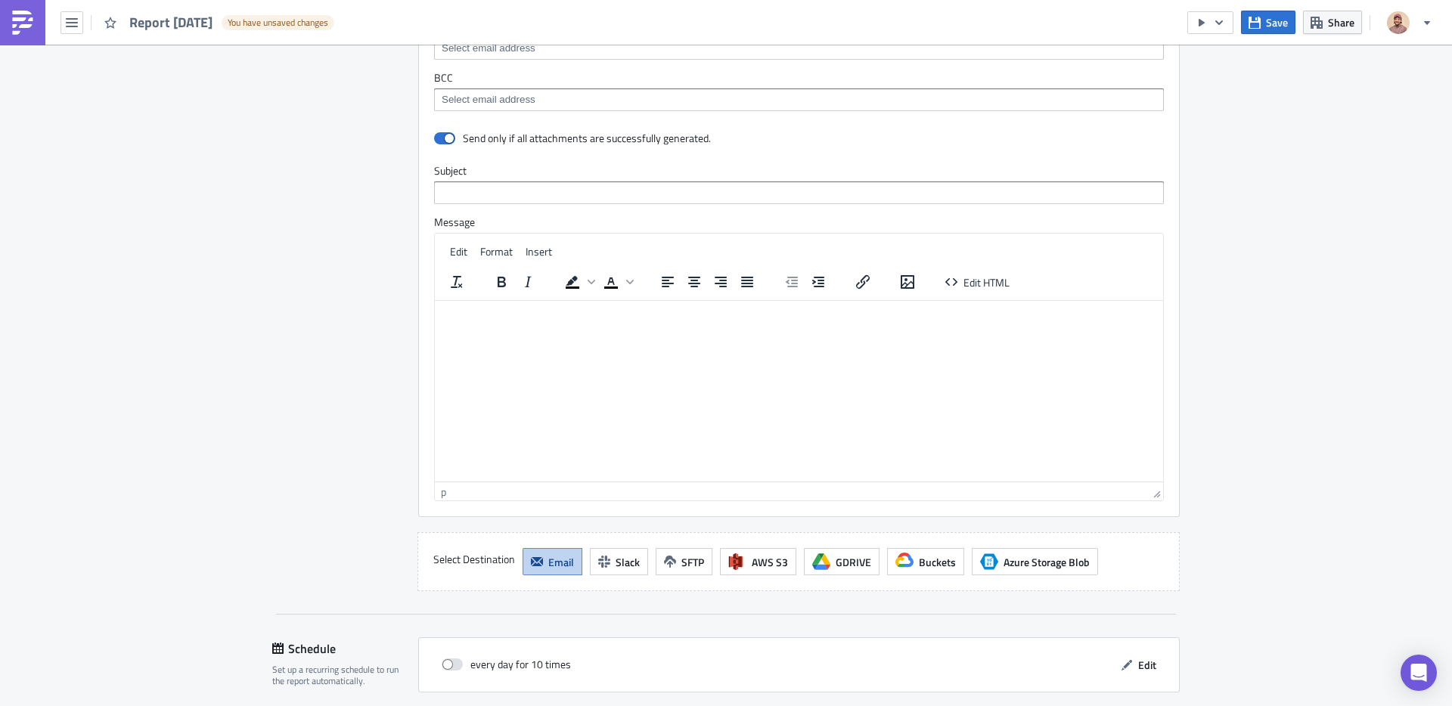
drag, startPoint x: 1159, startPoint y: 650, endPoint x: 1156, endPoint y: 489, distance: 160.4
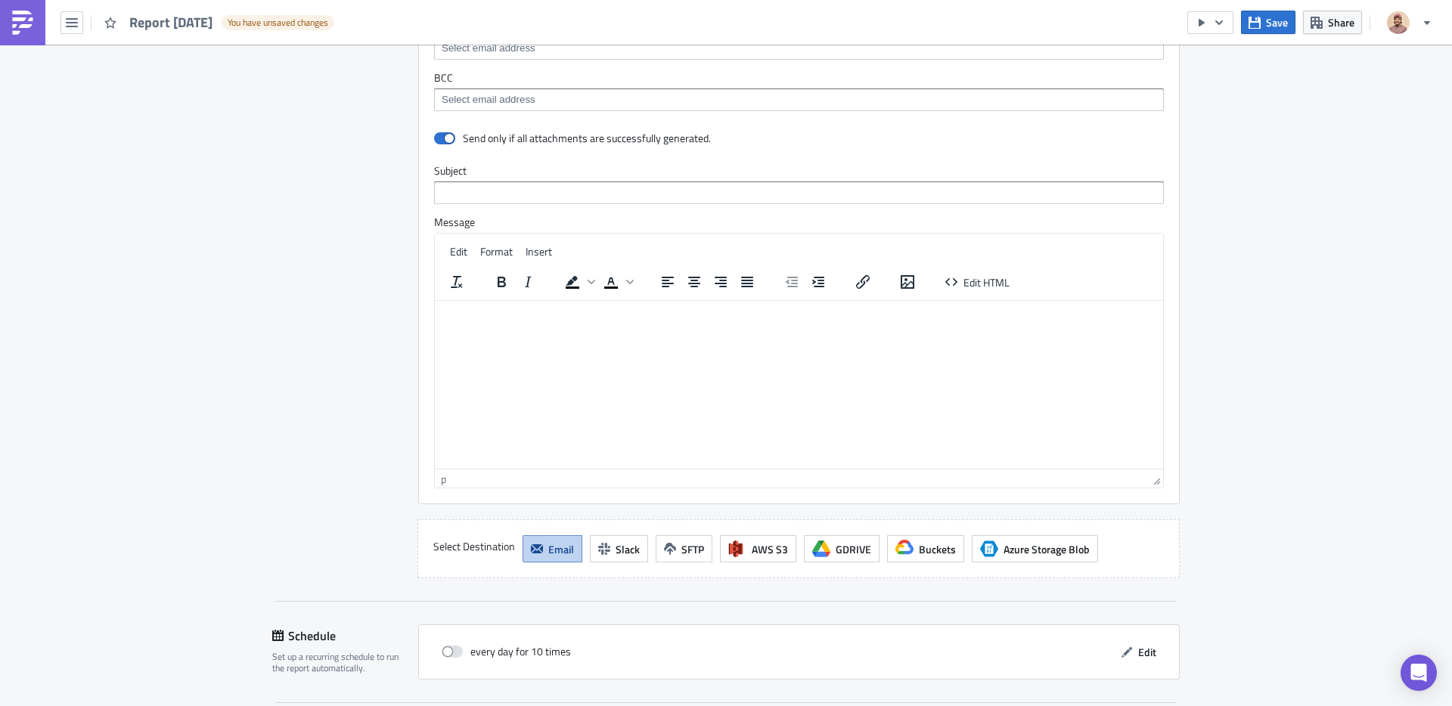
click at [1083, 325] on html at bounding box center [799, 313] width 728 height 24
click at [323, 365] on div "Destinations Define where should your report be delivered." at bounding box center [336, 231] width 128 height 696
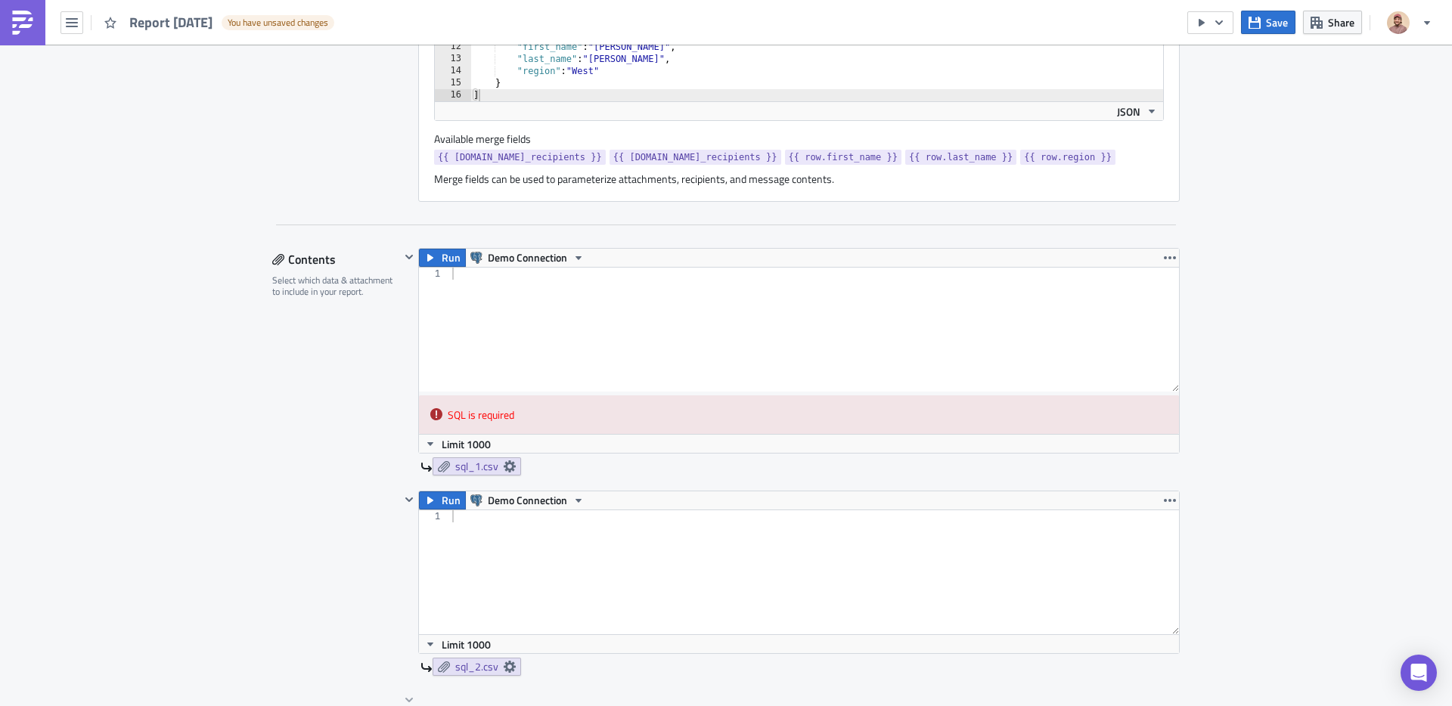
scroll to position [0, 0]
